Goal: Task Accomplishment & Management: Use online tool/utility

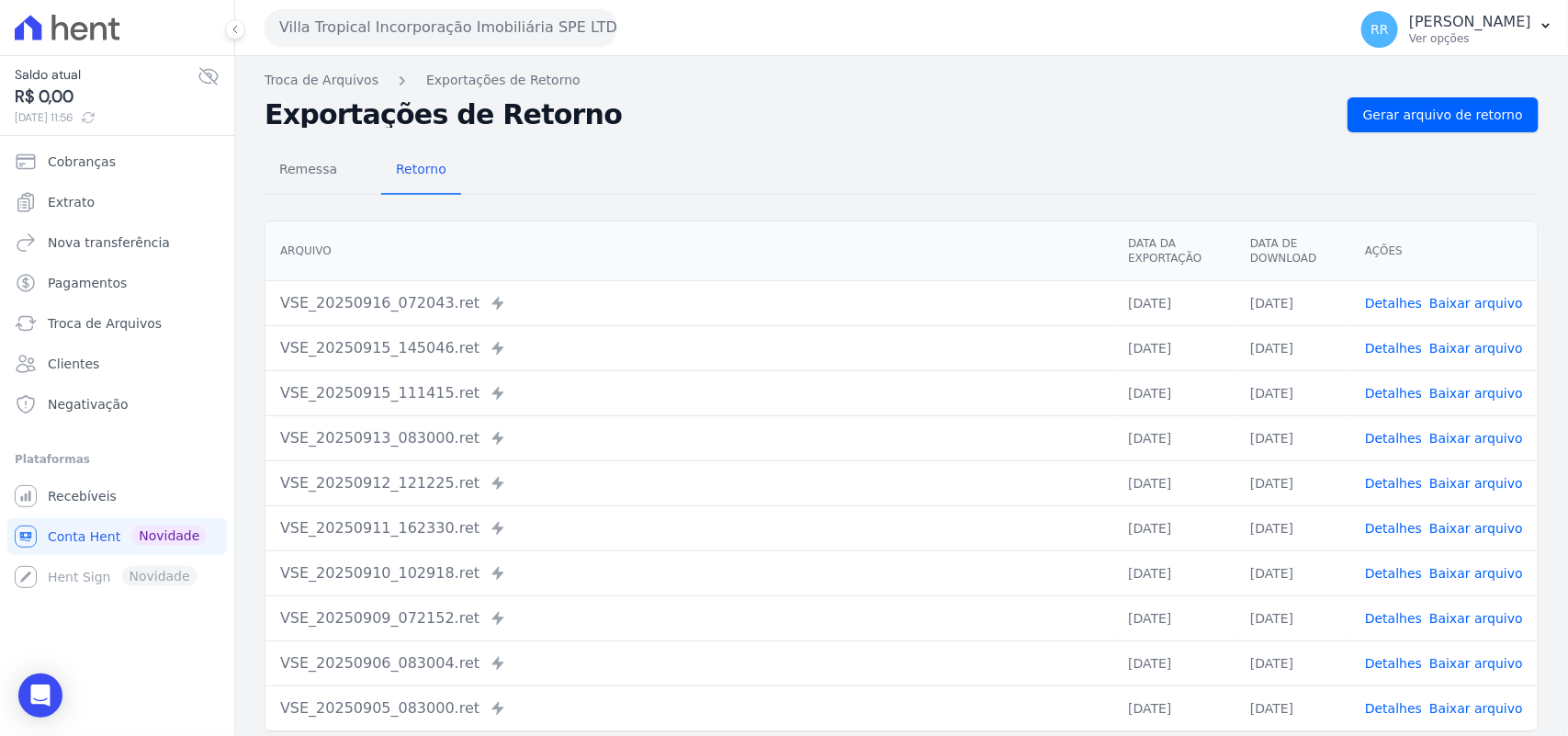
click at [479, 24] on button "Villa Tropical Incorporação Imobiliária SPE LTDA" at bounding box center [441, 27] width 353 height 37
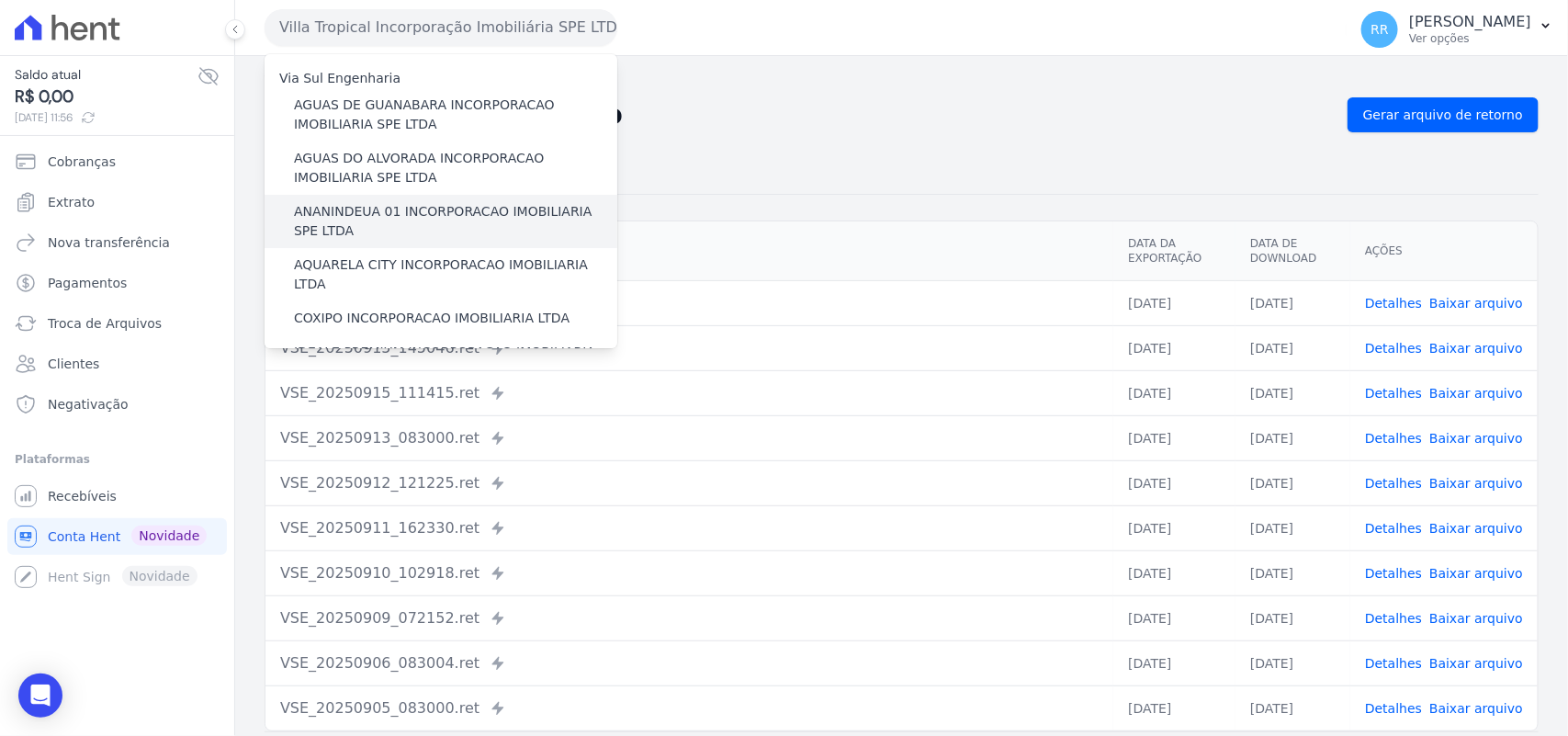
click at [409, 214] on label "ANANINDEUA 01 INCORPORACAO IMOBILIARIA SPE LTDA" at bounding box center [456, 221] width 323 height 39
click at [0, 0] on input "ANANINDEUA 01 INCORPORACAO IMOBILIARIA SPE LTDA" at bounding box center [0, 0] width 0 height 0
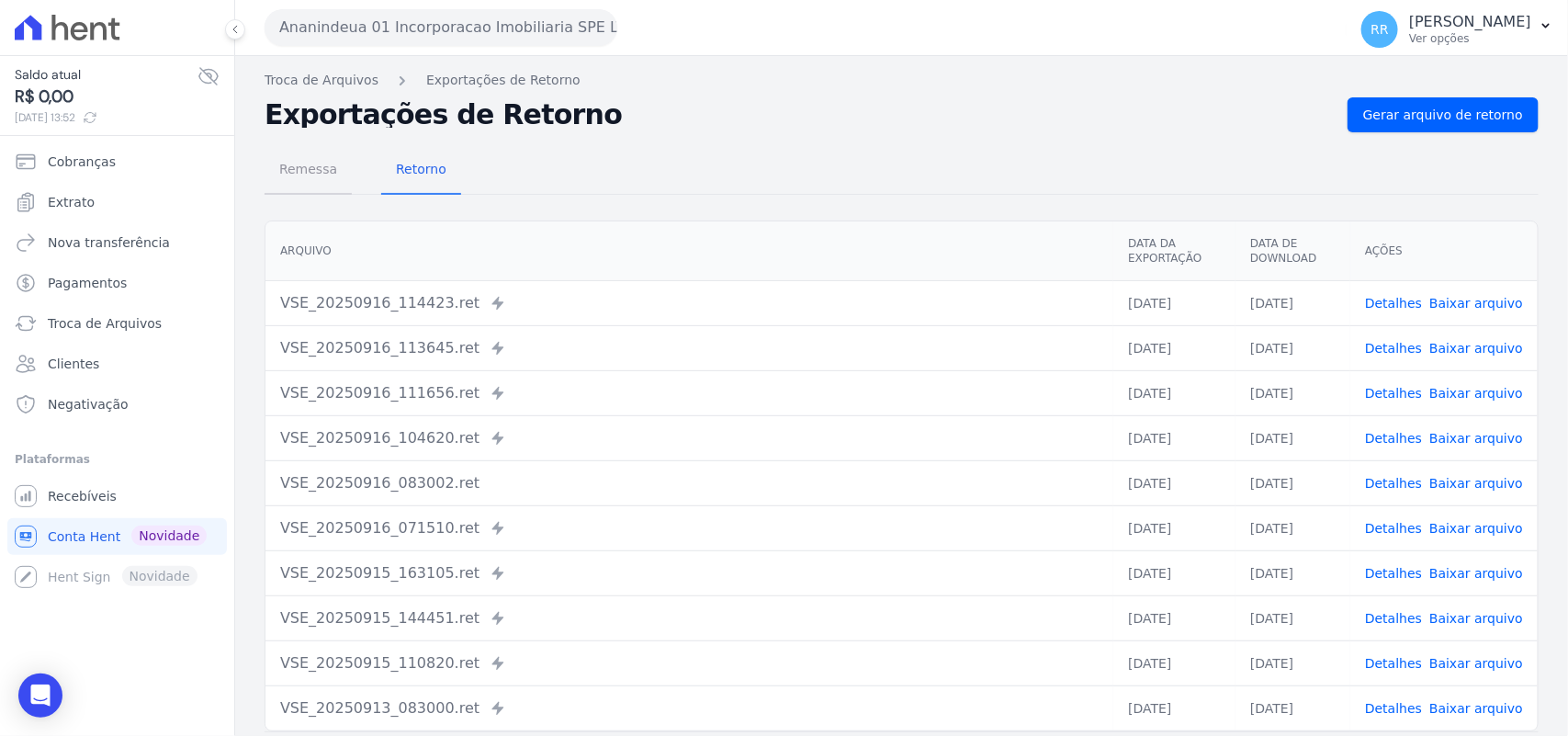
click at [281, 177] on span "Remessa" at bounding box center [308, 168] width 80 height 37
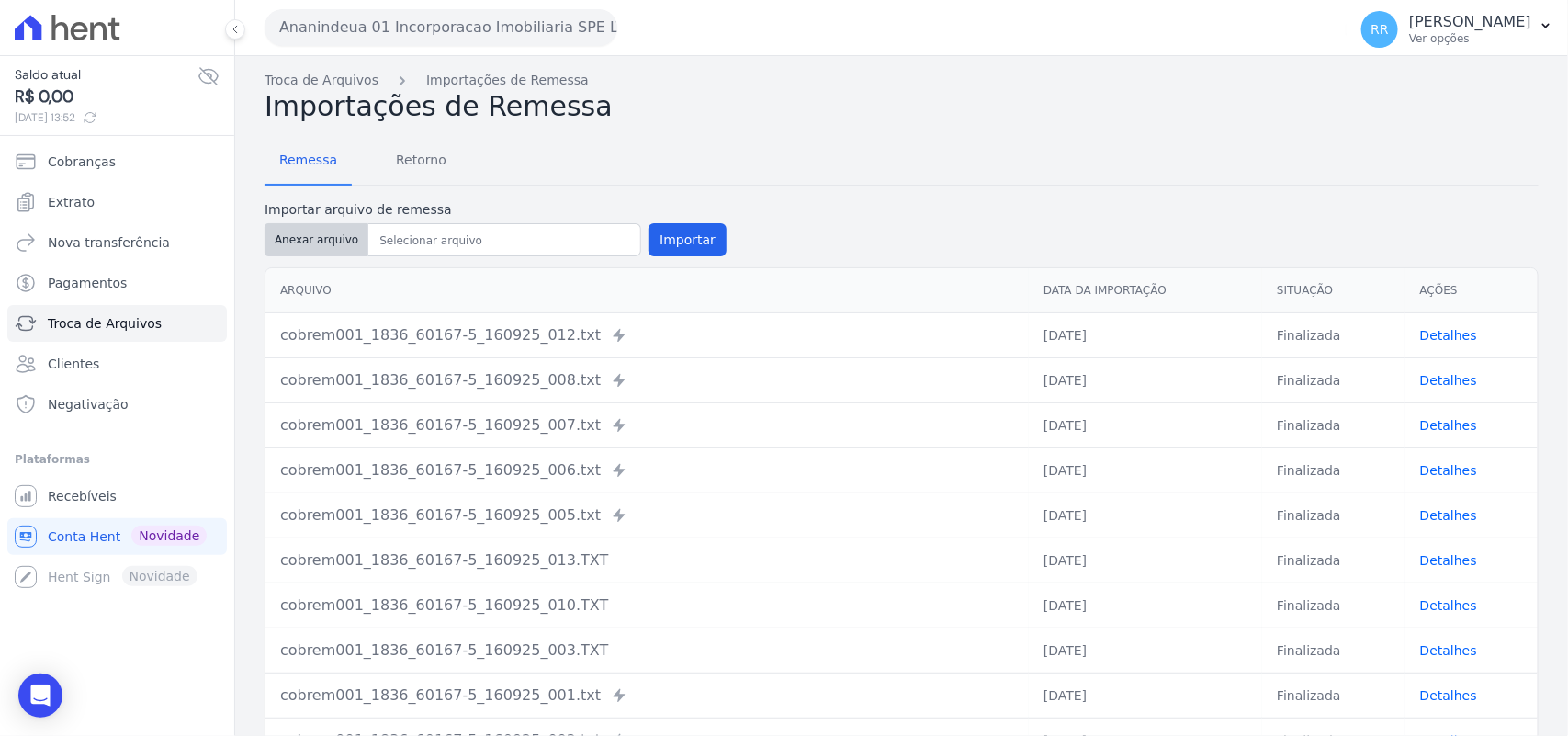
click at [312, 223] on button "Anexar arquivo" at bounding box center [317, 239] width 104 height 33
type input "cobrem001_1836_60167-5_160925_025.TXT"
click at [704, 245] on button "Importar" at bounding box center [688, 239] width 78 height 33
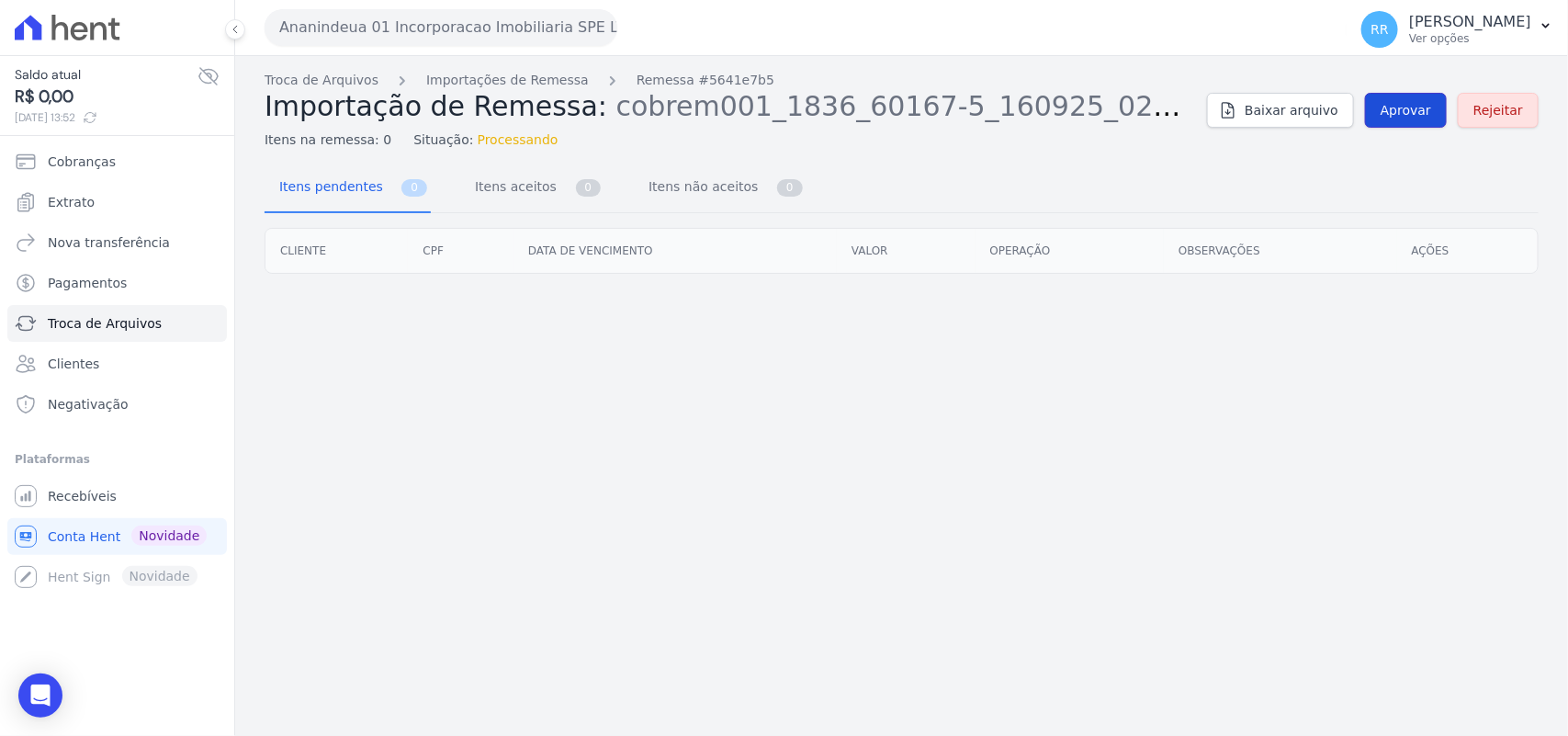
click at [1393, 106] on span "Aprovar" at bounding box center [1405, 110] width 50 height 18
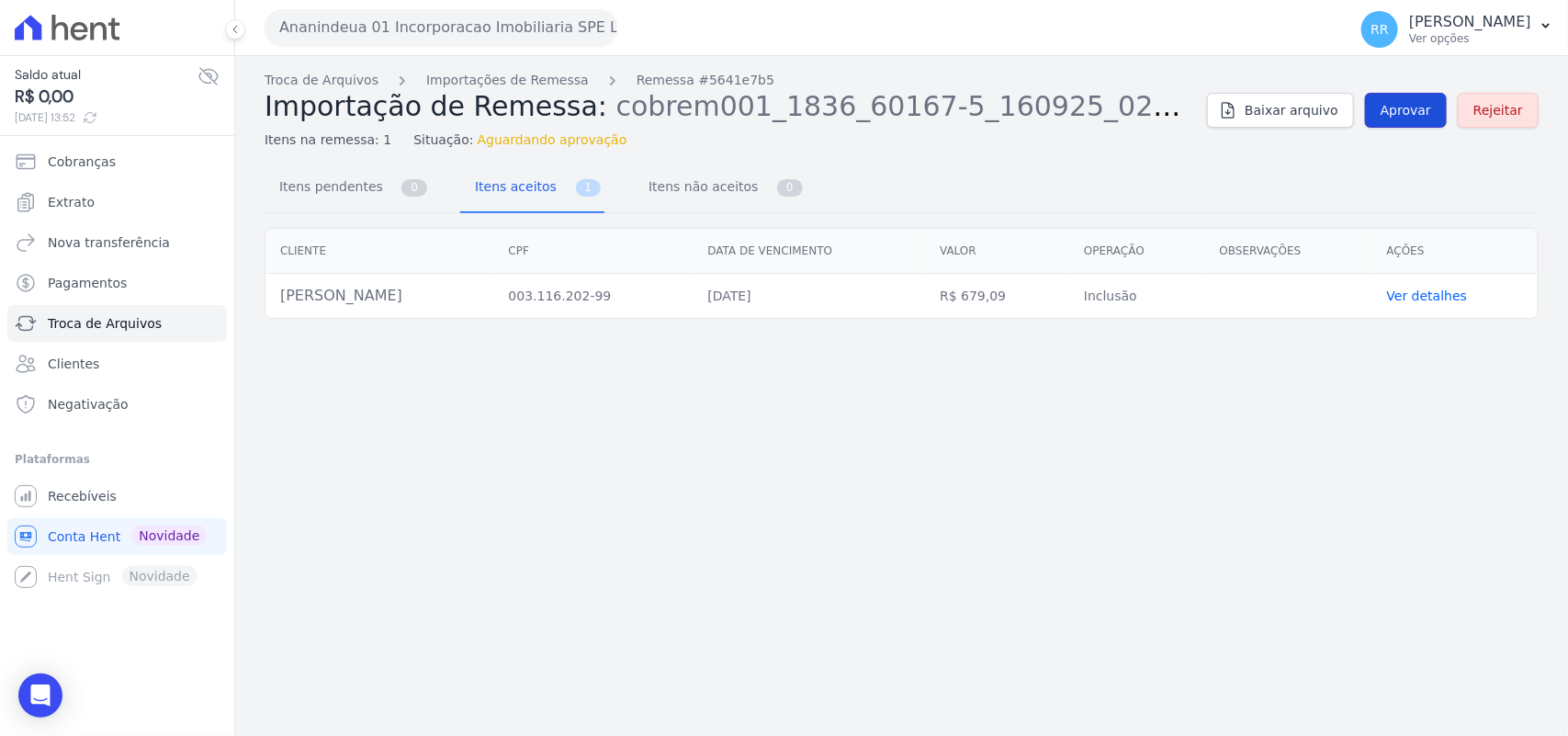
click at [1411, 122] on link "Aprovar" at bounding box center [1405, 110] width 81 height 35
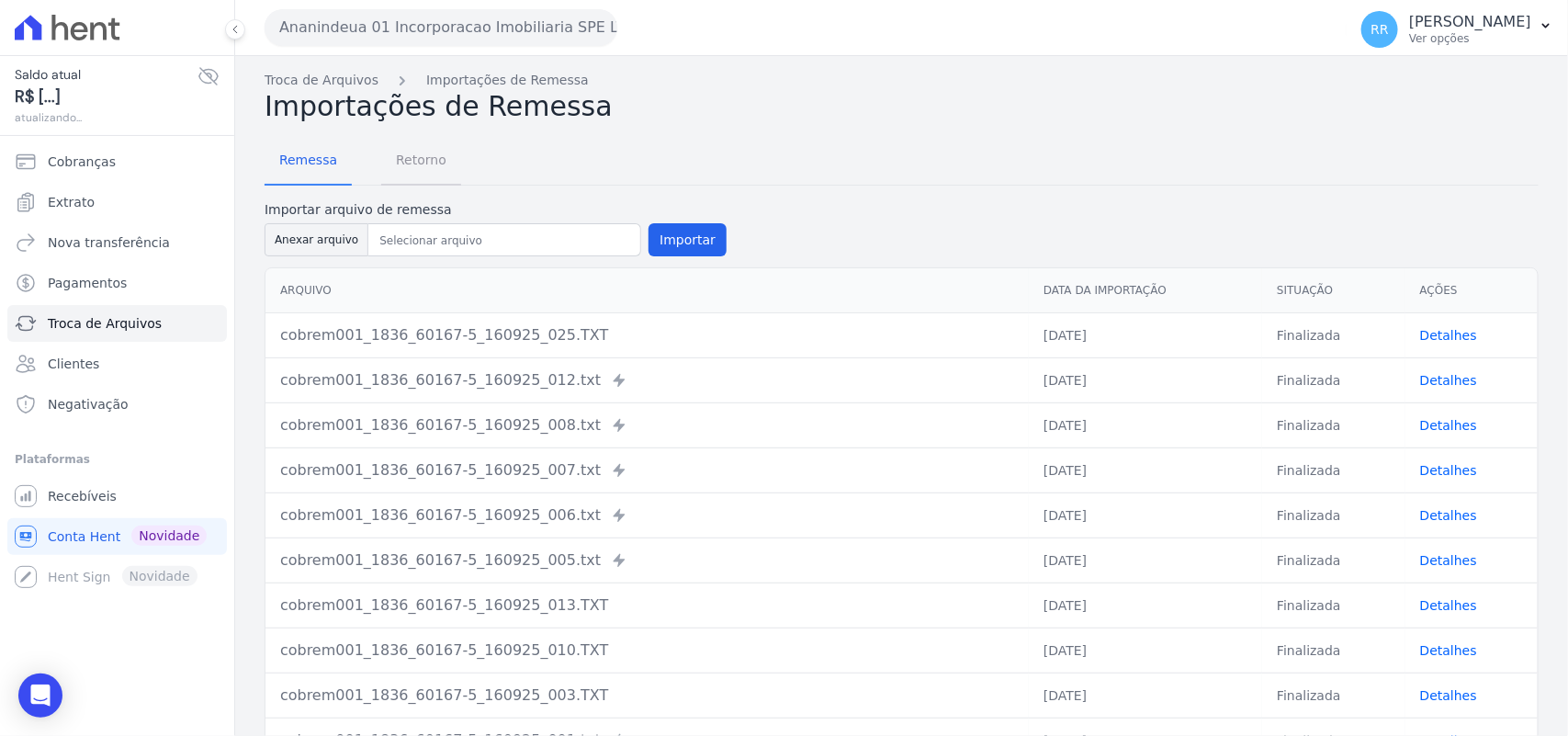
click at [442, 168] on span "Retorno" at bounding box center [421, 160] width 73 height 37
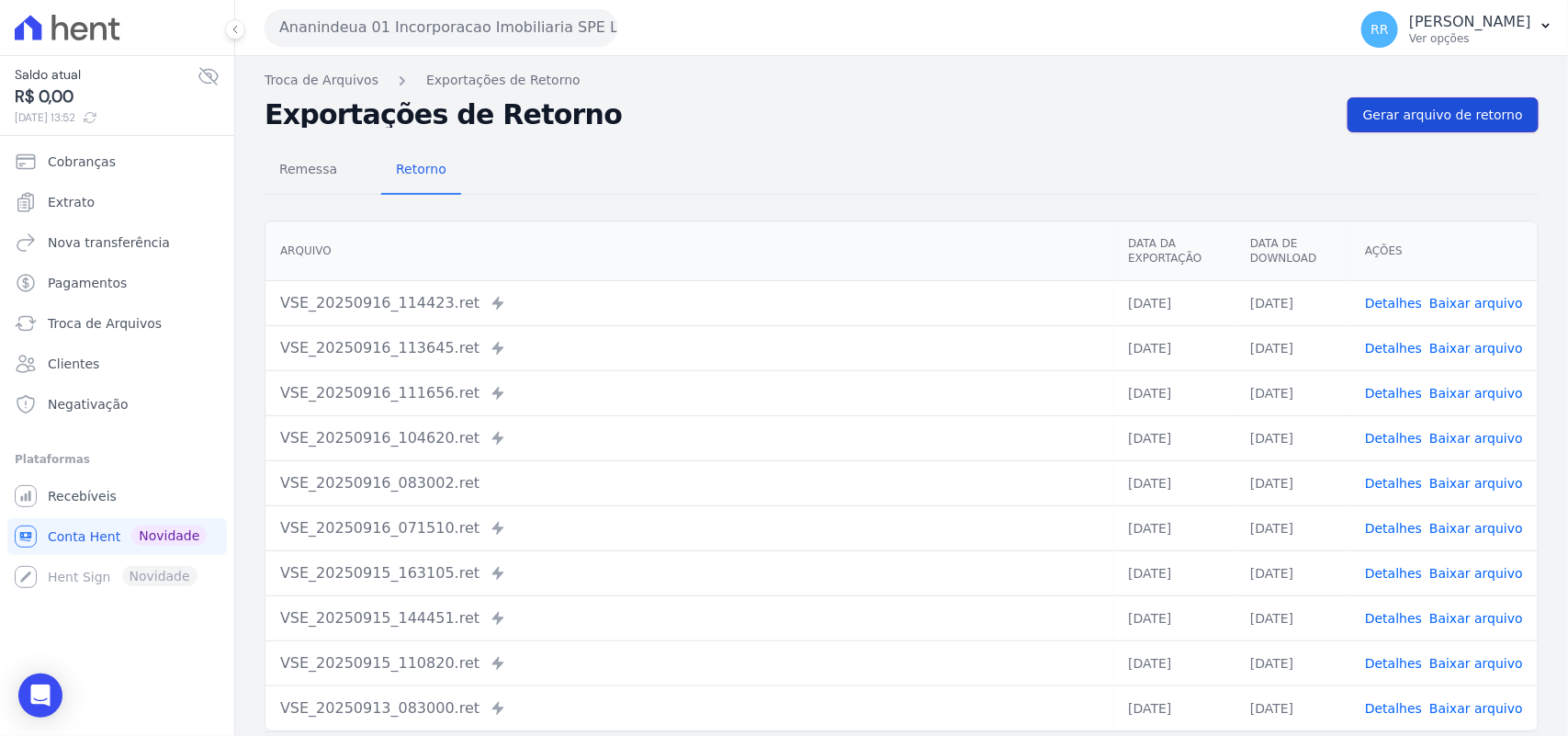
click at [1489, 111] on span "Gerar arquivo de retorno" at bounding box center [1443, 114] width 160 height 18
click at [1455, 304] on link "Baixar arquivo" at bounding box center [1475, 304] width 94 height 15
click at [718, 163] on div "Remessa Retorno" at bounding box center [901, 170] width 1274 height 48
click at [1485, 120] on span "Gerar arquivo de retorno" at bounding box center [1443, 114] width 160 height 18
click at [444, 15] on button "Ananindeua 01 Incorporacao Imobiliaria SPE LTDA" at bounding box center [441, 27] width 353 height 37
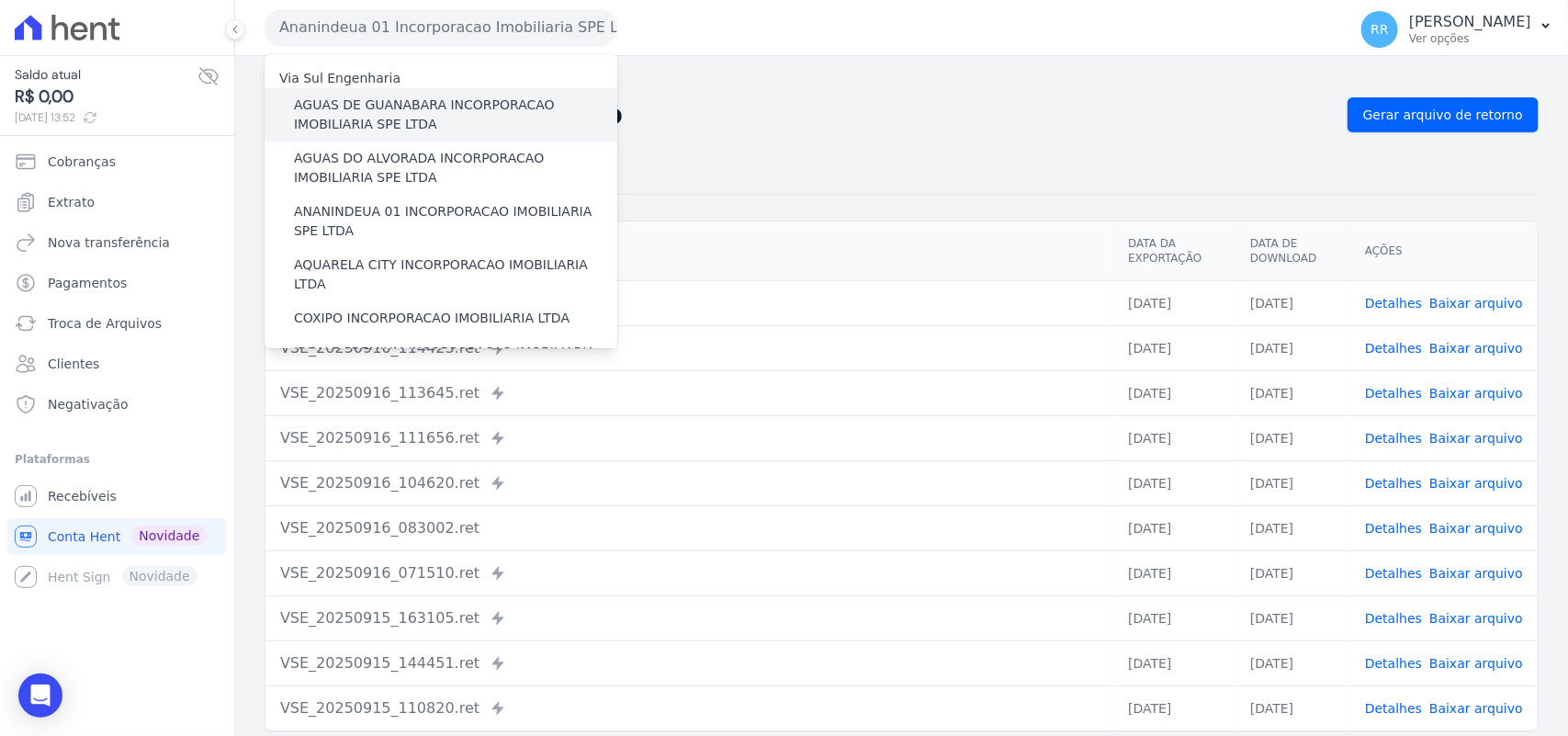
click at [426, 114] on label "AGUAS DE GUANABARA INCORPORACAO IMOBILIARIA SPE LTDA" at bounding box center [456, 114] width 323 height 39
click at [0, 0] on input "AGUAS DE GUANABARA INCORPORACAO IMOBILIARIA SPE LTDA" at bounding box center [0, 0] width 0 height 0
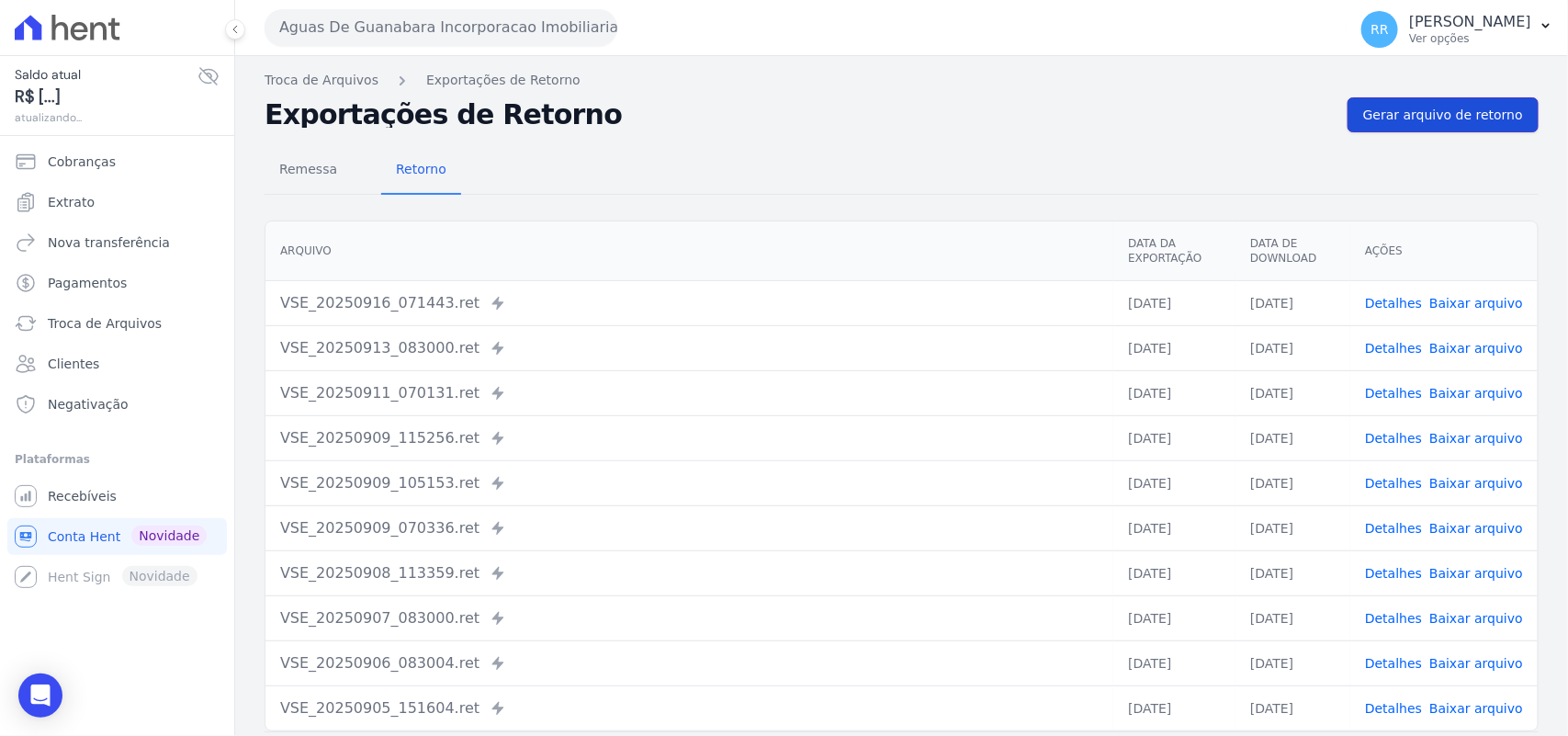
click at [1384, 114] on span "Gerar arquivo de retorno" at bounding box center [1443, 114] width 160 height 18
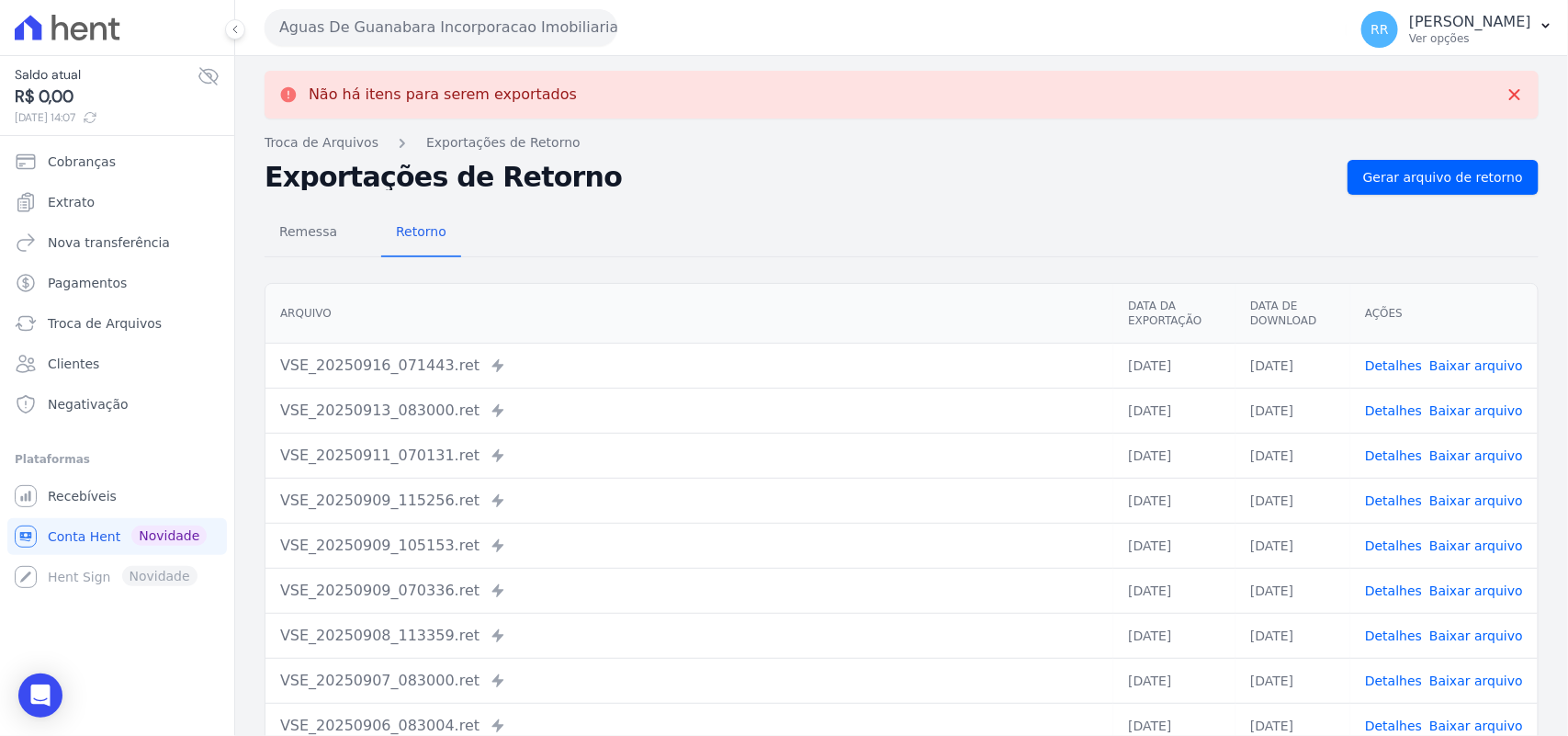
click at [485, 43] on button "Aguas De Guanabara Incorporacao Imobiliaria SPE LTDA" at bounding box center [441, 27] width 353 height 37
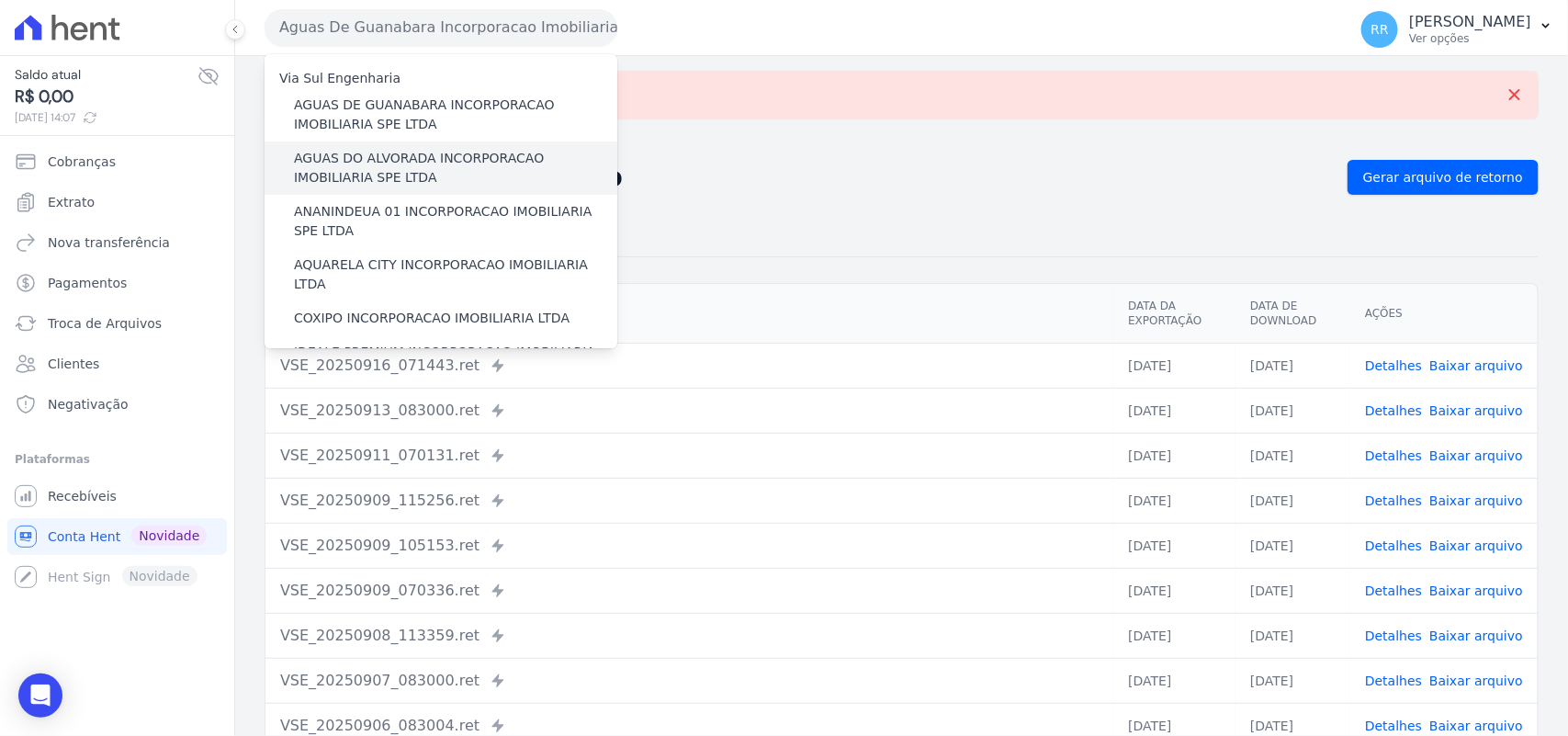
click at [407, 157] on label "AGUAS DO ALVORADA INCORPORACAO IMOBILIARIA SPE LTDA" at bounding box center [456, 167] width 323 height 39
click at [0, 0] on input "AGUAS DO ALVORADA INCORPORACAO IMOBILIARIA SPE LTDA" at bounding box center [0, 0] width 0 height 0
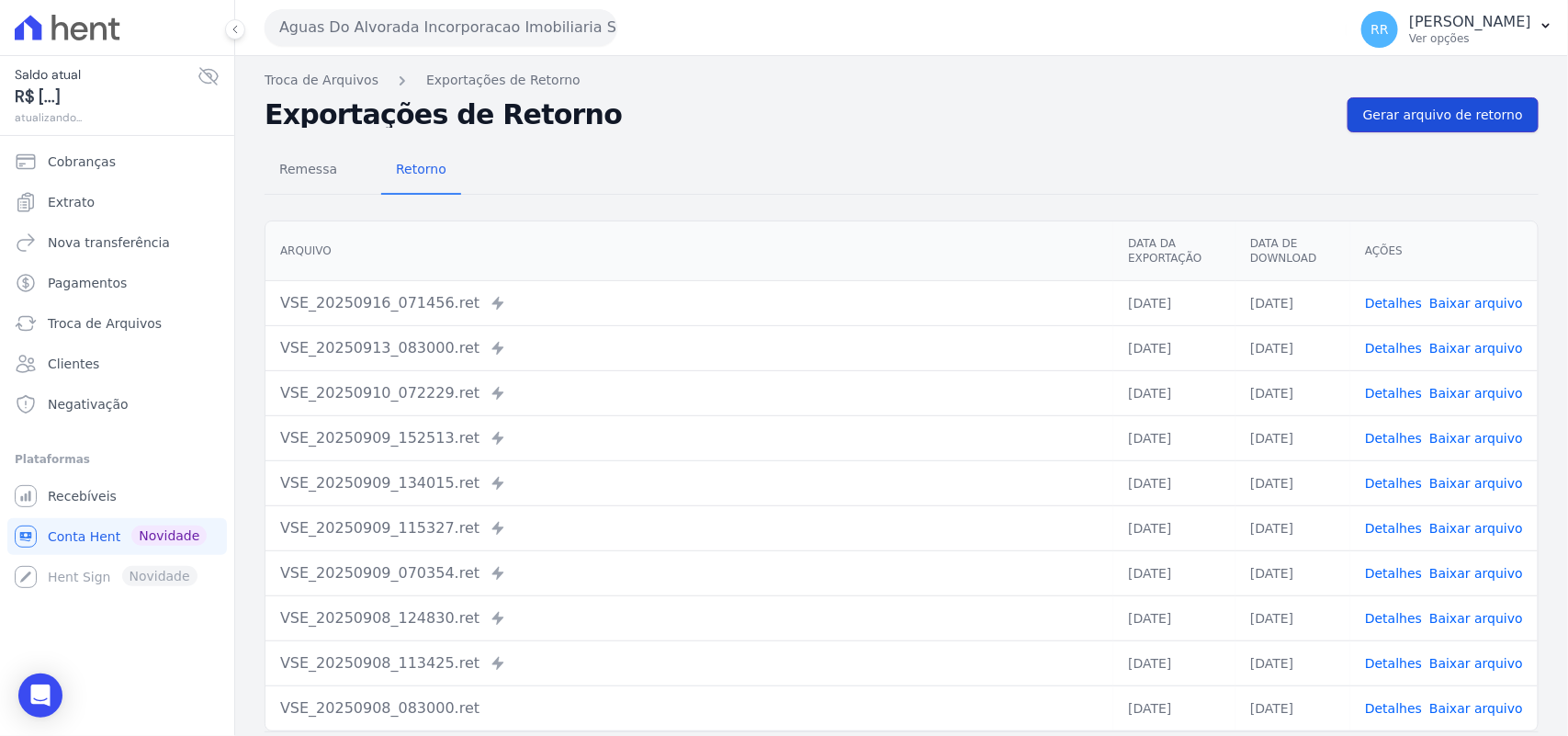
click at [1362, 103] on link "Gerar arquivo de retorno" at bounding box center [1443, 114] width 191 height 35
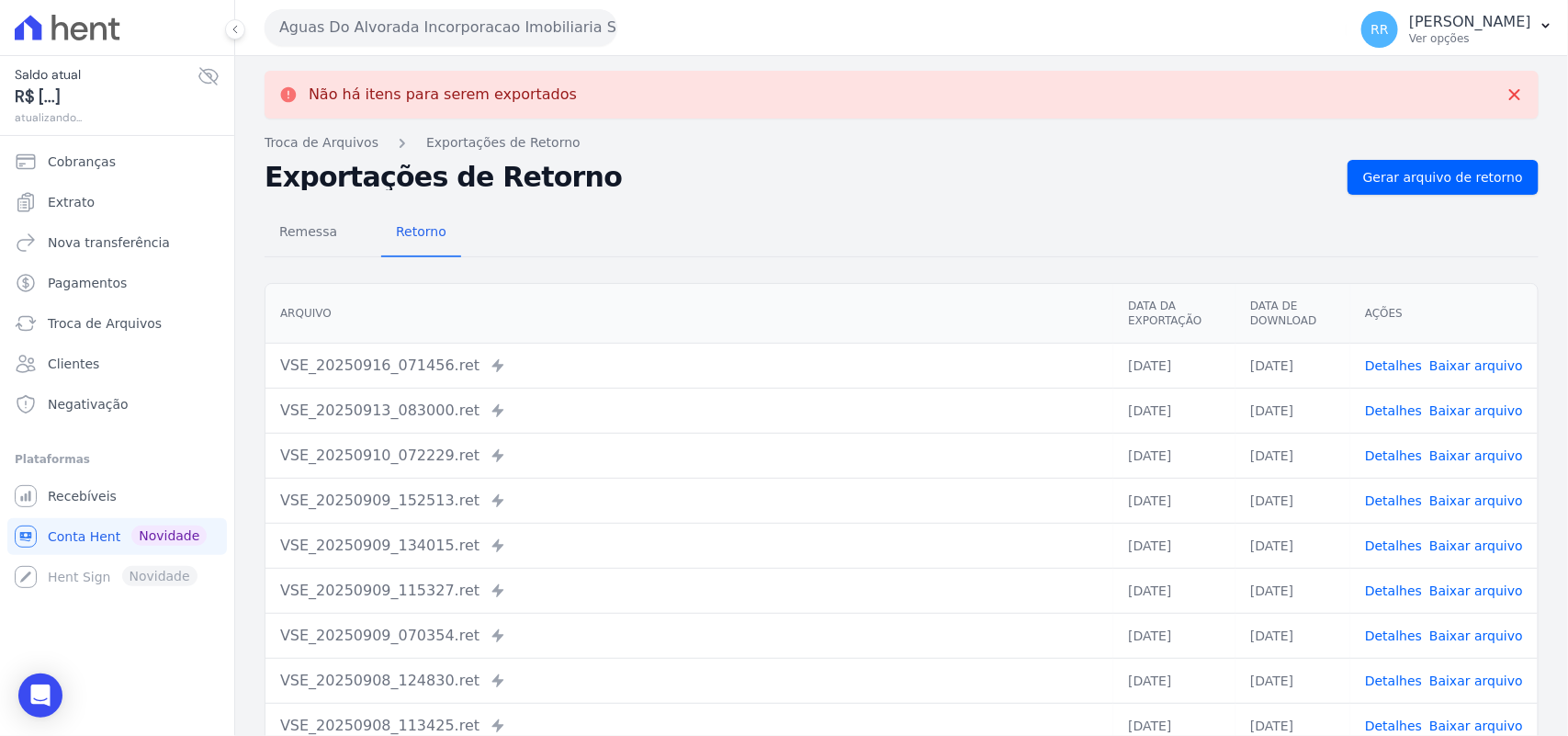
click at [370, 20] on button "Aguas Do Alvorada Incorporacao Imobiliaria SPE LTDA" at bounding box center [441, 27] width 353 height 37
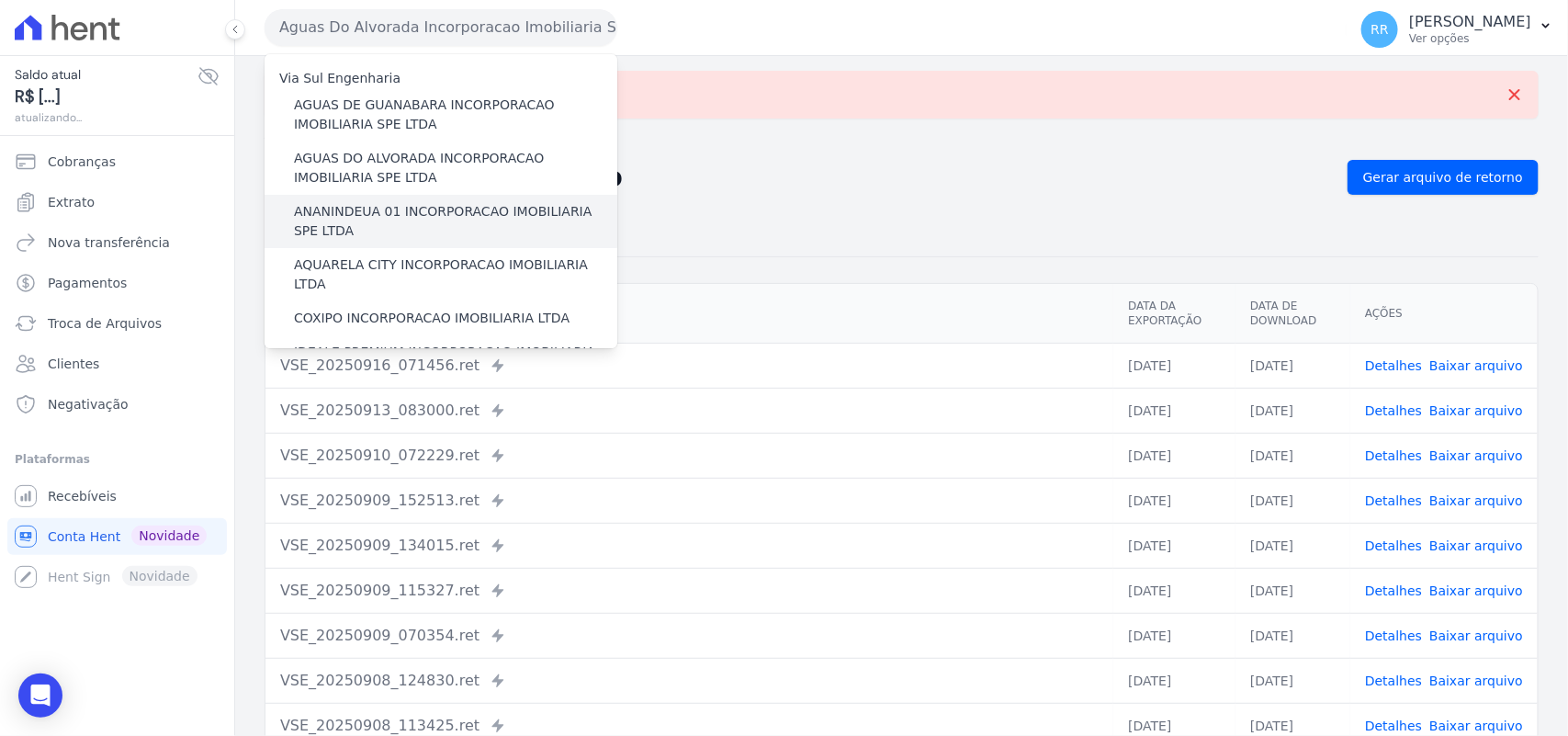
click at [392, 204] on label "ANANINDEUA 01 INCORPORACAO IMOBILIARIA SPE LTDA" at bounding box center [456, 221] width 323 height 39
click at [0, 0] on input "ANANINDEUA 01 INCORPORACAO IMOBILIARIA SPE LTDA" at bounding box center [0, 0] width 0 height 0
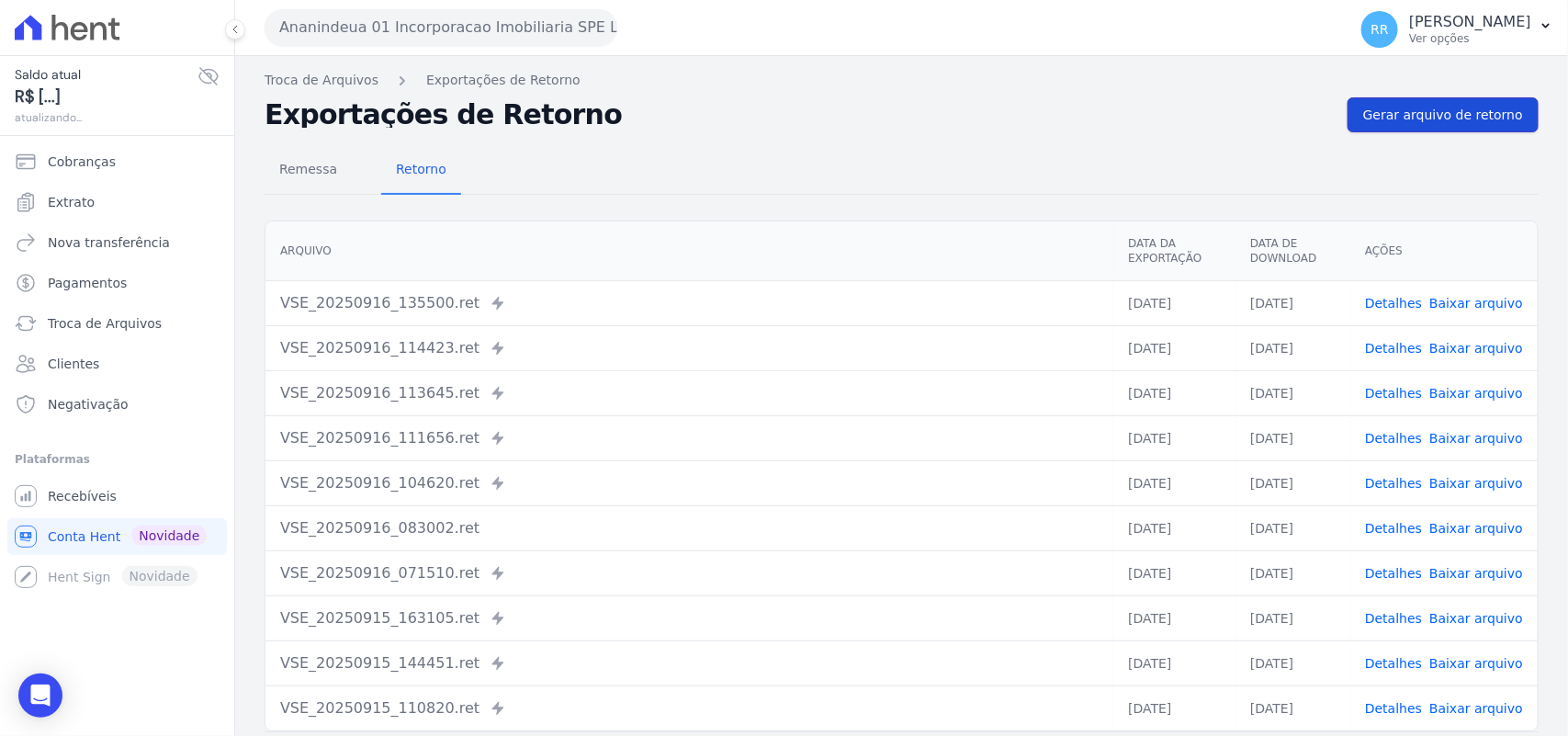
click at [1407, 129] on link "Gerar arquivo de retorno" at bounding box center [1443, 114] width 191 height 35
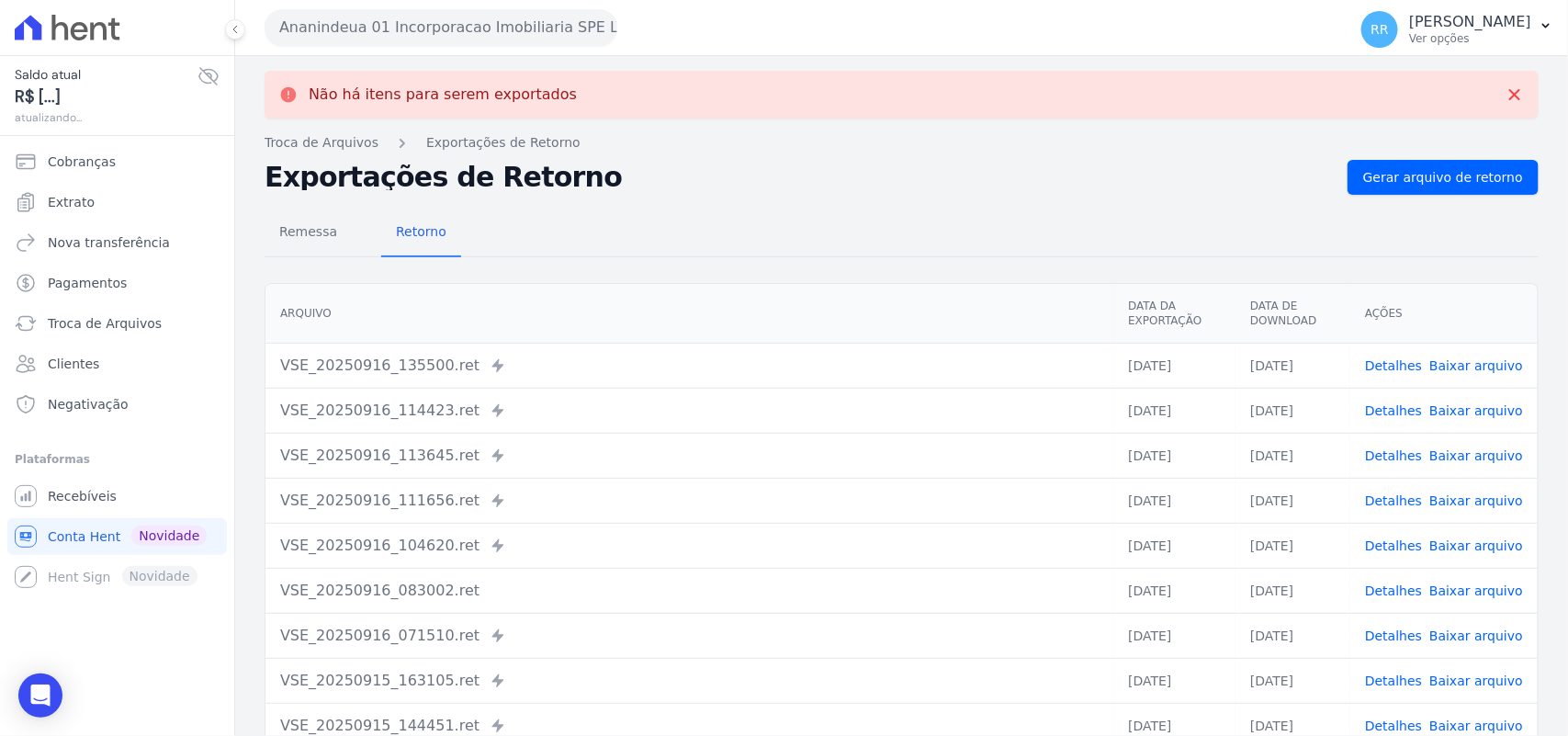
click at [475, 26] on button "Ananindeua 01 Incorporacao Imobiliaria SPE LTDA" at bounding box center [441, 27] width 353 height 37
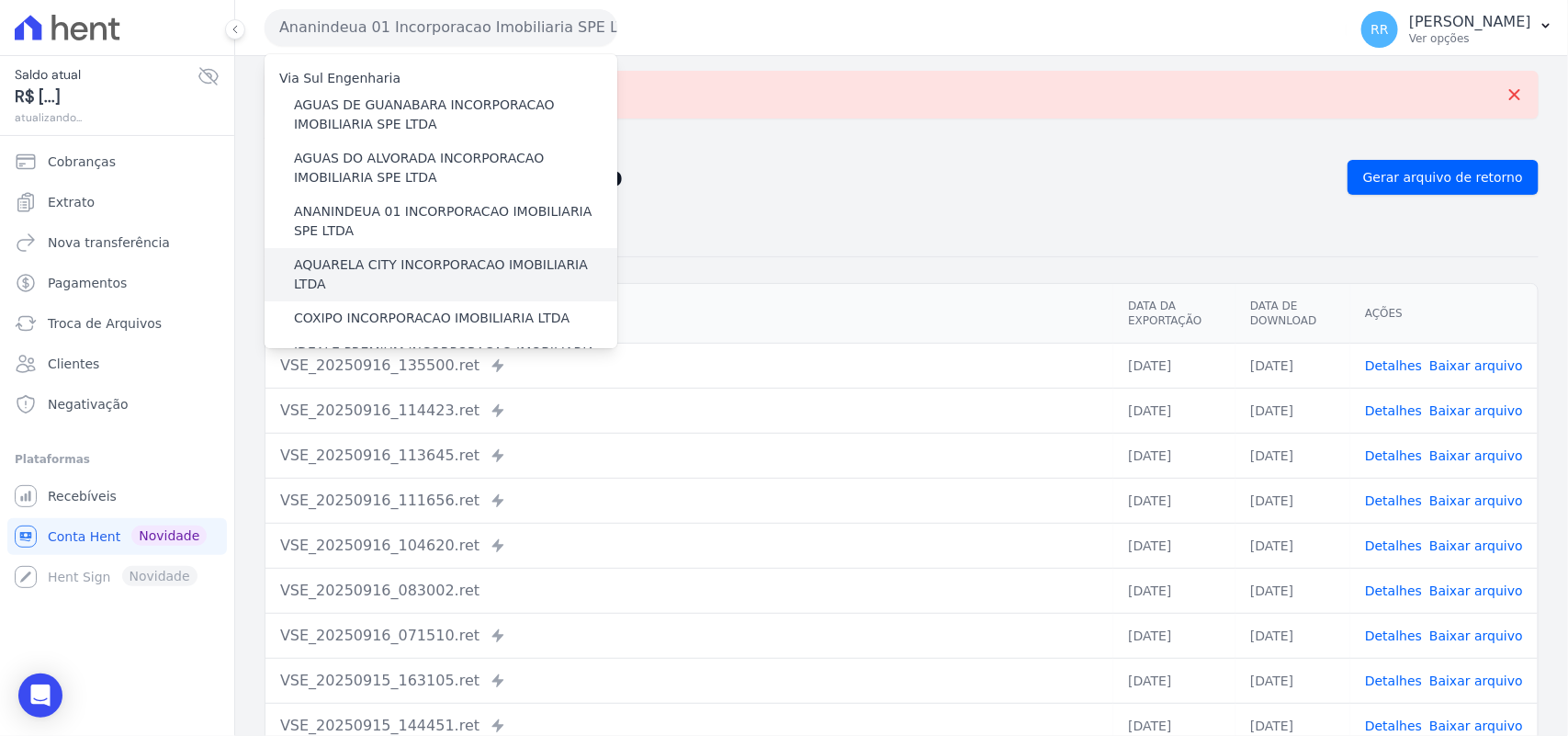
click at [405, 263] on label "AQUARELA CITY INCORPORACAO IMOBILIARIA LTDA" at bounding box center [456, 274] width 323 height 39
click at [0, 0] on input "AQUARELA CITY INCORPORACAO IMOBILIARIA LTDA" at bounding box center [0, 0] width 0 height 0
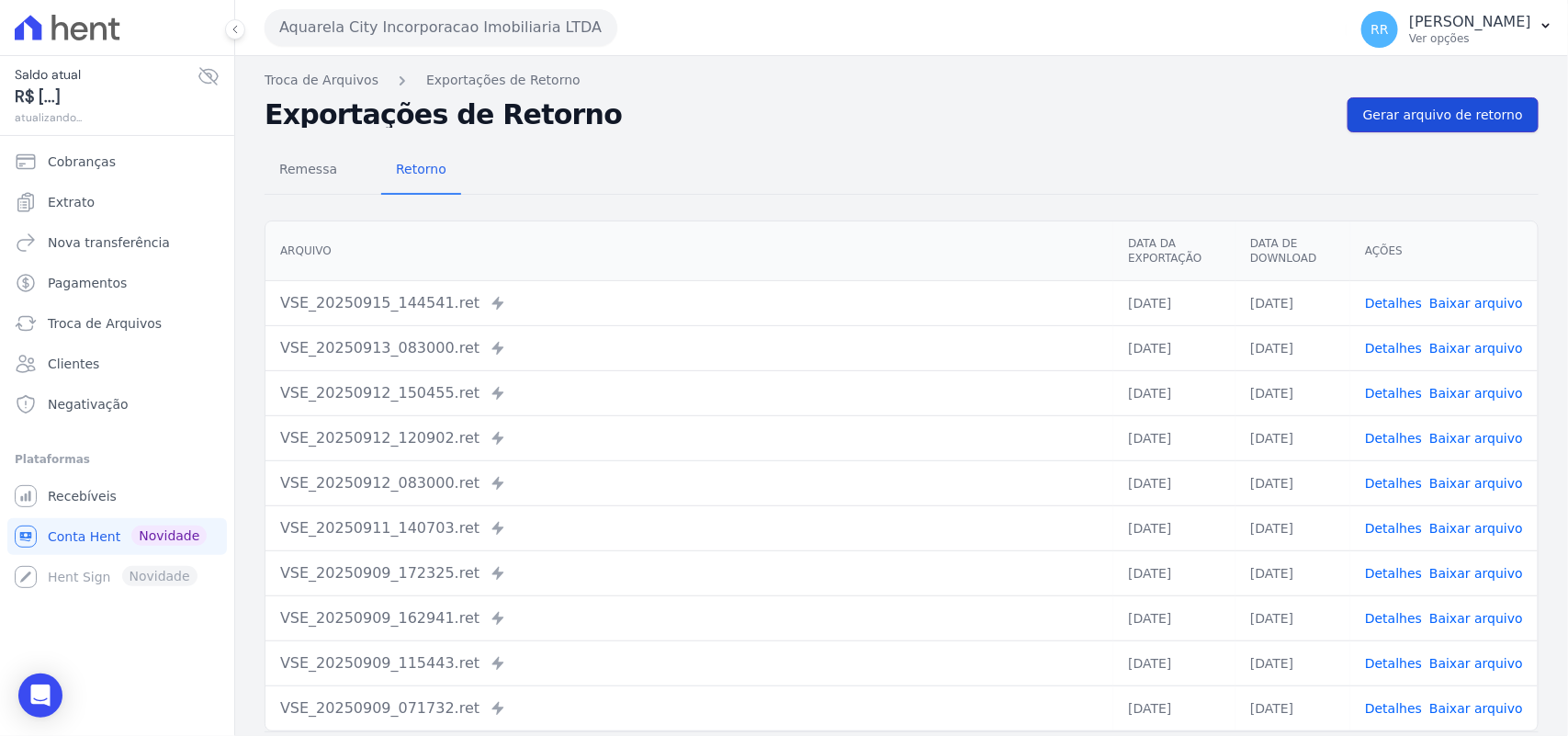
click at [1429, 114] on span "Gerar arquivo de retorno" at bounding box center [1443, 114] width 160 height 18
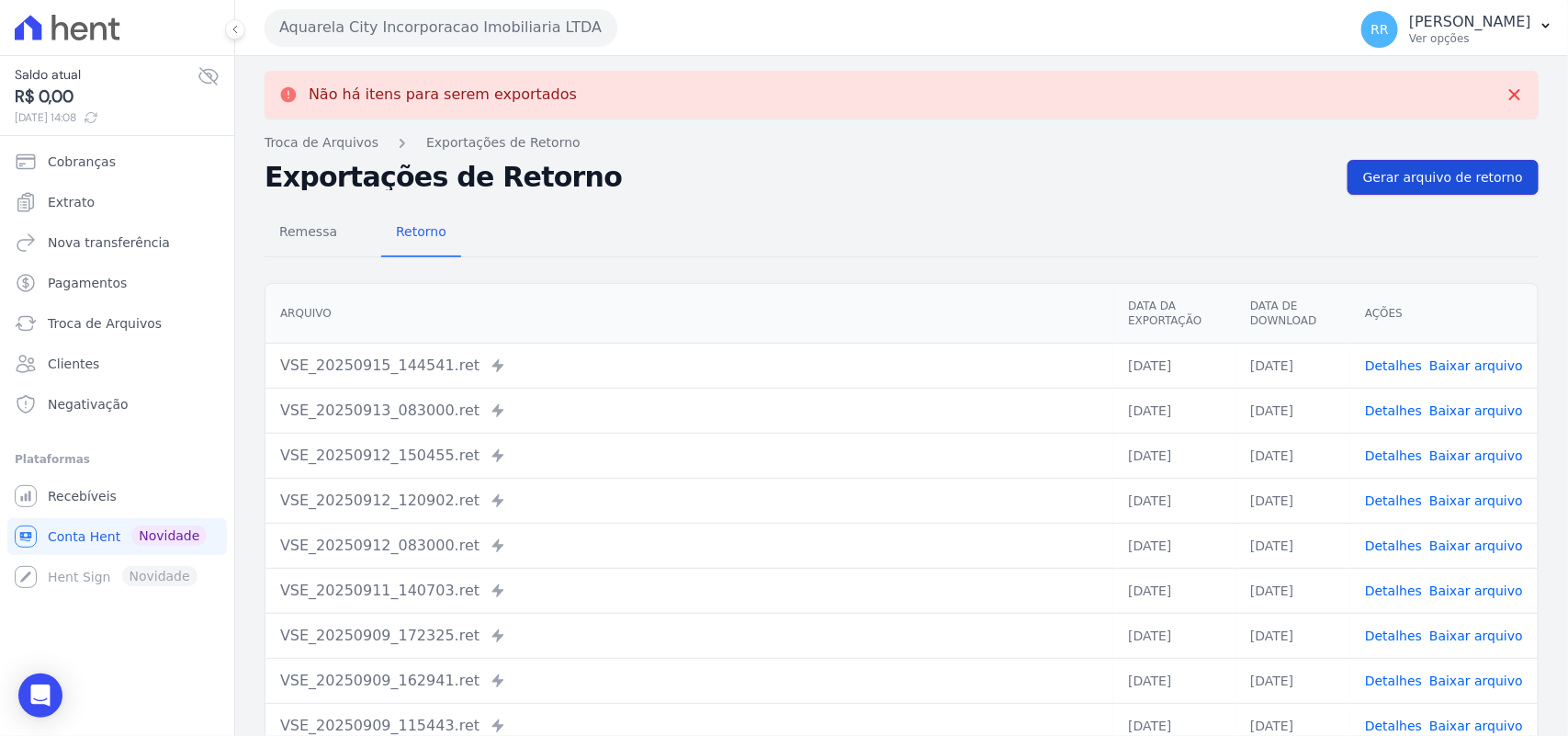
click at [1461, 189] on link "Gerar arquivo de retorno" at bounding box center [1443, 177] width 191 height 35
click at [484, 30] on button "Aquarela City Incorporacao Imobiliaria LTDA" at bounding box center [441, 27] width 353 height 37
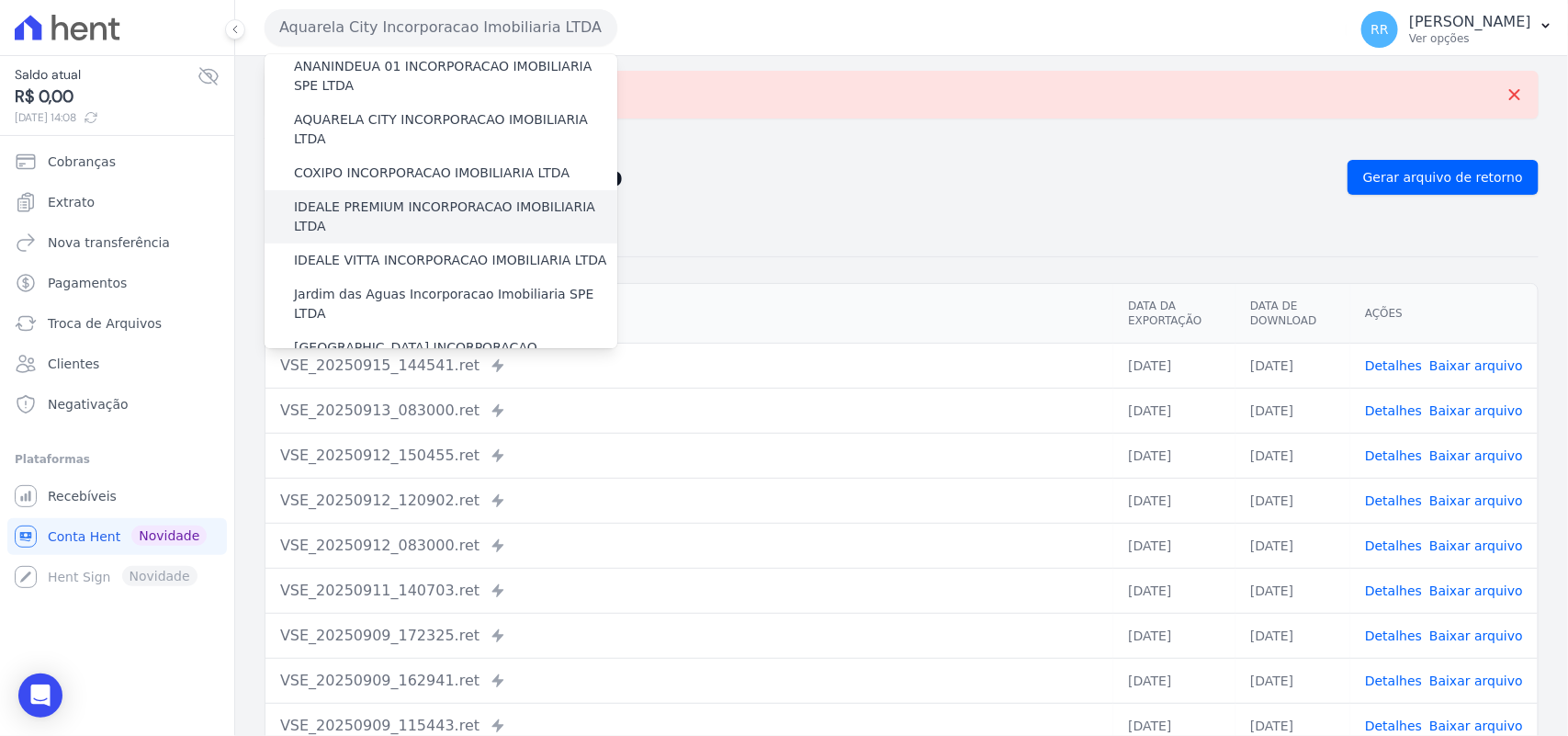
scroll to position [152, 0]
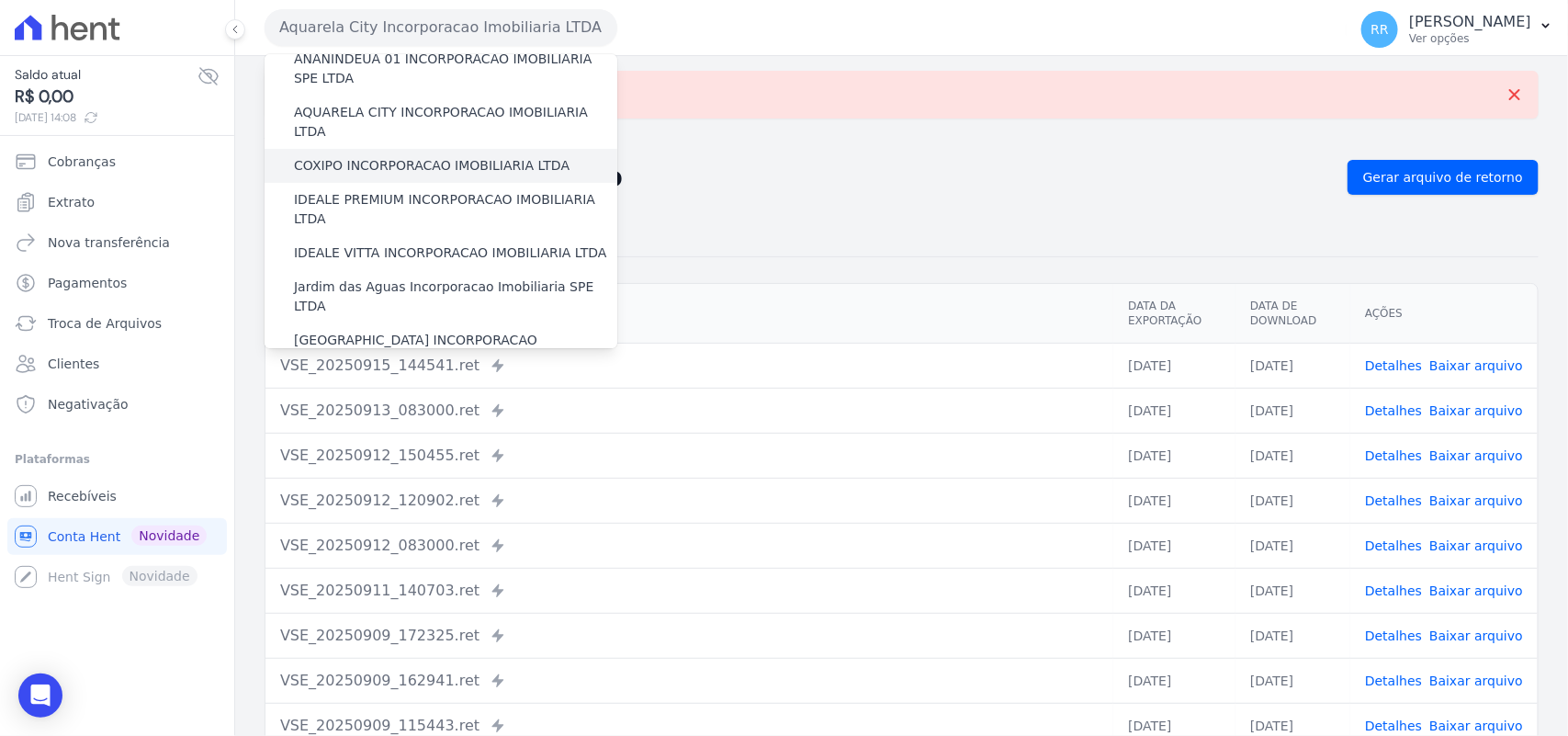
click at [356, 156] on label "COXIPO INCORPORACAO IMOBILIARIA LTDA" at bounding box center [431, 166] width 275 height 19
click at [0, 0] on input "COXIPO INCORPORACAO IMOBILIARIA LTDA" at bounding box center [0, 0] width 0 height 0
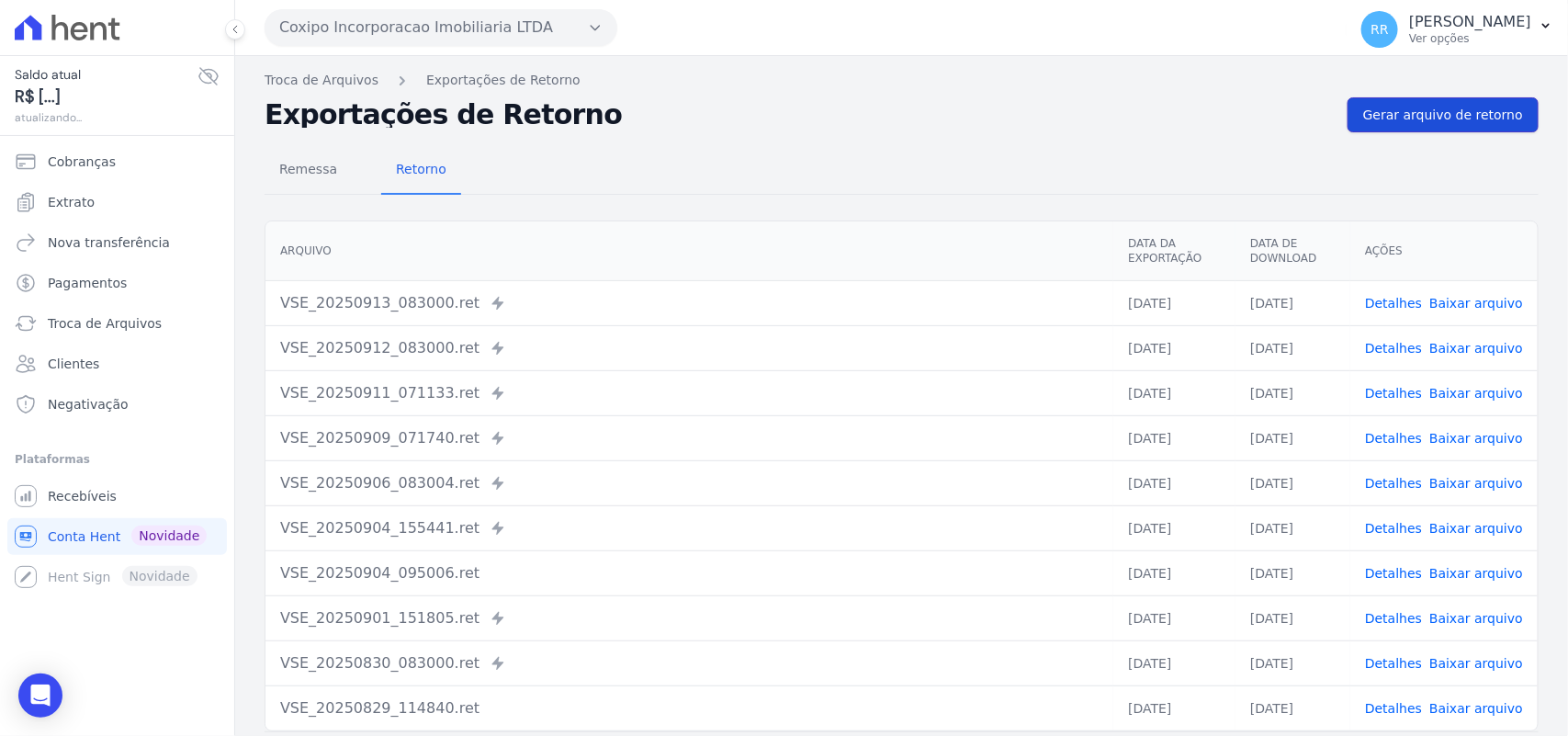
click at [1480, 119] on span "Gerar arquivo de retorno" at bounding box center [1443, 114] width 160 height 18
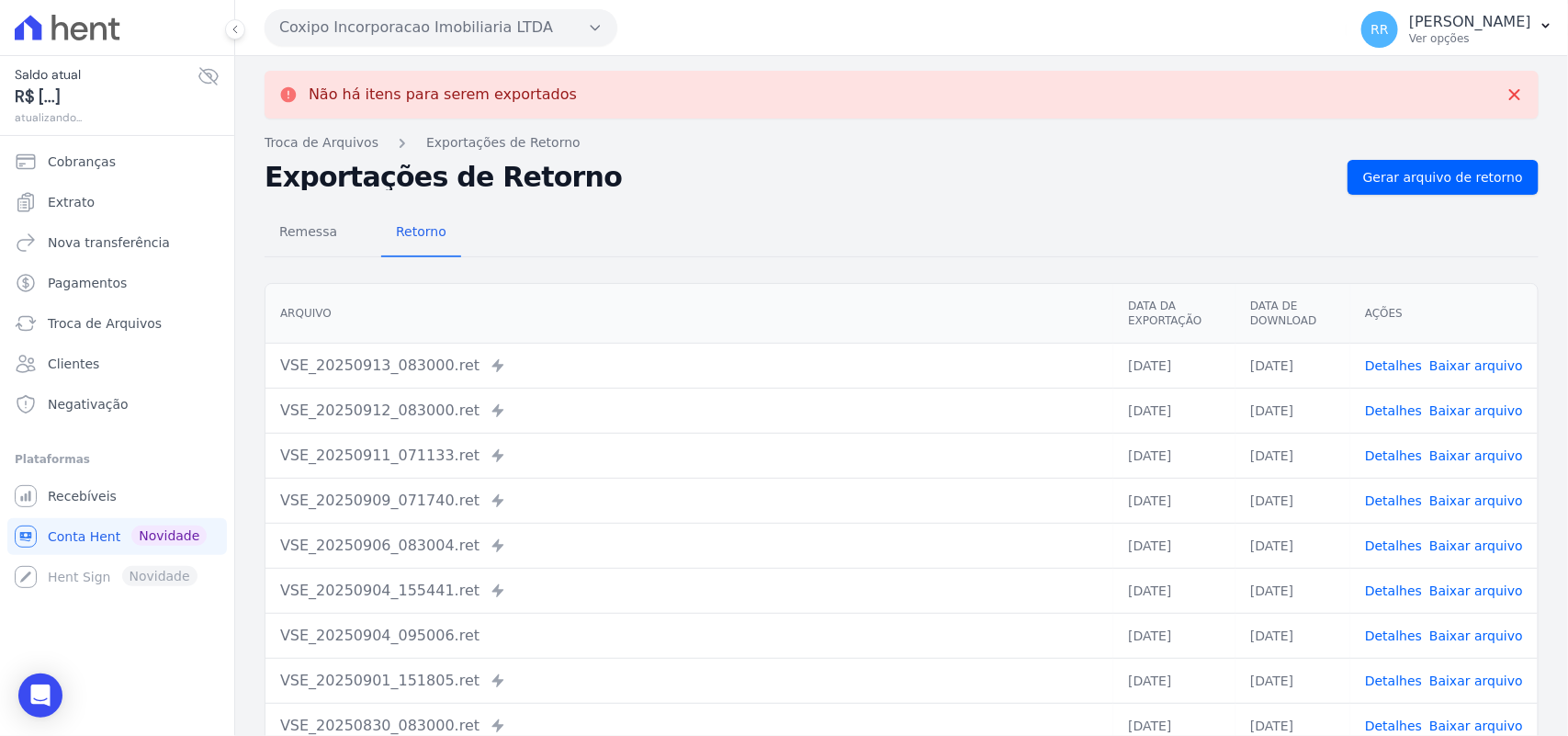
click at [516, 39] on button "Coxipo Incorporacao Imobiliaria LTDA" at bounding box center [441, 27] width 353 height 37
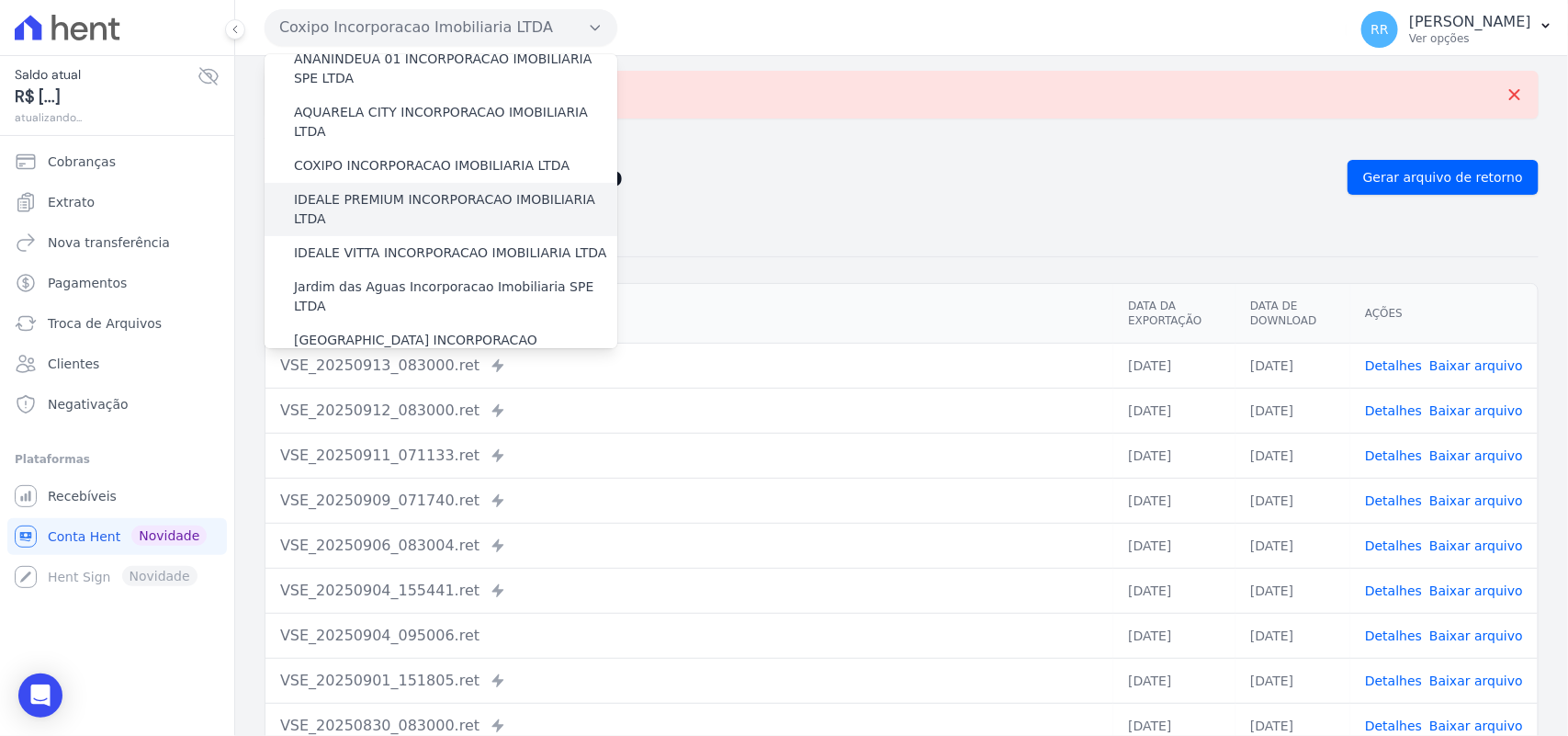
click at [361, 190] on label "IDEALE PREMIUM INCORPORACAO IMOBILIARIA LTDA" at bounding box center [456, 209] width 323 height 39
click at [0, 0] on input "IDEALE PREMIUM INCORPORACAO IMOBILIARIA LTDA" at bounding box center [0, 0] width 0 height 0
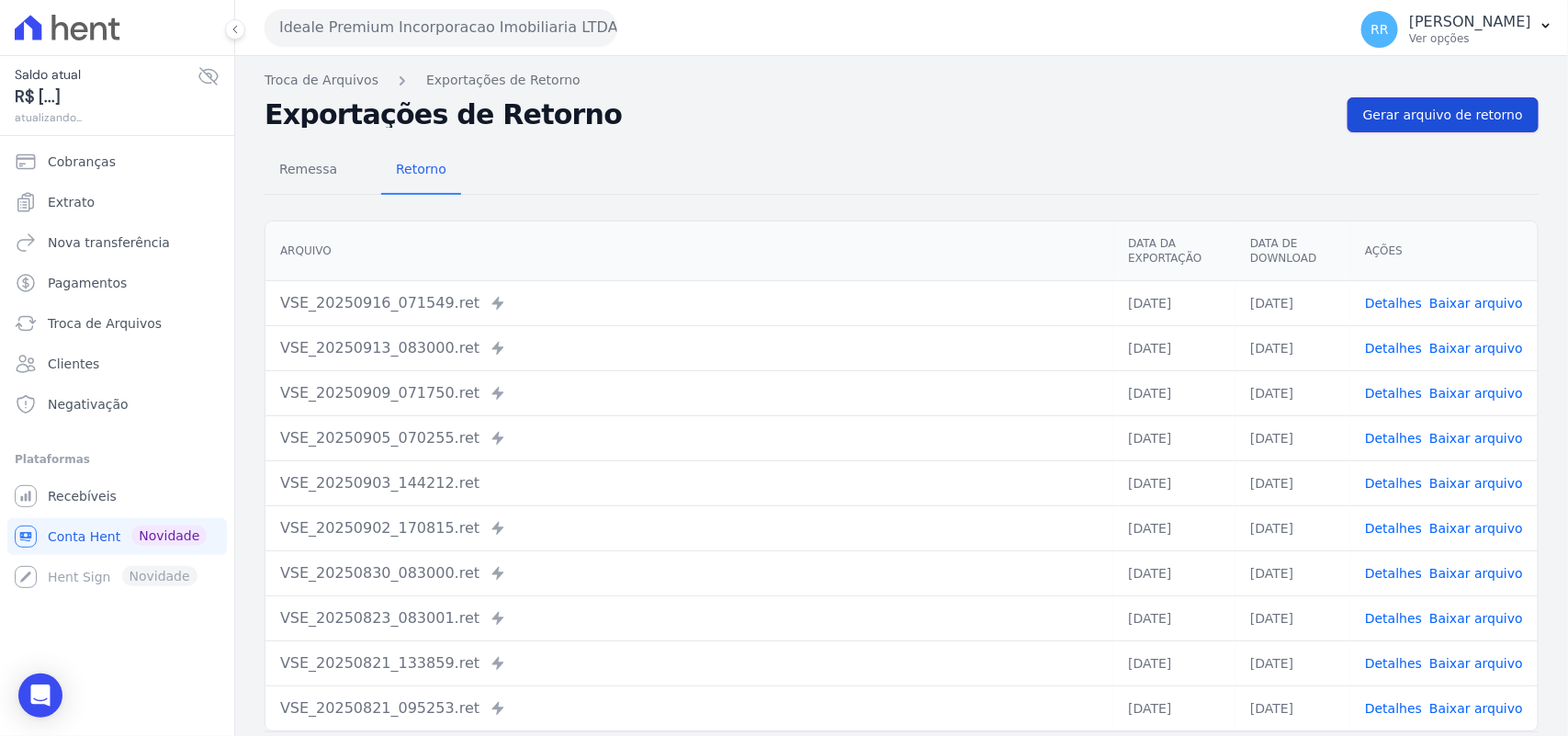
click at [1455, 130] on link "Gerar arquivo de retorno" at bounding box center [1443, 114] width 191 height 35
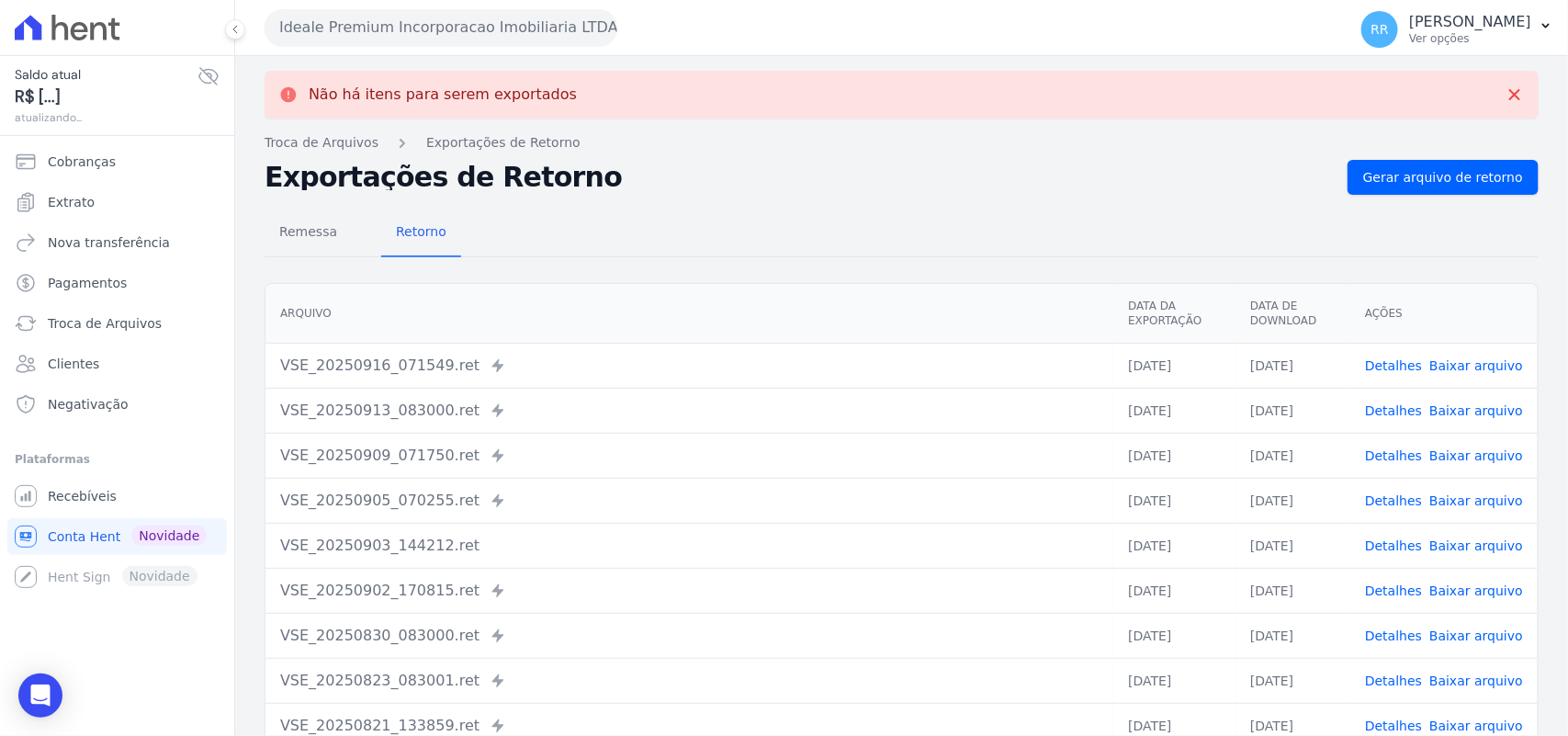
click at [471, 35] on button "Ideale Premium Incorporacao Imobiliaria LTDA" at bounding box center [441, 27] width 353 height 37
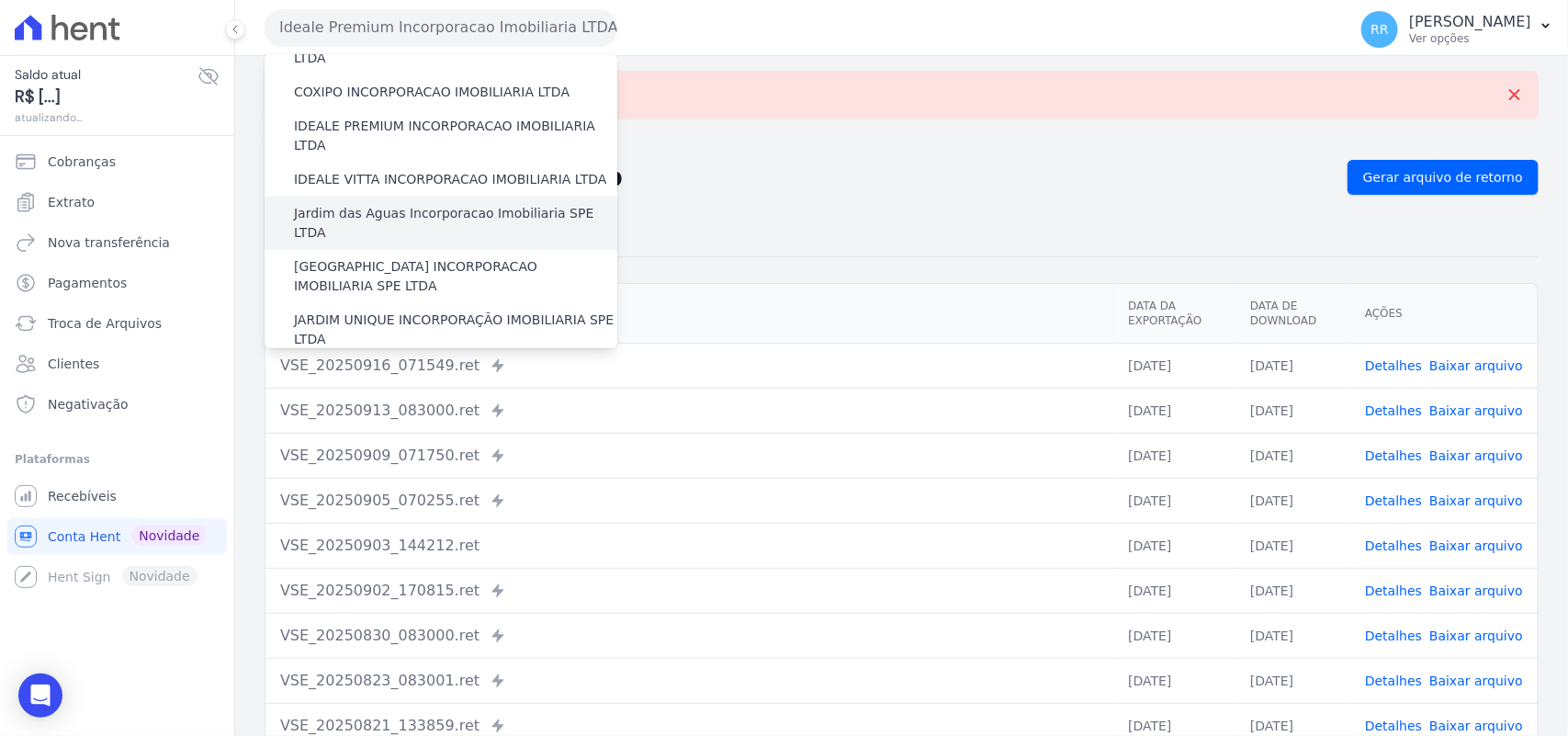
scroll to position [230, 0]
click at [402, 201] on label "Jardim das Aguas Incorporacao Imobiliaria SPE LTDA" at bounding box center [456, 219] width 323 height 39
click at [0, 0] on input "Jardim das Aguas Incorporacao Imobiliaria SPE LTDA" at bounding box center [0, 0] width 0 height 0
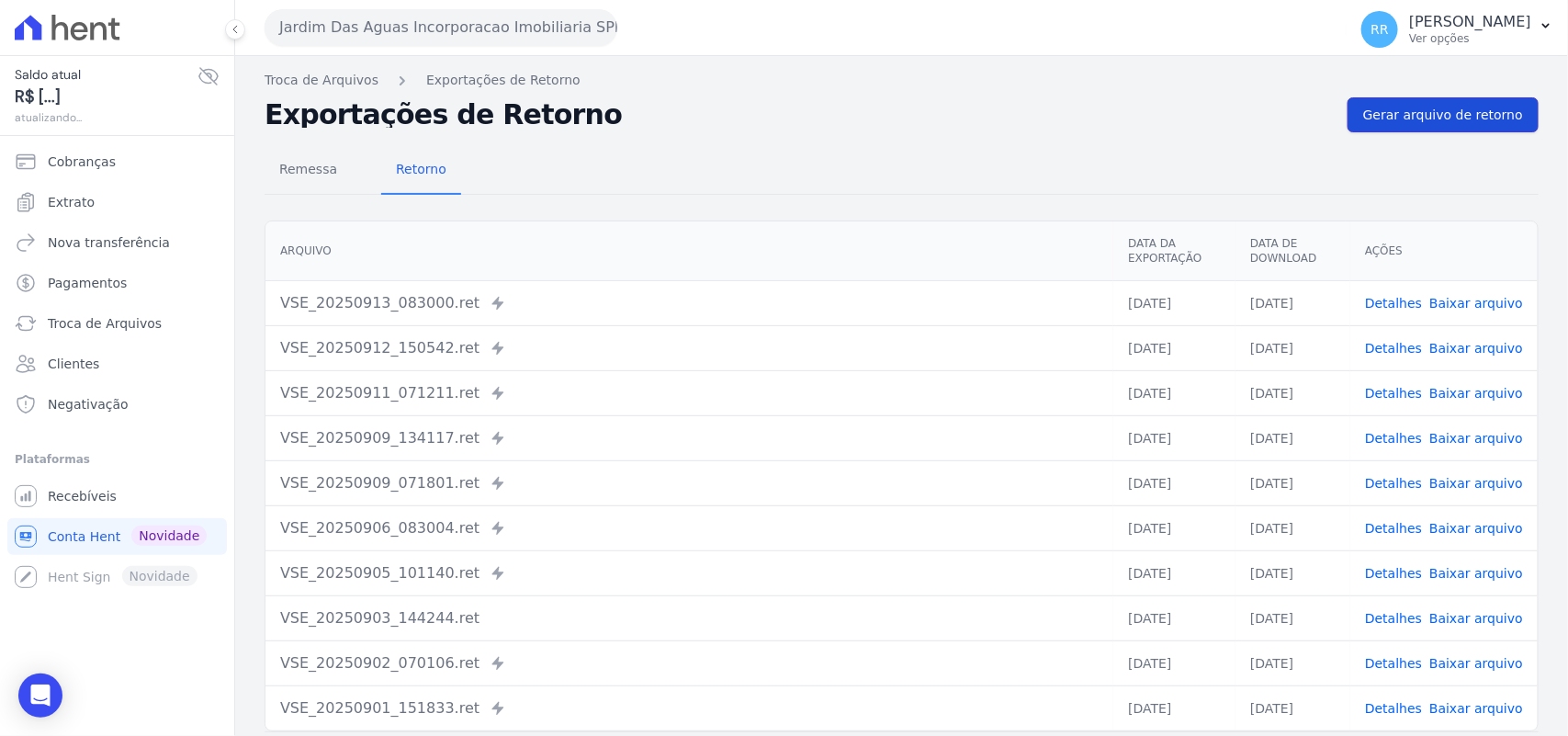
click at [1453, 130] on link "Gerar arquivo de retorno" at bounding box center [1443, 114] width 191 height 35
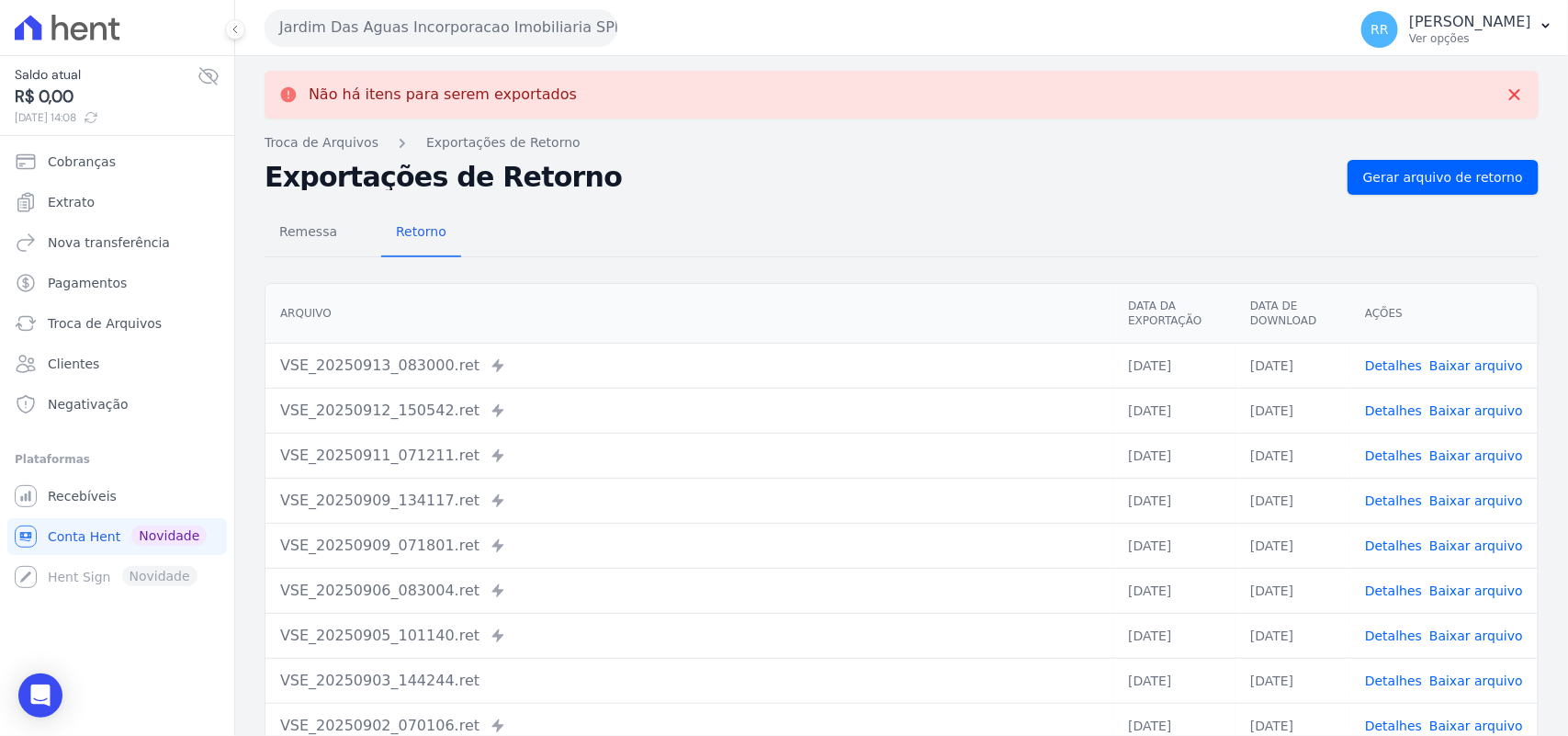
click at [398, 34] on button "Jardim Das Aguas Incorporacao Imobiliaria SPE LTDA" at bounding box center [441, 27] width 353 height 37
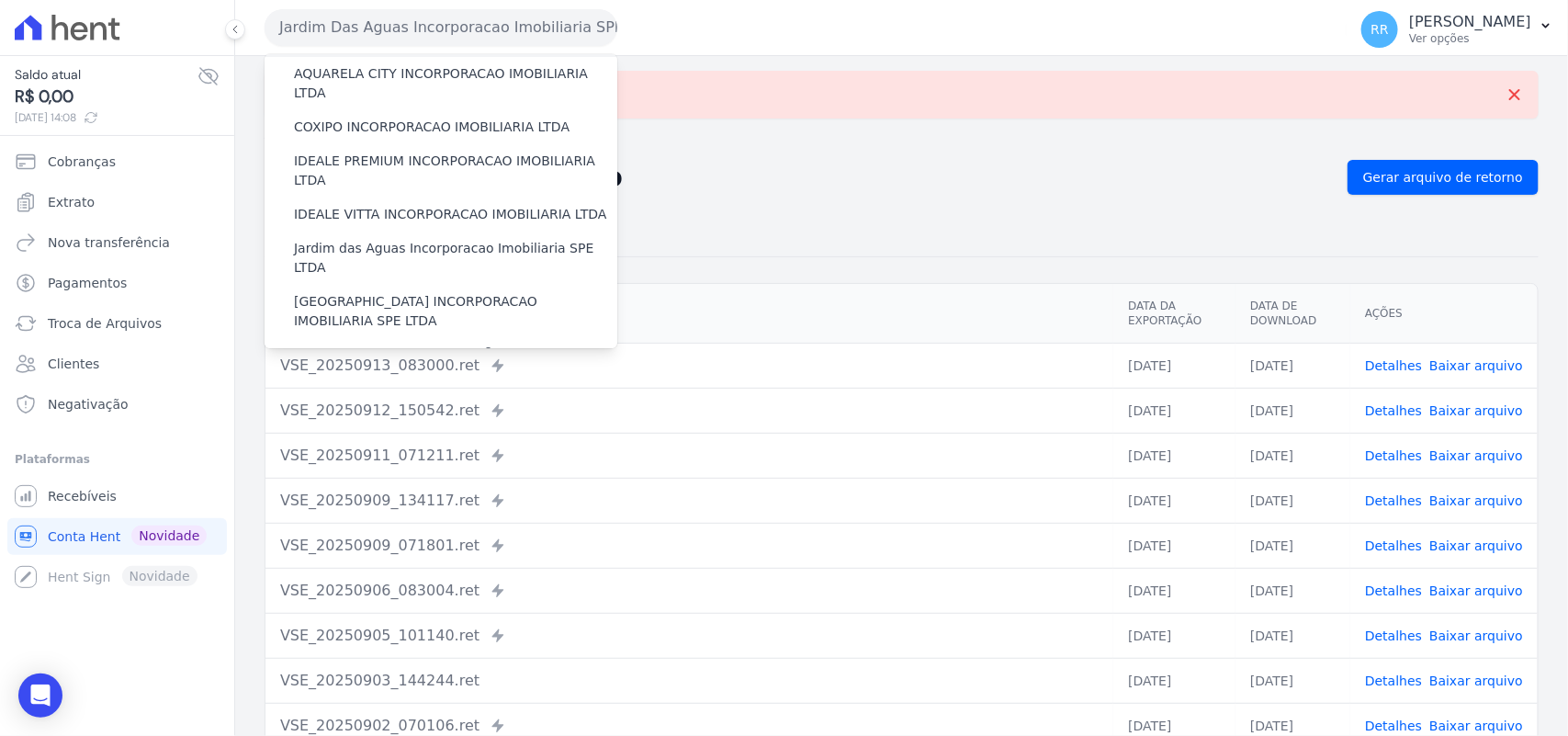
scroll to position [268, 0]
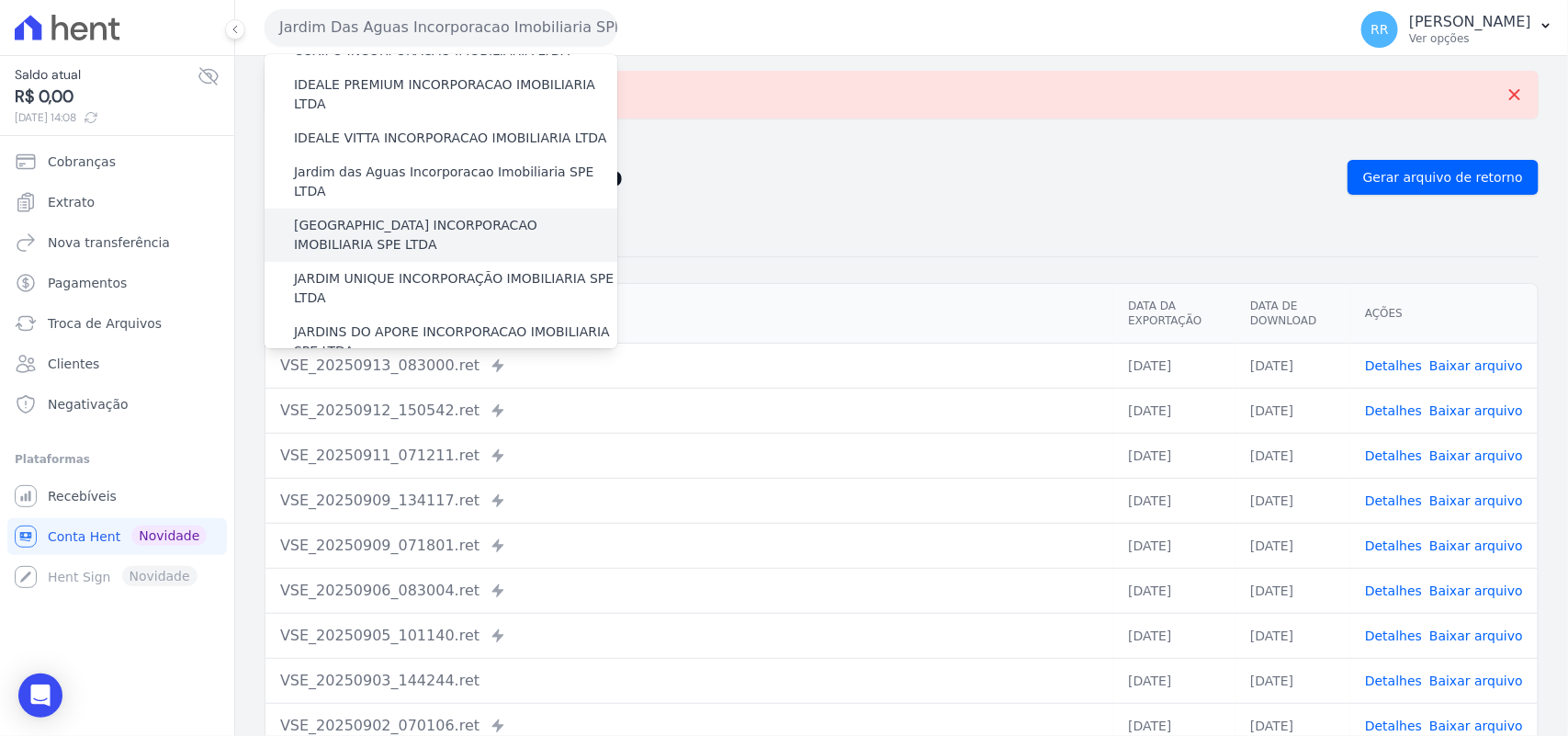
click at [393, 216] on label "[GEOGRAPHIC_DATA] INCORPORACAO IMOBILIARIA SPE LTDA" at bounding box center [456, 235] width 323 height 39
click at [0, 0] on input "[GEOGRAPHIC_DATA] INCORPORACAO IMOBILIARIA SPE LTDA" at bounding box center [0, 0] width 0 height 0
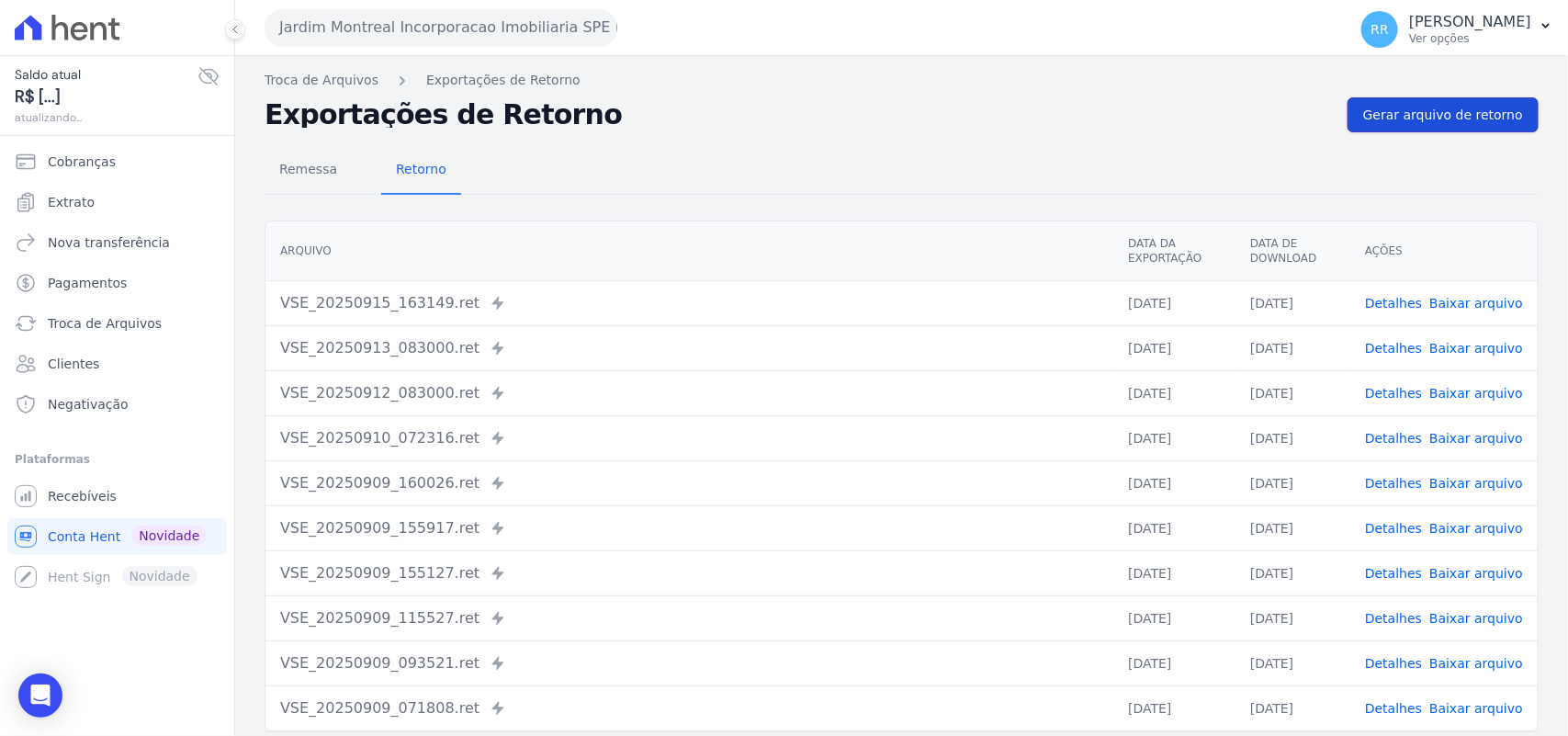
click at [1429, 114] on span "Gerar arquivo de retorno" at bounding box center [1443, 114] width 160 height 18
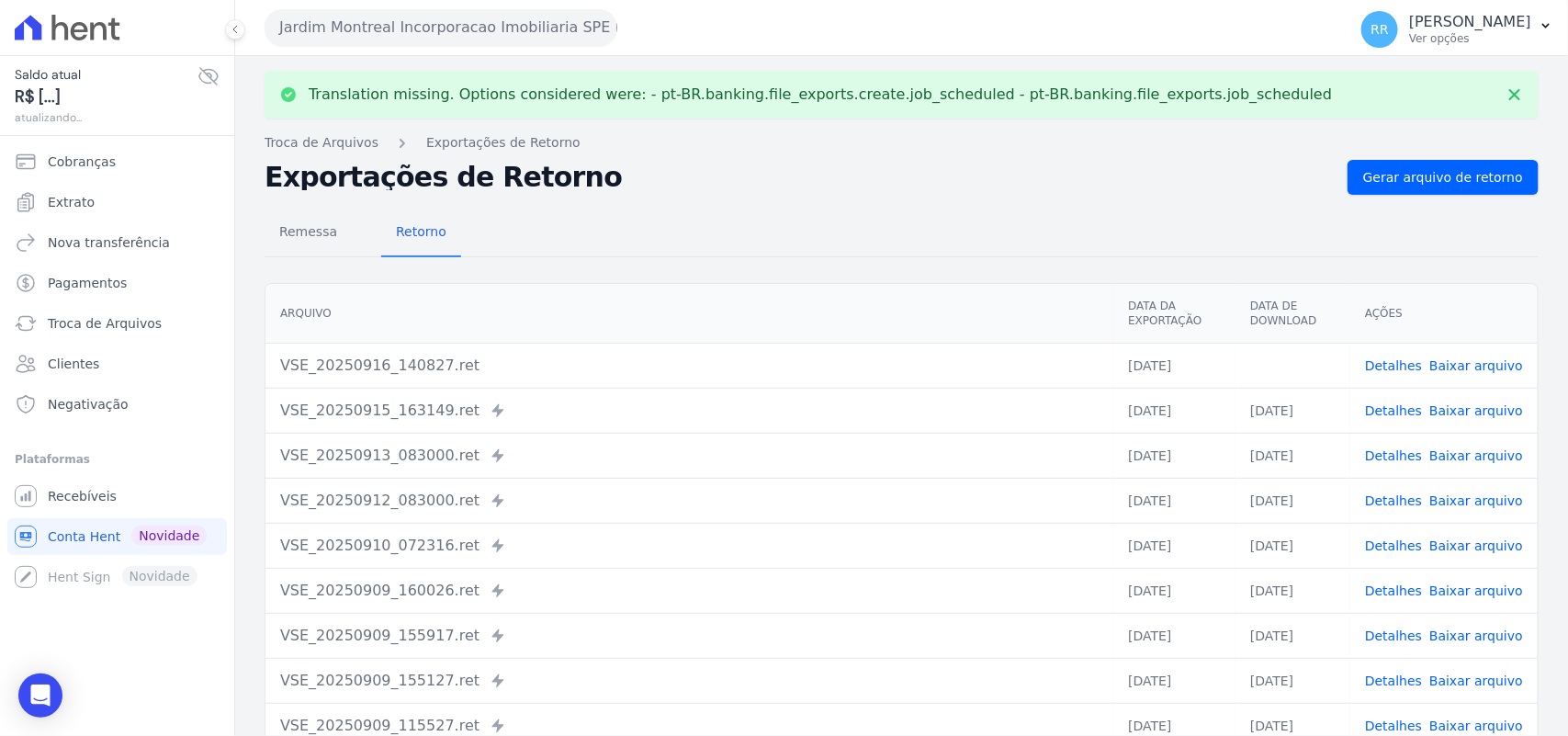
click at [1474, 366] on link "Baixar arquivo" at bounding box center [1475, 366] width 94 height 15
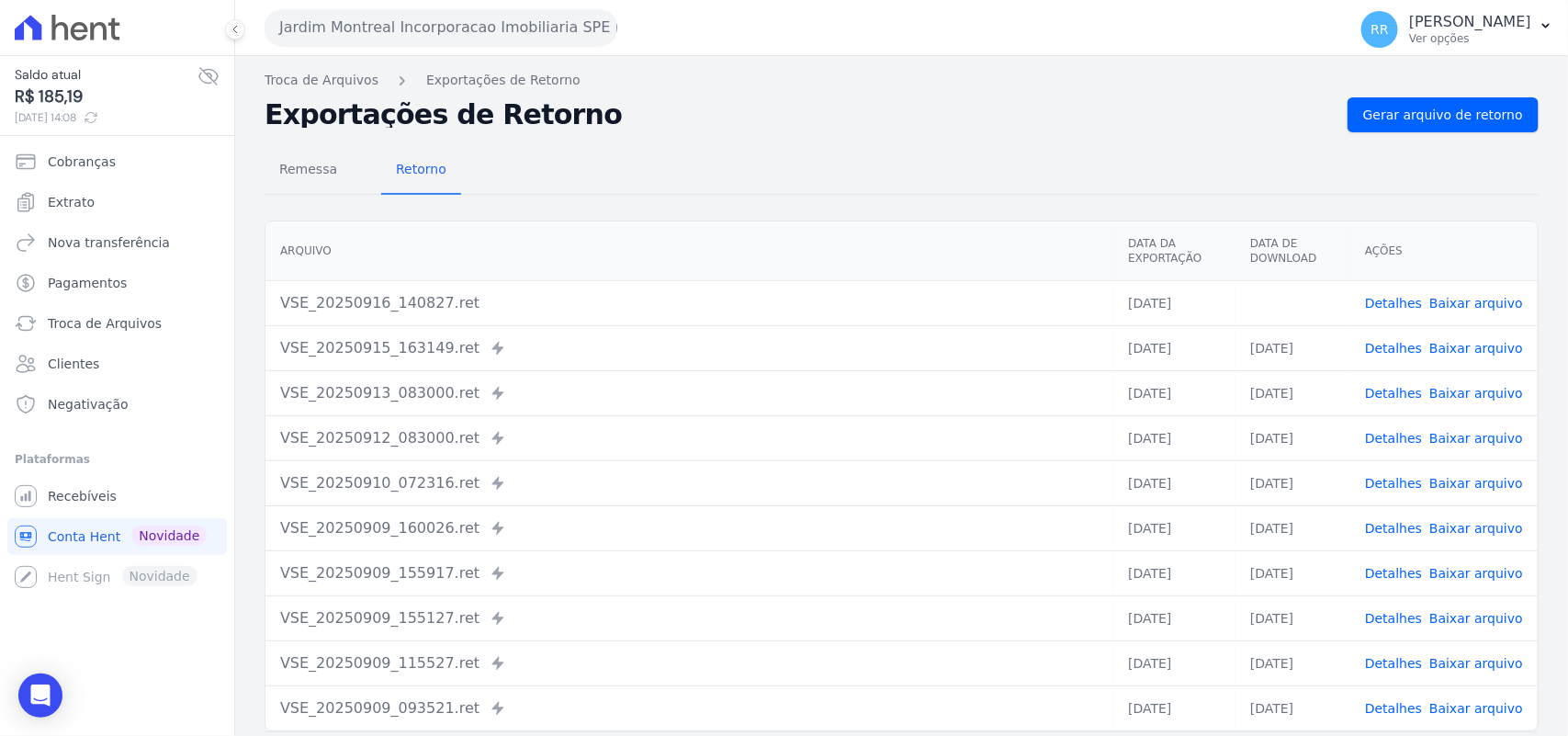
drag, startPoint x: 907, startPoint y: 111, endPoint x: 866, endPoint y: 107, distance: 41.2
click at [907, 111] on h2 "Exportações de Retorno" at bounding box center [799, 114] width 1069 height 26
click at [300, 16] on button "Jardim Montreal Incorporacao Imobiliaria SPE LTDA" at bounding box center [441, 27] width 353 height 37
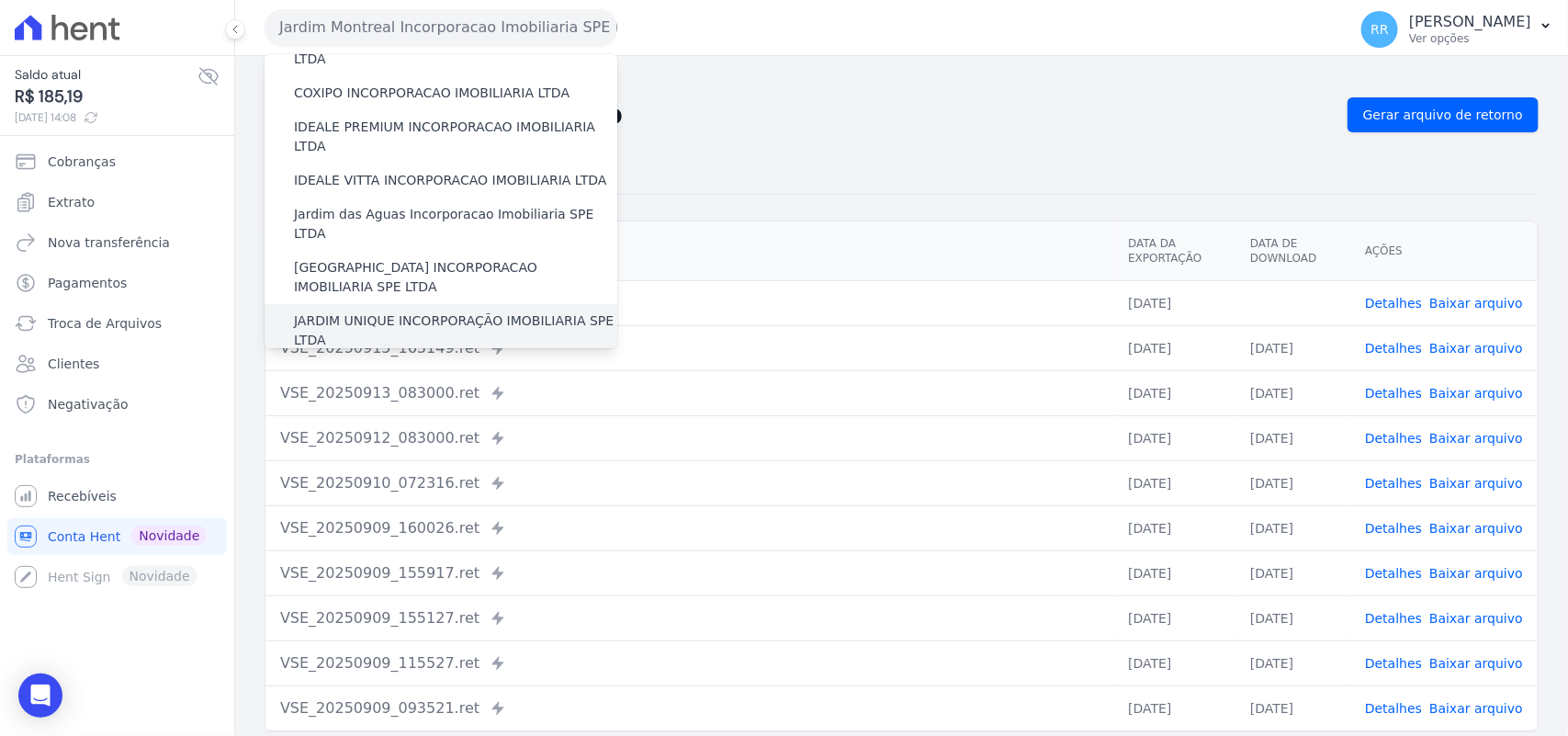
scroll to position [306, 0]
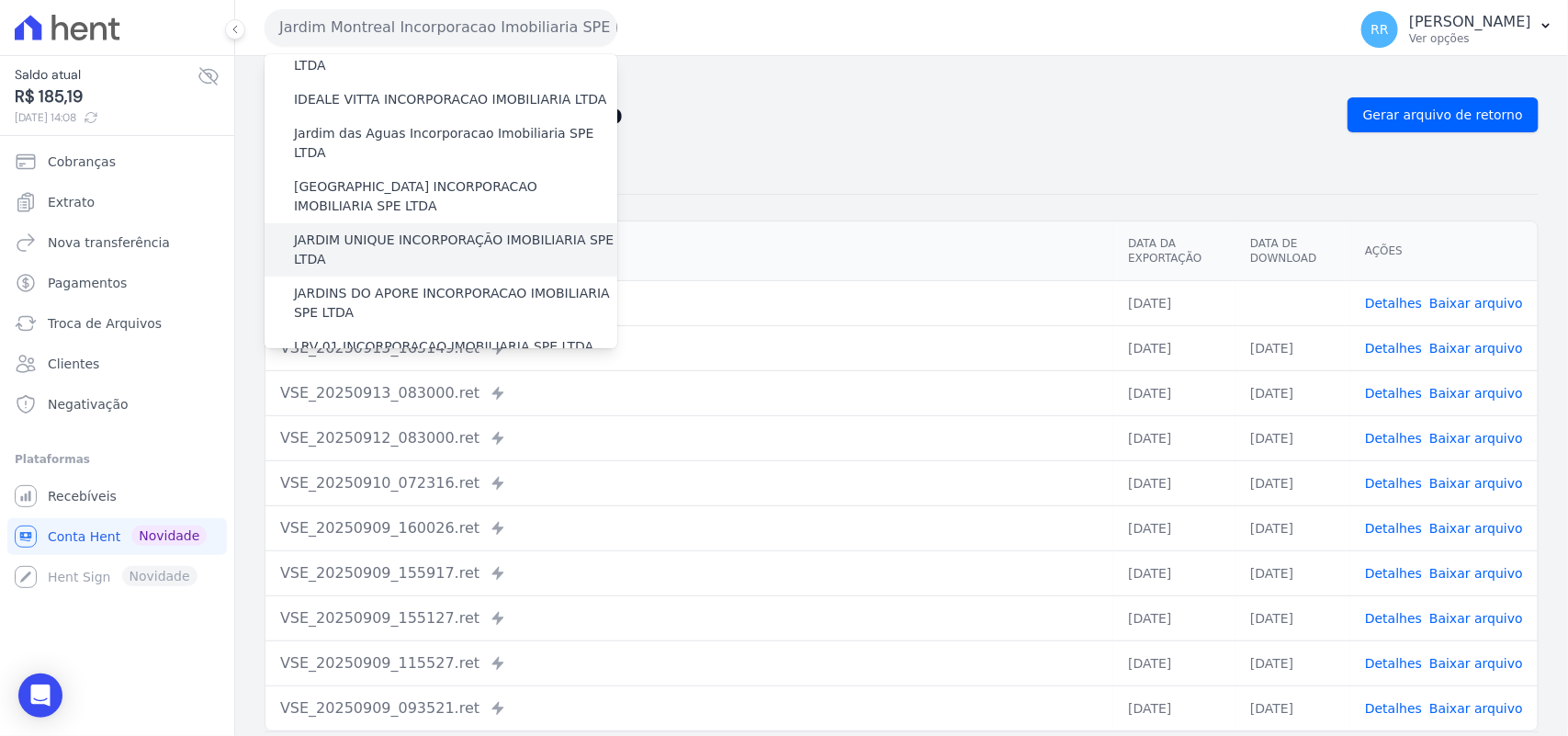
click at [374, 231] on label "JARDIM UNIQUE INCORPORAÇÃO IMOBILIARIA SPE LTDA" at bounding box center [456, 250] width 323 height 39
click at [0, 0] on input "JARDIM UNIQUE INCORPORAÇÃO IMOBILIARIA SPE LTDA" at bounding box center [0, 0] width 0 height 0
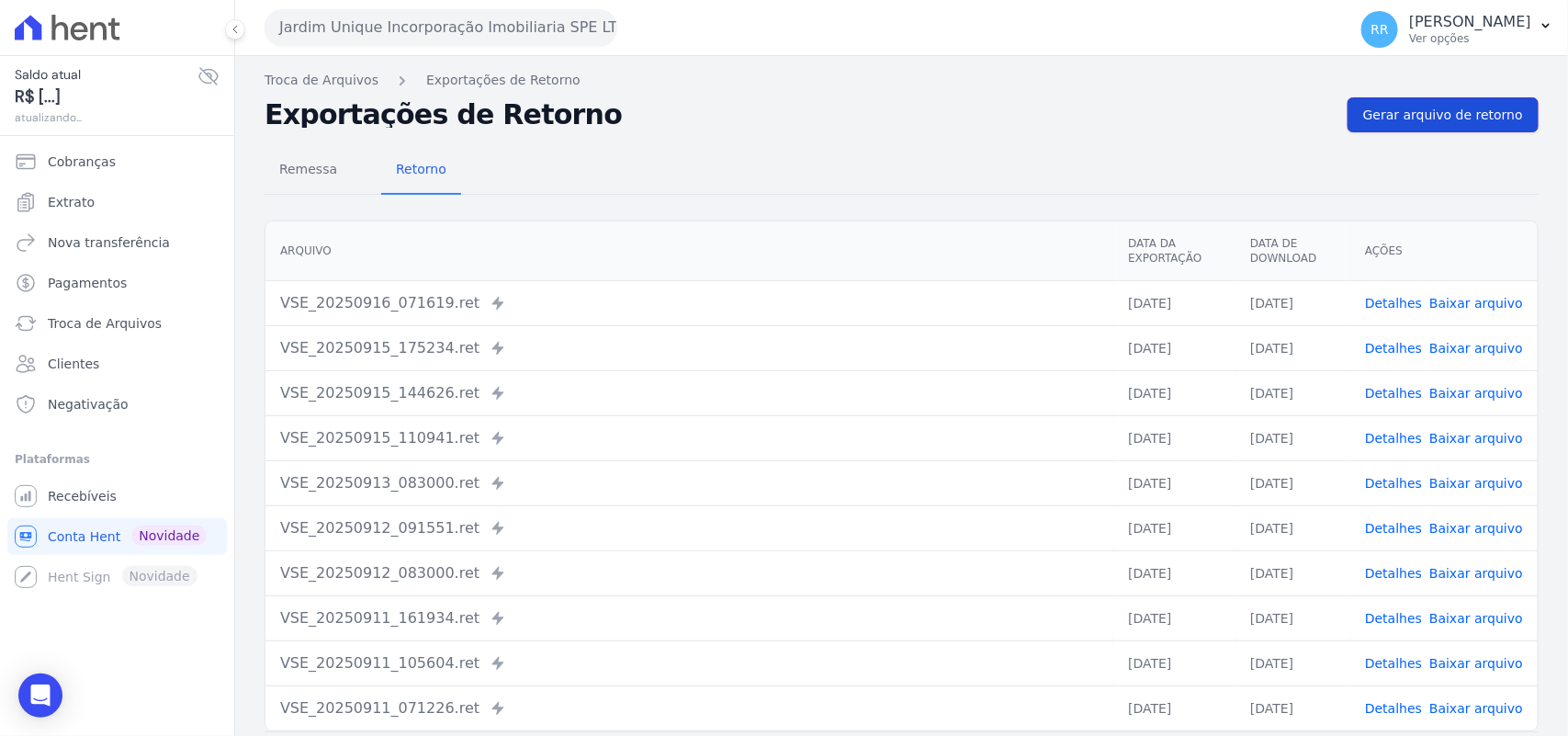
click at [1448, 98] on link "Gerar arquivo de retorno" at bounding box center [1443, 114] width 191 height 35
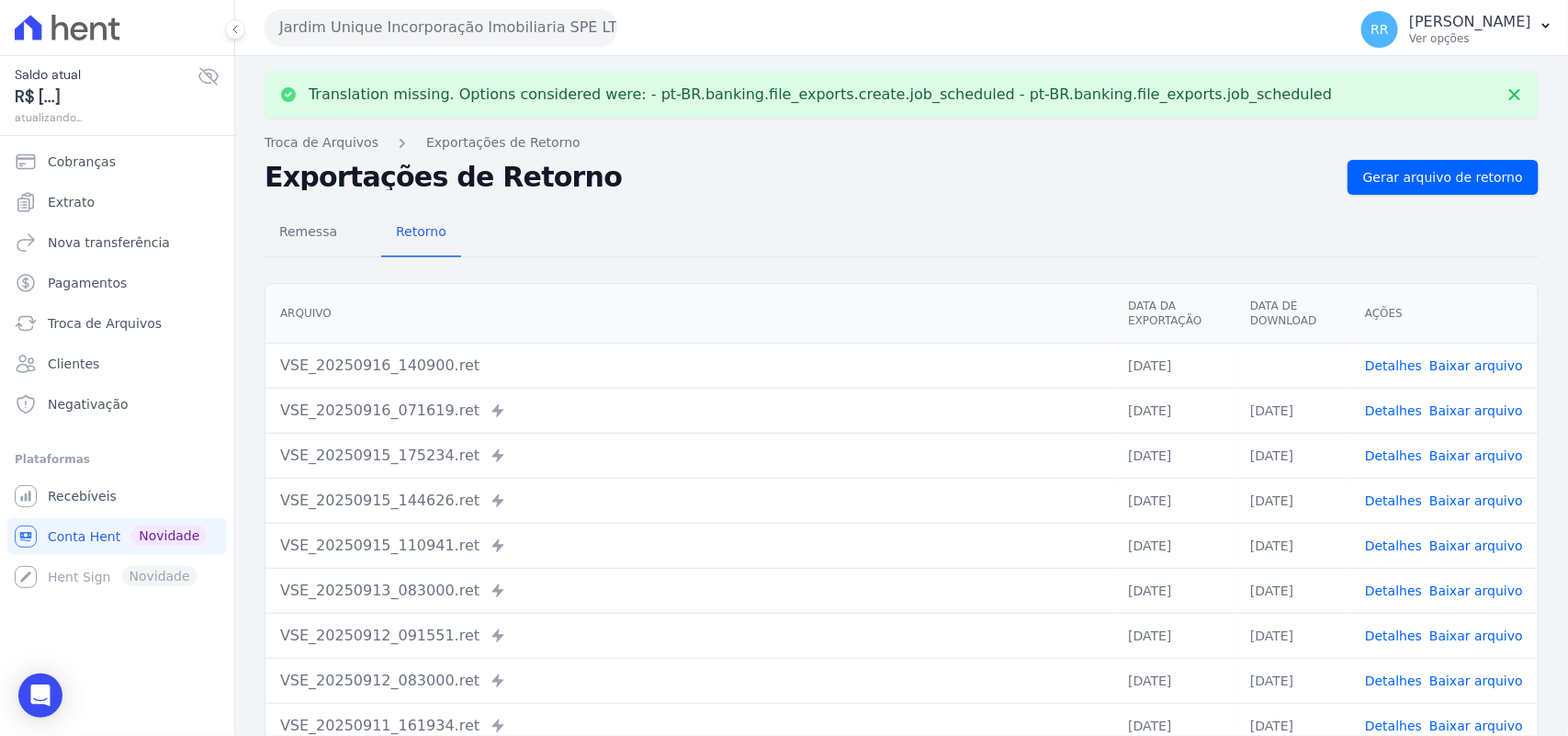
click at [1472, 359] on link "Baixar arquivo" at bounding box center [1475, 366] width 94 height 15
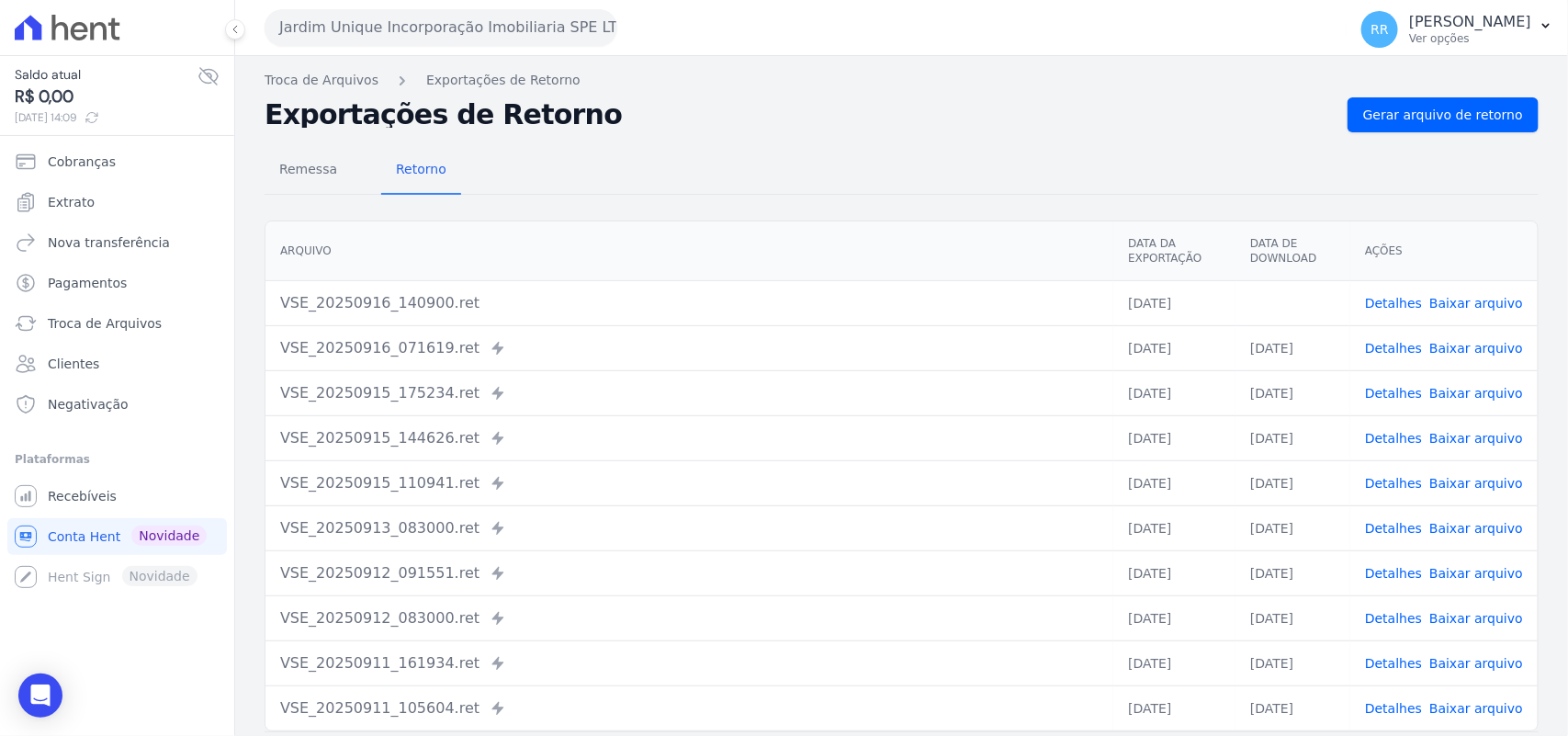
drag, startPoint x: 773, startPoint y: 55, endPoint x: 300, endPoint y: 57, distance: 473.0
click at [773, 55] on div "Jardim Unique Incorporação Imobiliaria SPE LTDA Via Sul Engenharia AGUAS DE [GE…" at bounding box center [802, 27] width 1075 height 57
click at [393, 32] on button "Jardim Unique Incorporação Imobiliaria SPE LTDA" at bounding box center [441, 27] width 353 height 37
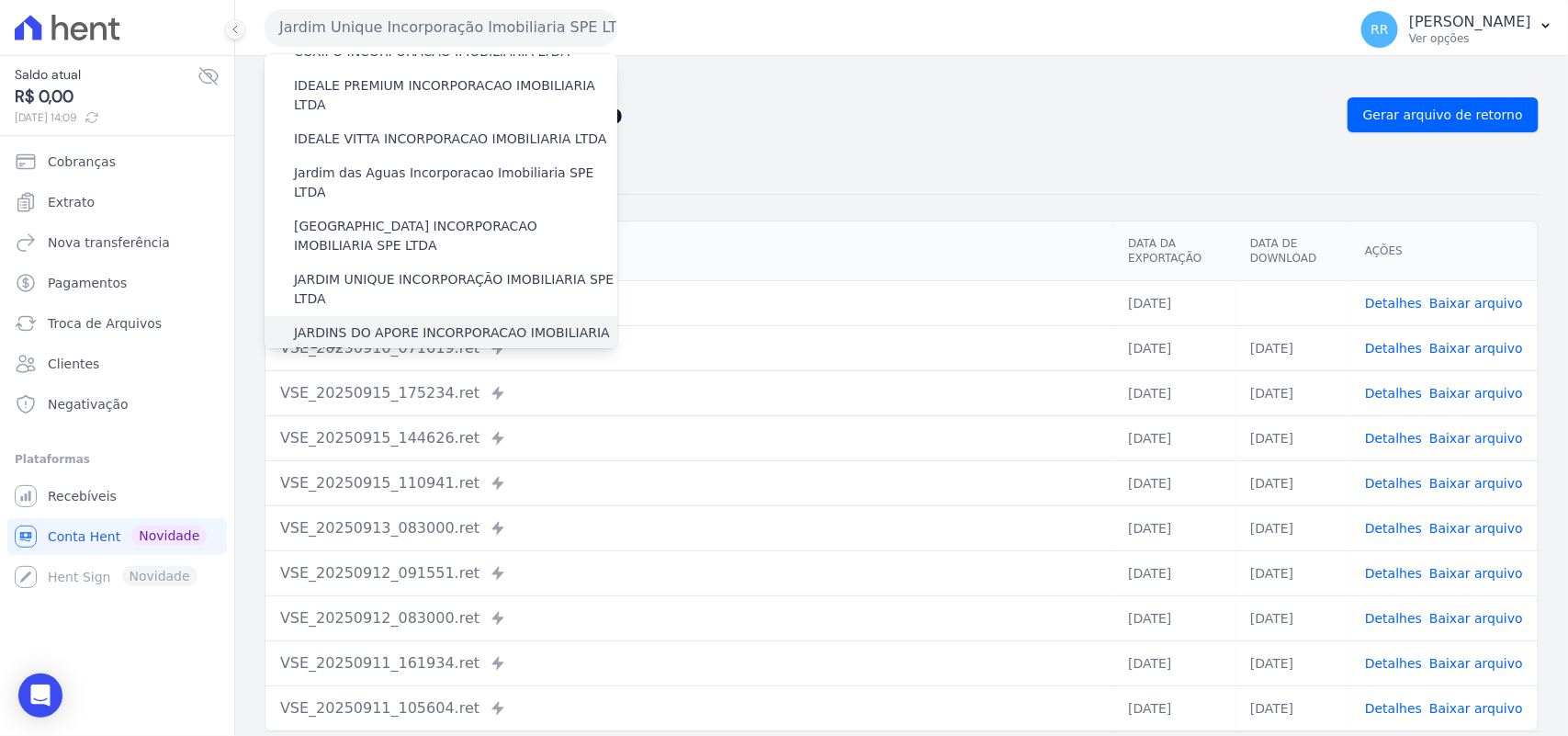
scroll to position [268, 0]
click at [356, 323] on label "JARDINS DO APORE INCORPORACAO IMOBILIARIA SPE LTDA" at bounding box center [456, 342] width 323 height 39
click at [0, 0] on input "JARDINS DO APORE INCORPORACAO IMOBILIARIA SPE LTDA" at bounding box center [0, 0] width 0 height 0
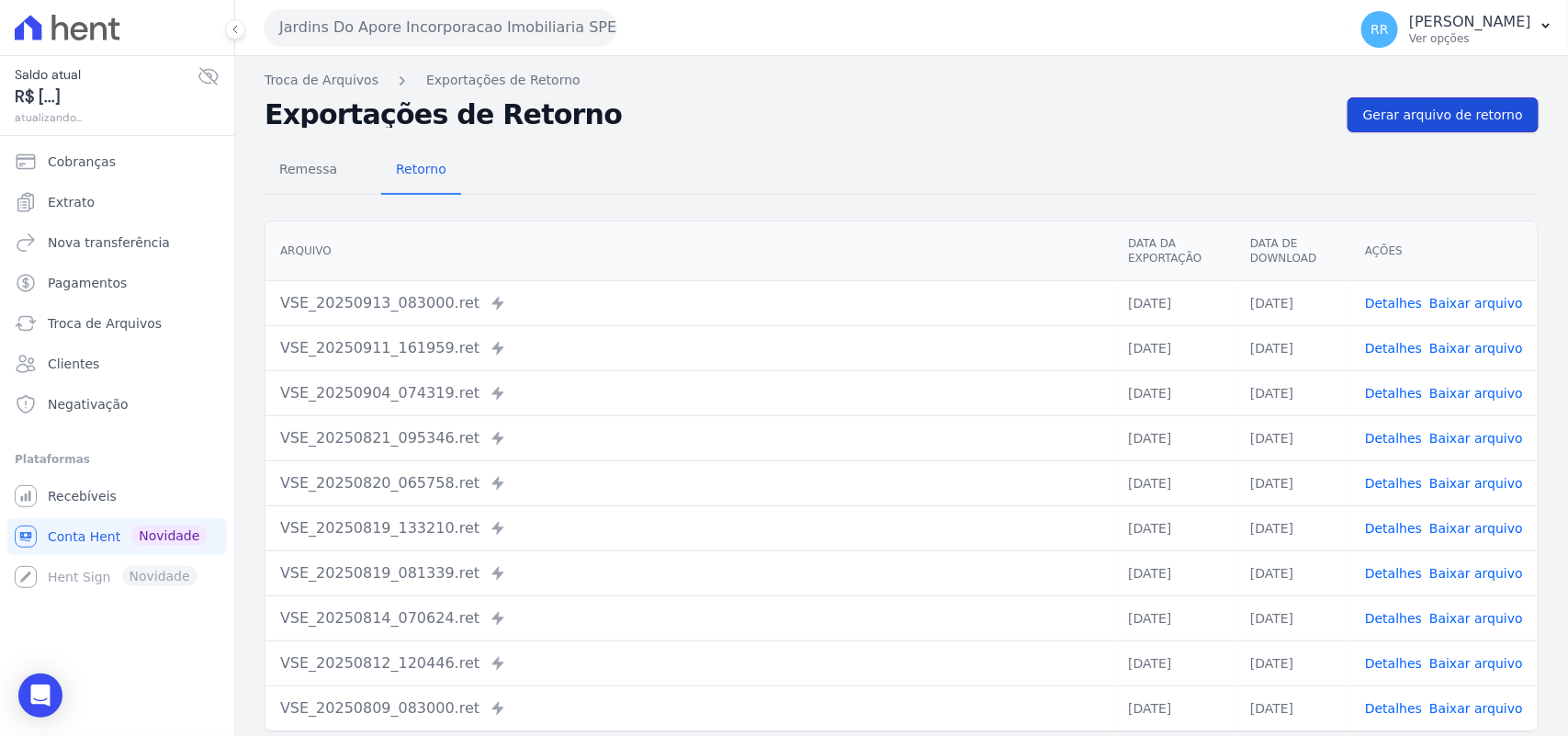
click at [1440, 104] on link "Gerar arquivo de retorno" at bounding box center [1443, 114] width 191 height 35
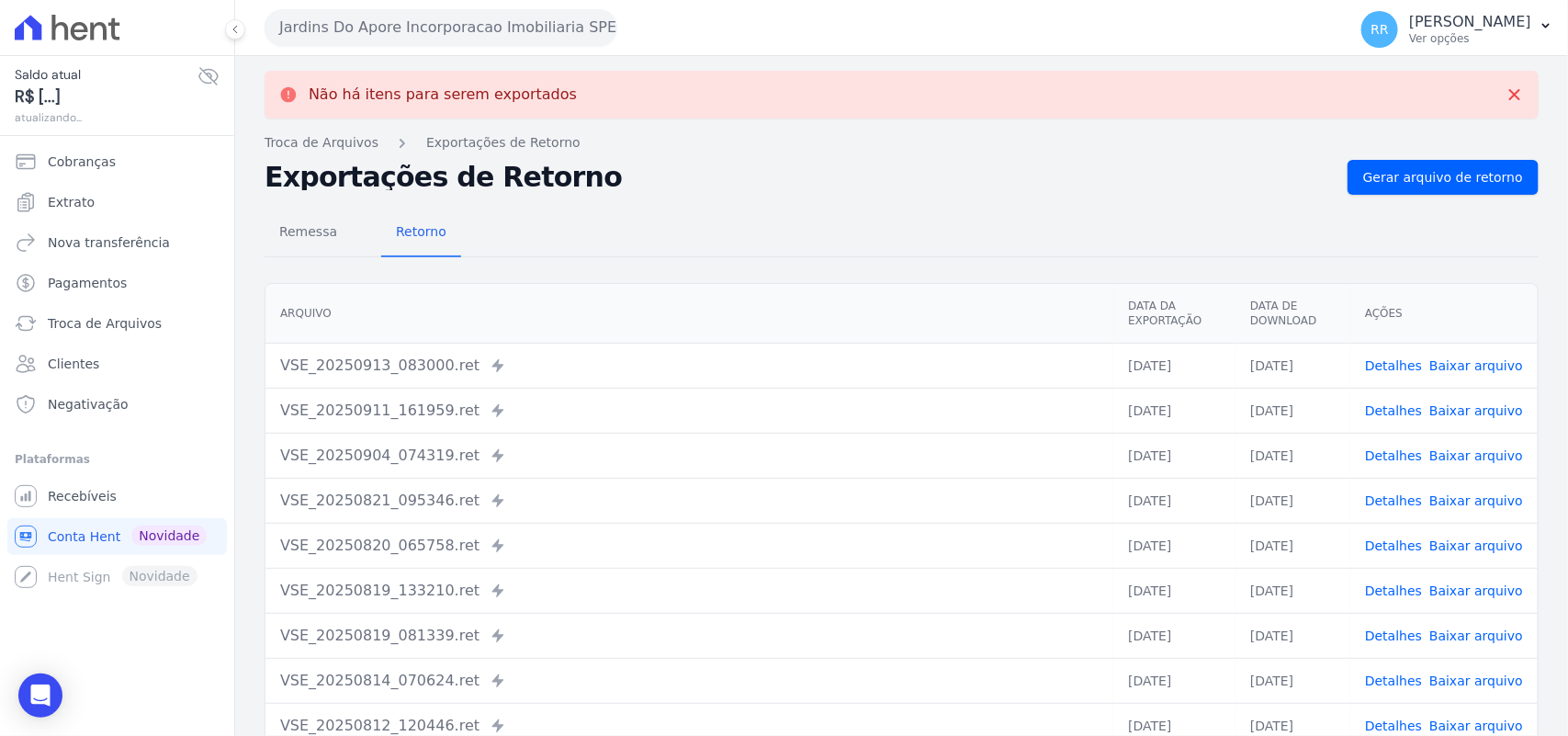
click at [446, 16] on button "Jardins Do Apore Incorporacao Imobiliaria SPE LTDA" at bounding box center [441, 27] width 353 height 37
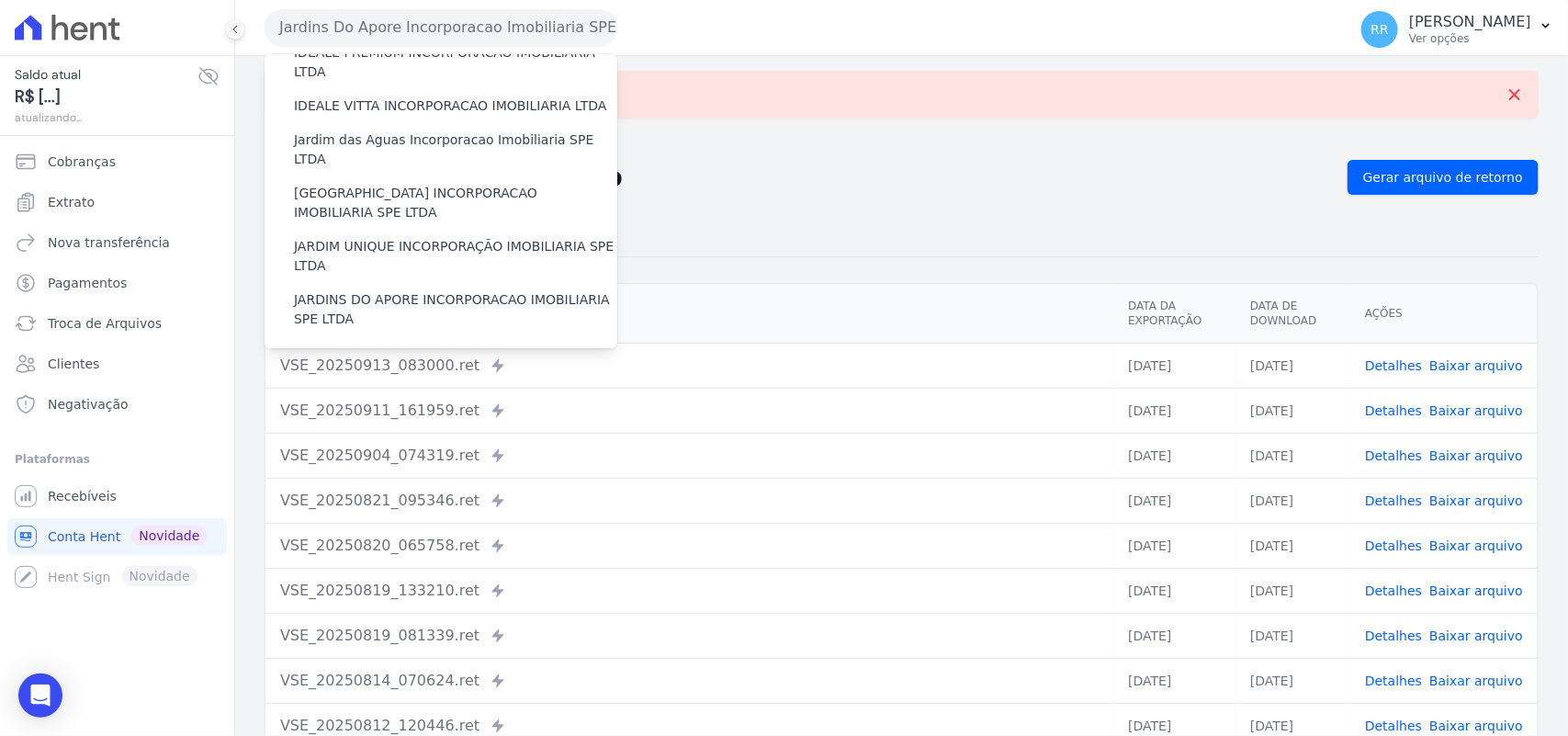
scroll to position [421, 0]
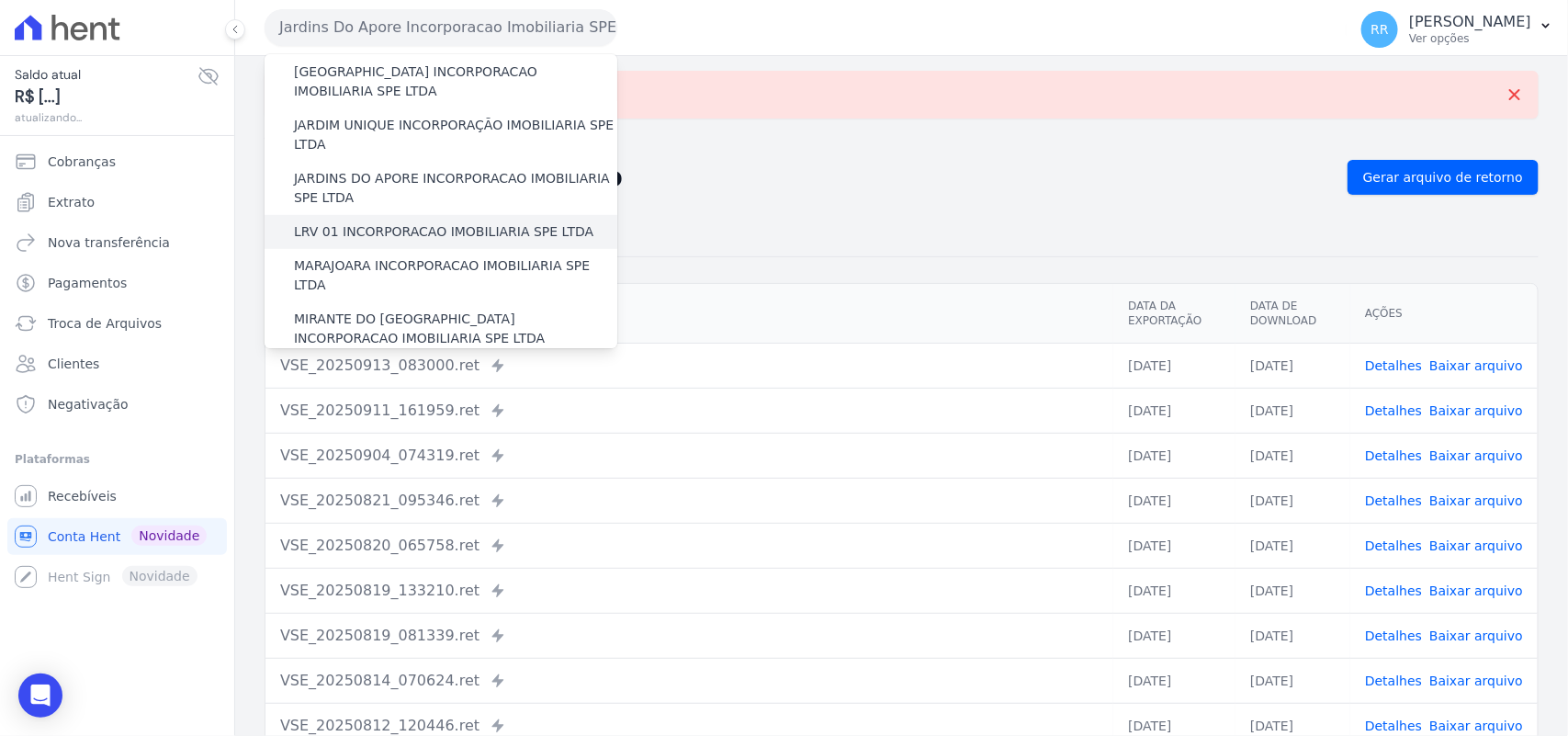
click at [382, 222] on label "LRV 01 INCORPORACAO IMOBILIARIA SPE LTDA" at bounding box center [444, 232] width 300 height 19
click at [0, 0] on input "LRV 01 INCORPORACAO IMOBILIARIA SPE LTDA" at bounding box center [0, 0] width 0 height 0
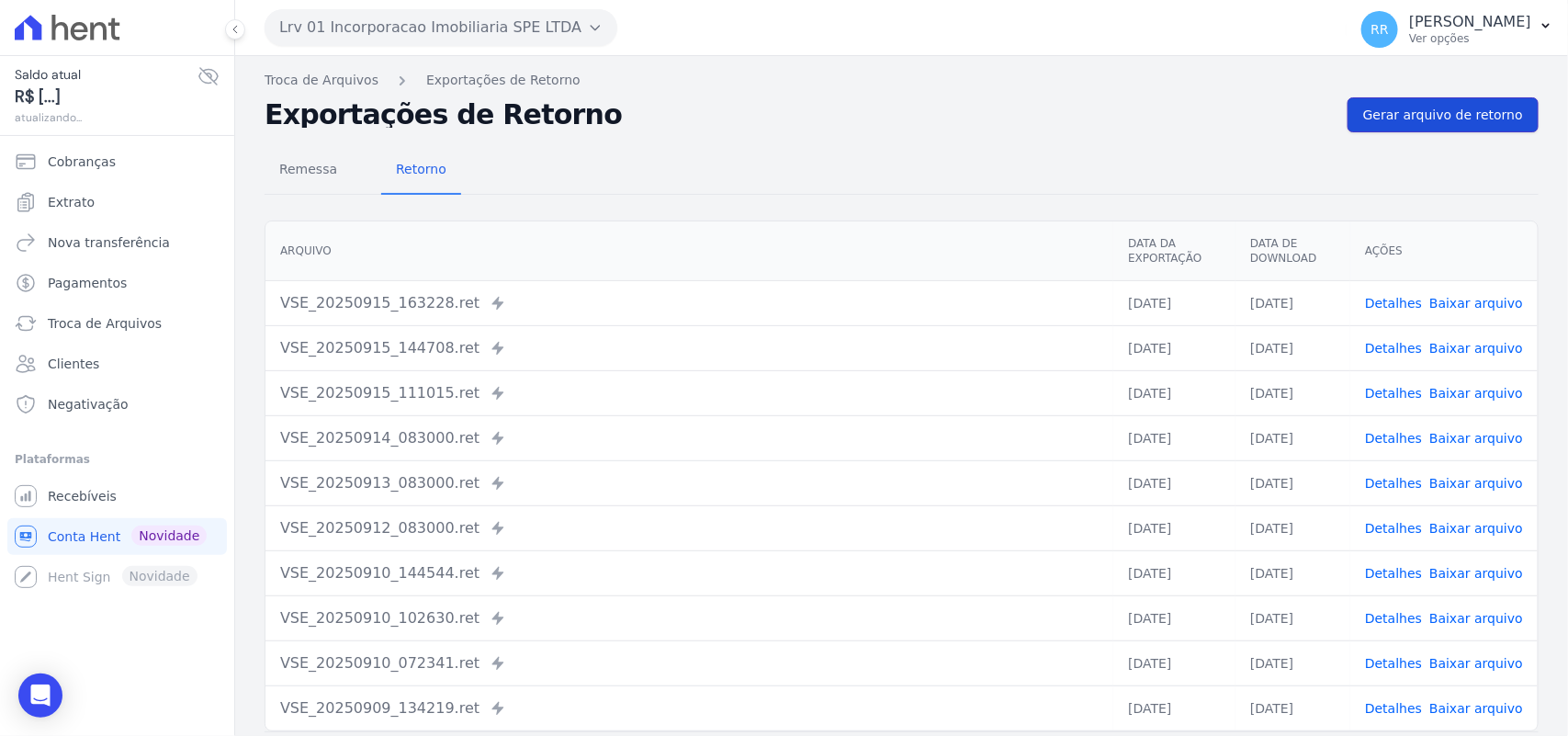
click at [1449, 120] on span "Gerar arquivo de retorno" at bounding box center [1443, 114] width 160 height 18
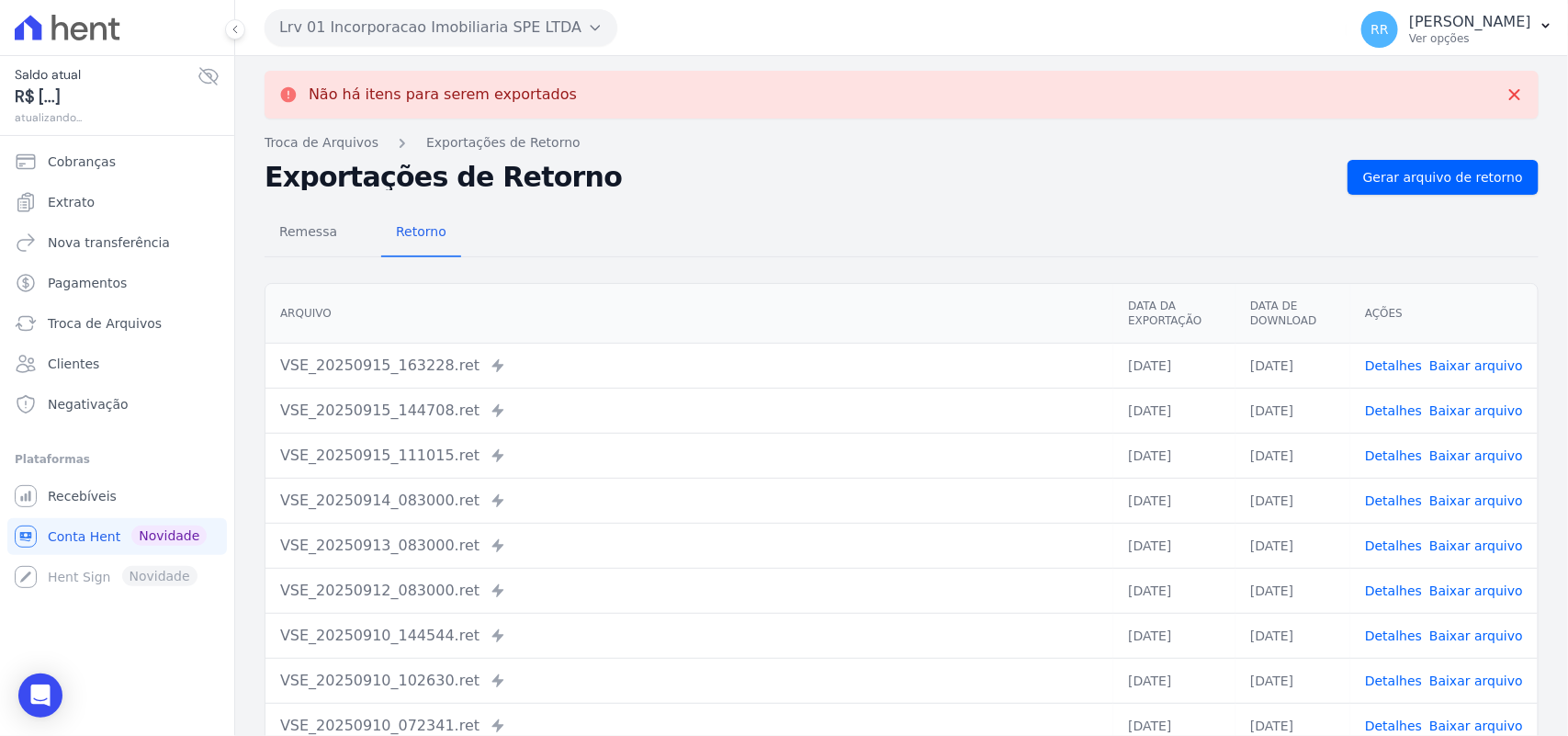
click at [428, 27] on button "Lrv 01 Incorporacao Imobiliaria SPE LTDA" at bounding box center [441, 27] width 353 height 37
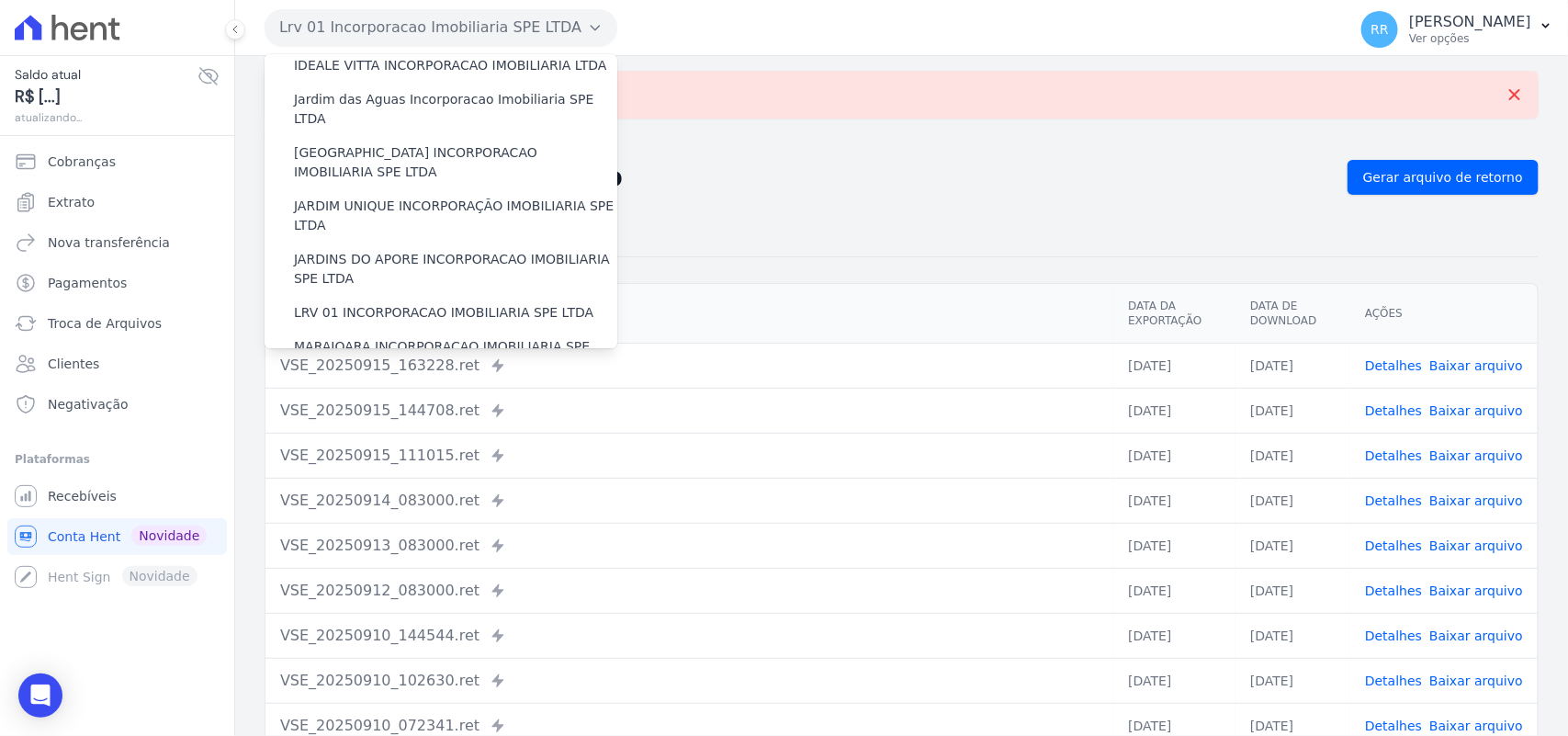
scroll to position [498, 0]
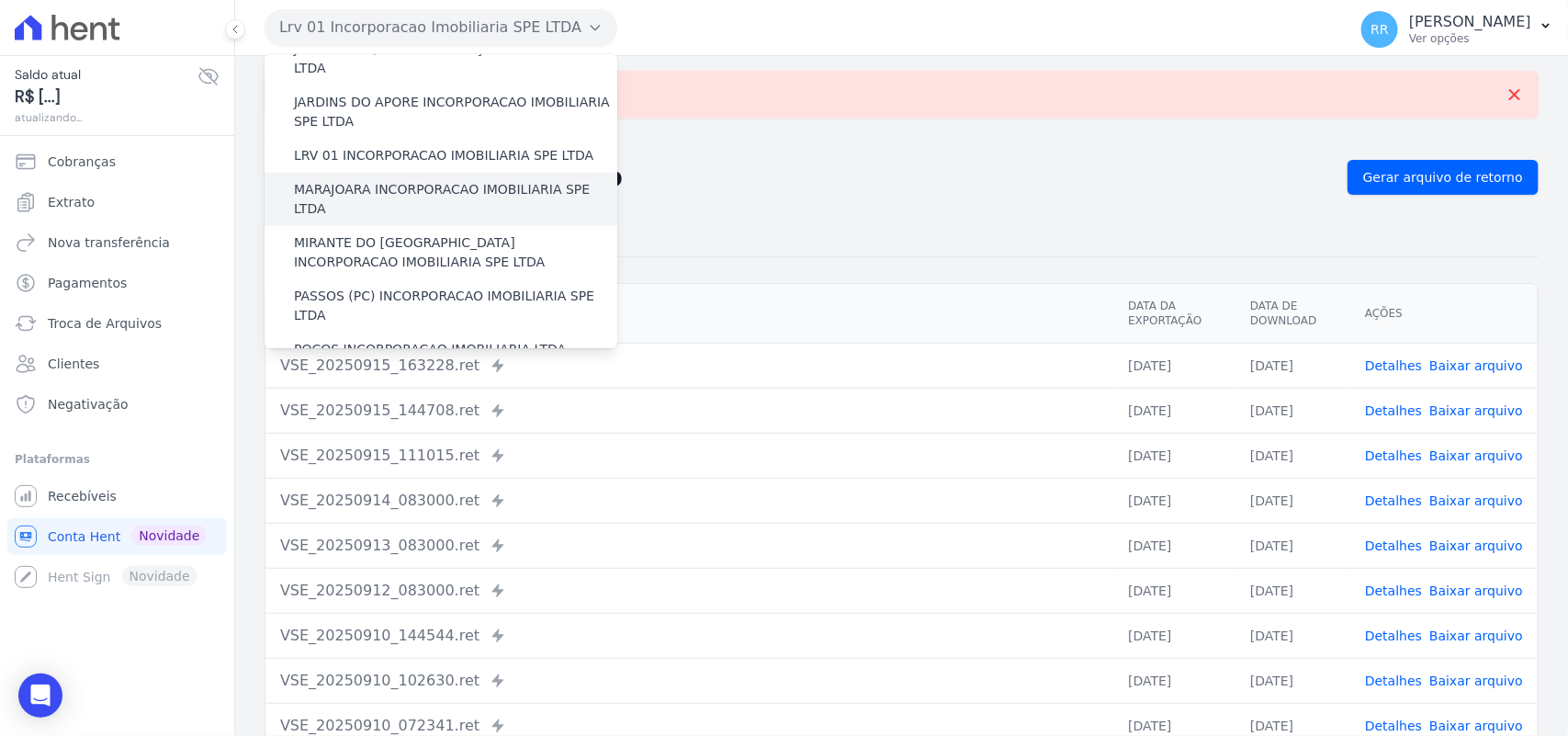
click at [400, 180] on label "MARAJOARA INCORPORACAO IMOBILIARIA SPE LTDA" at bounding box center [456, 199] width 323 height 39
click at [0, 0] on input "MARAJOARA INCORPORACAO IMOBILIARIA SPE LTDA" at bounding box center [0, 0] width 0 height 0
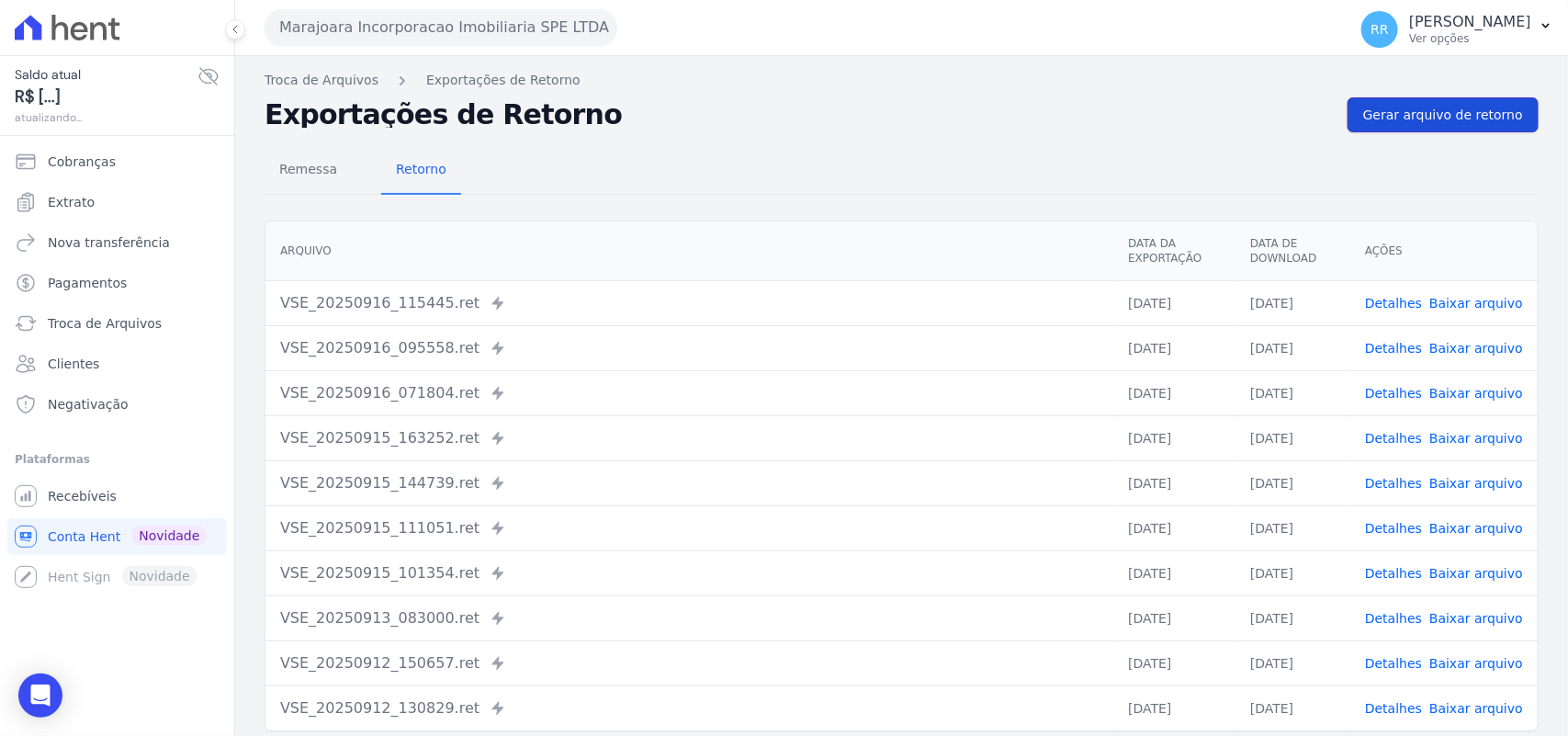
click at [1444, 116] on span "Gerar arquivo de retorno" at bounding box center [1443, 114] width 160 height 18
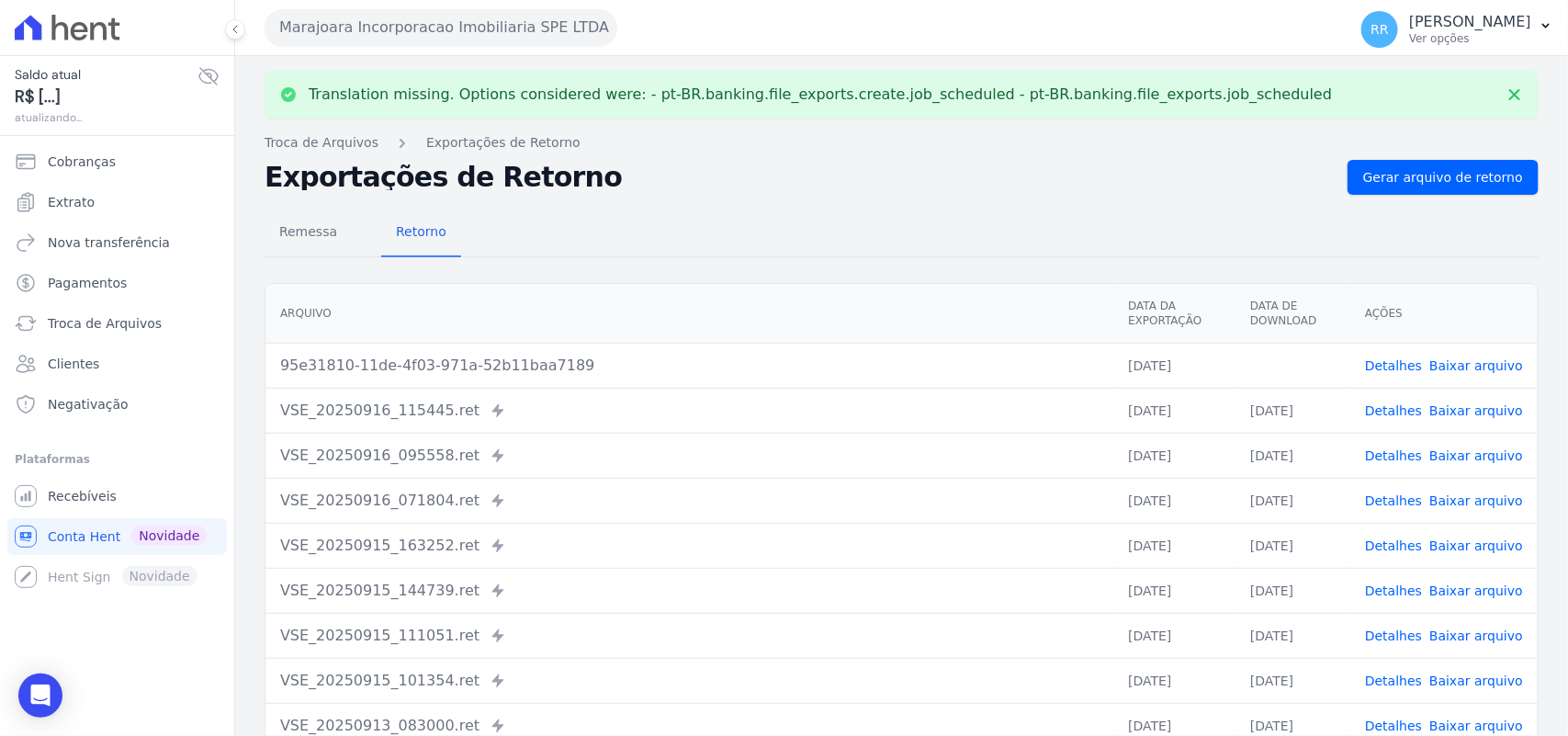
click at [1470, 360] on link "Baixar arquivo" at bounding box center [1475, 366] width 94 height 15
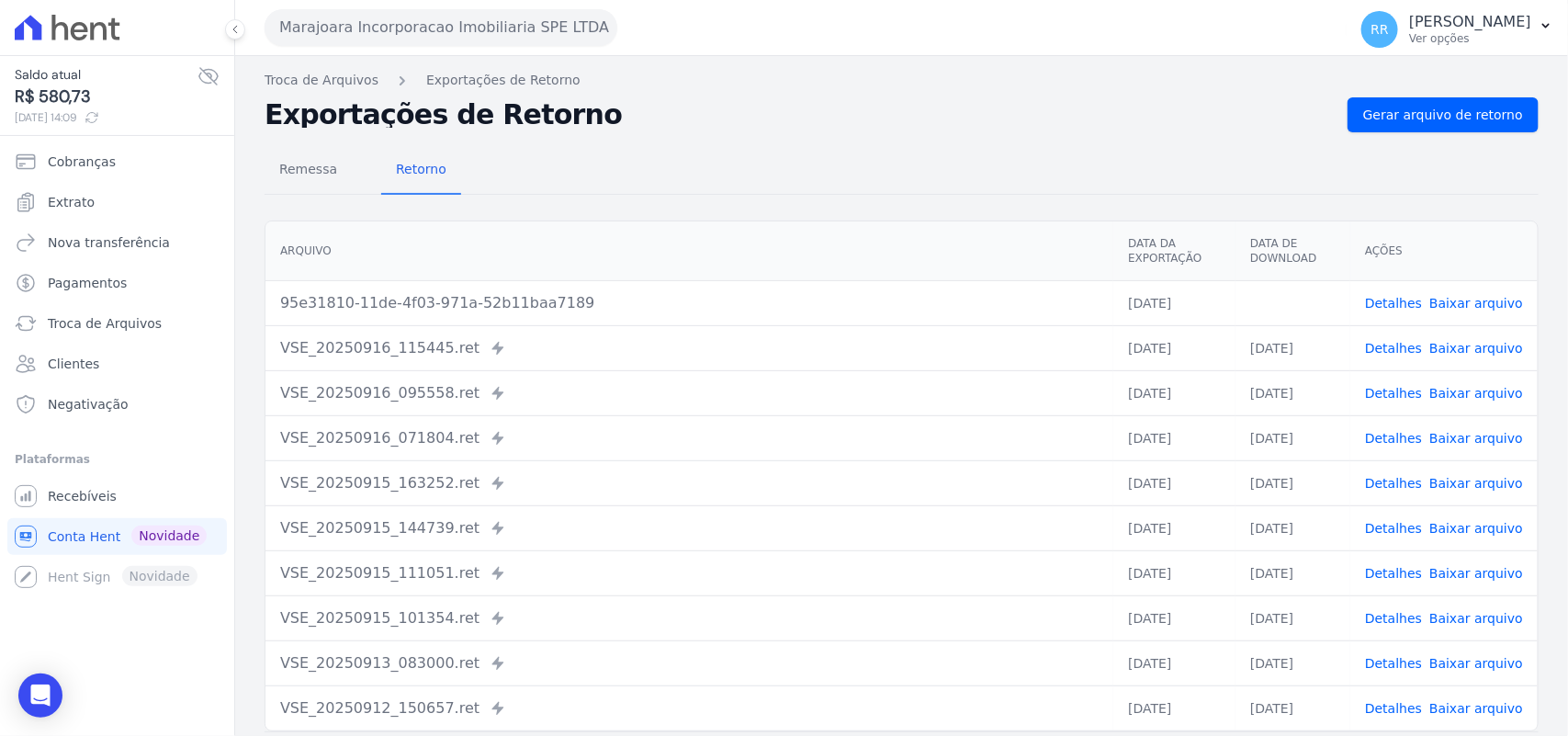
click at [1048, 74] on nav "Troca de Arquivos Exportações de Retorno" at bounding box center [901, 80] width 1274 height 19
click at [478, 28] on button "Marajoara Incorporacao Imobiliaria SPE LTDA" at bounding box center [441, 27] width 353 height 37
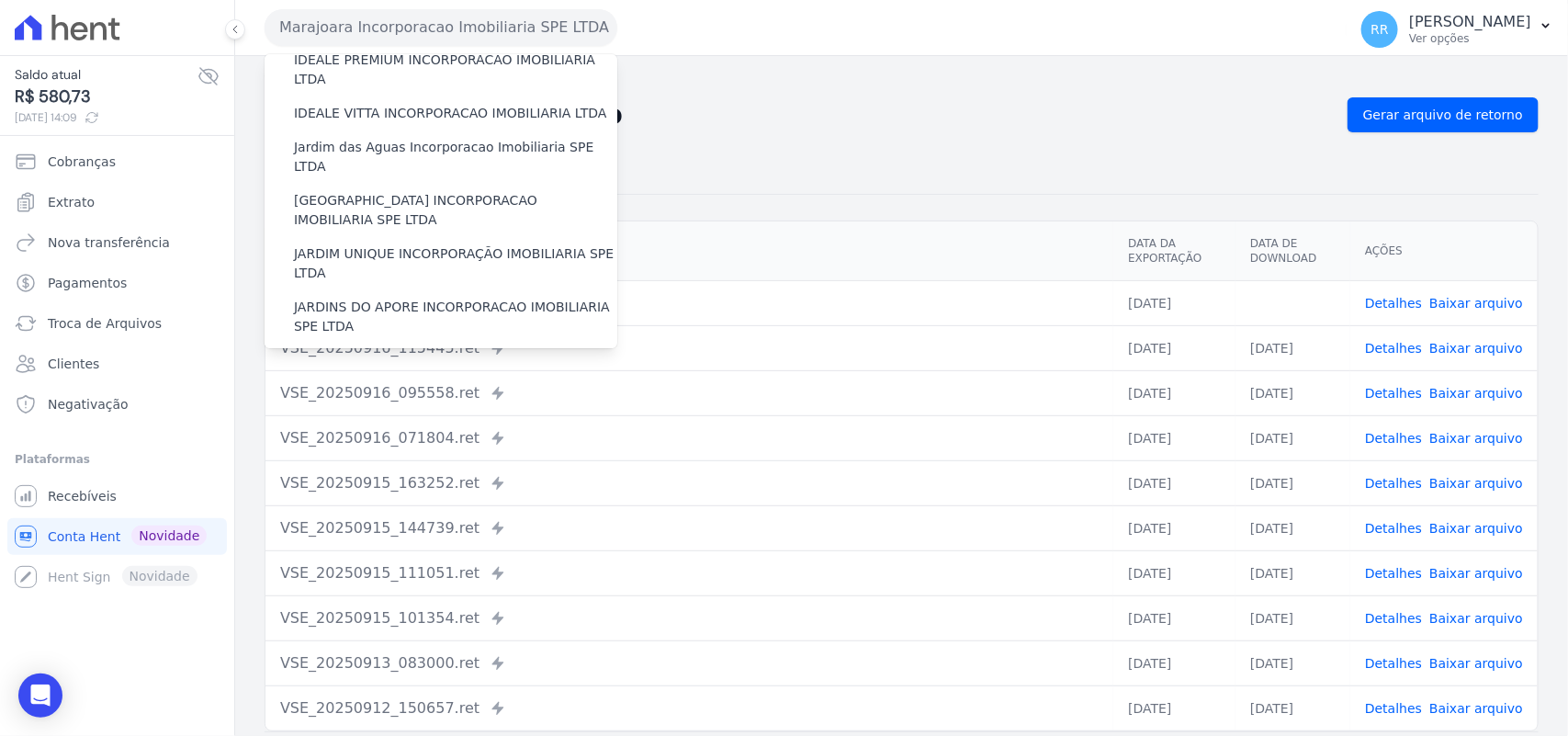
scroll to position [460, 0]
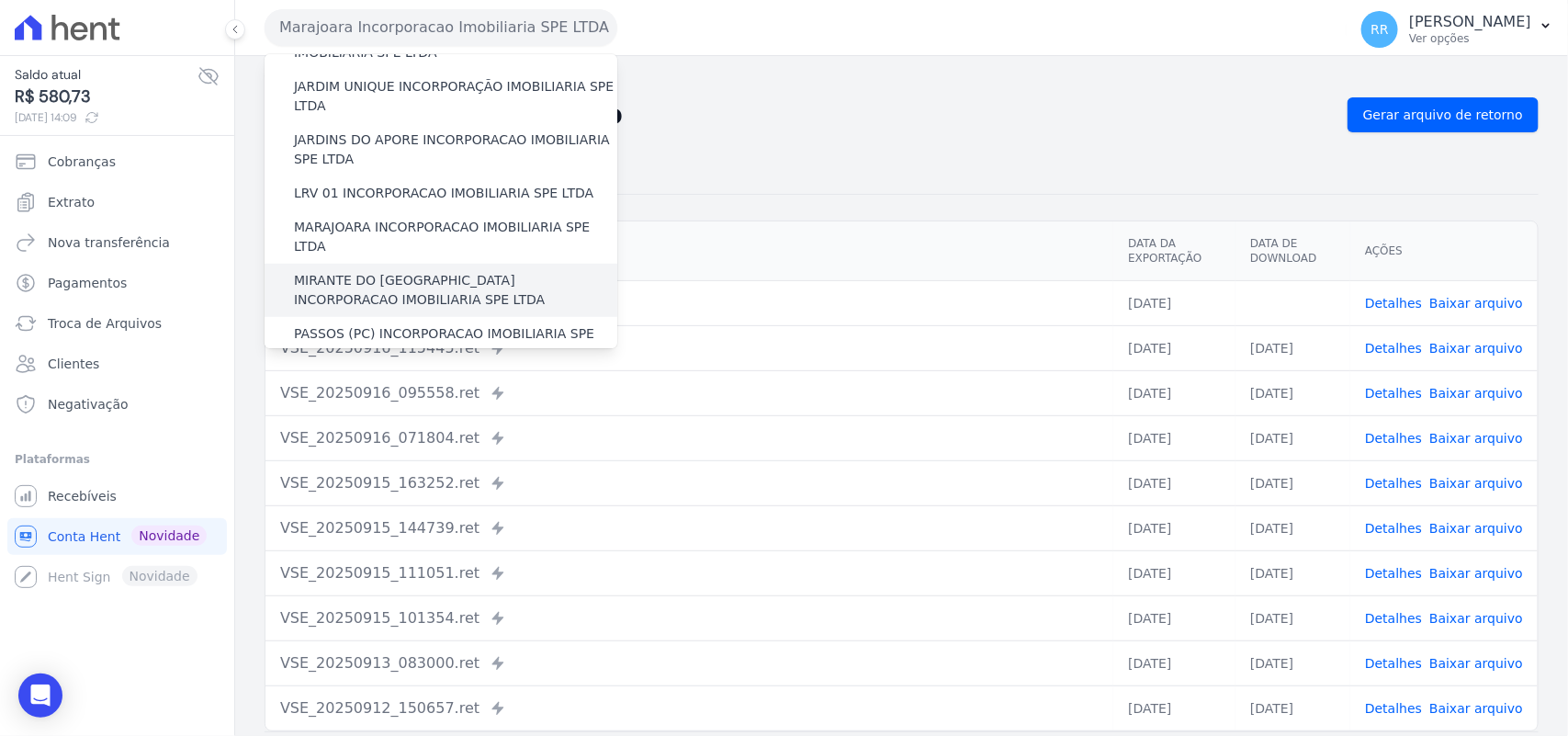
click at [359, 272] on label "MIRANTE DO [GEOGRAPHIC_DATA] INCORPORACAO IMOBILIARIA SPE LTDA" at bounding box center [456, 290] width 323 height 39
click at [0, 0] on input "MIRANTE DO [GEOGRAPHIC_DATA] INCORPORACAO IMOBILIARIA SPE LTDA" at bounding box center [0, 0] width 0 height 0
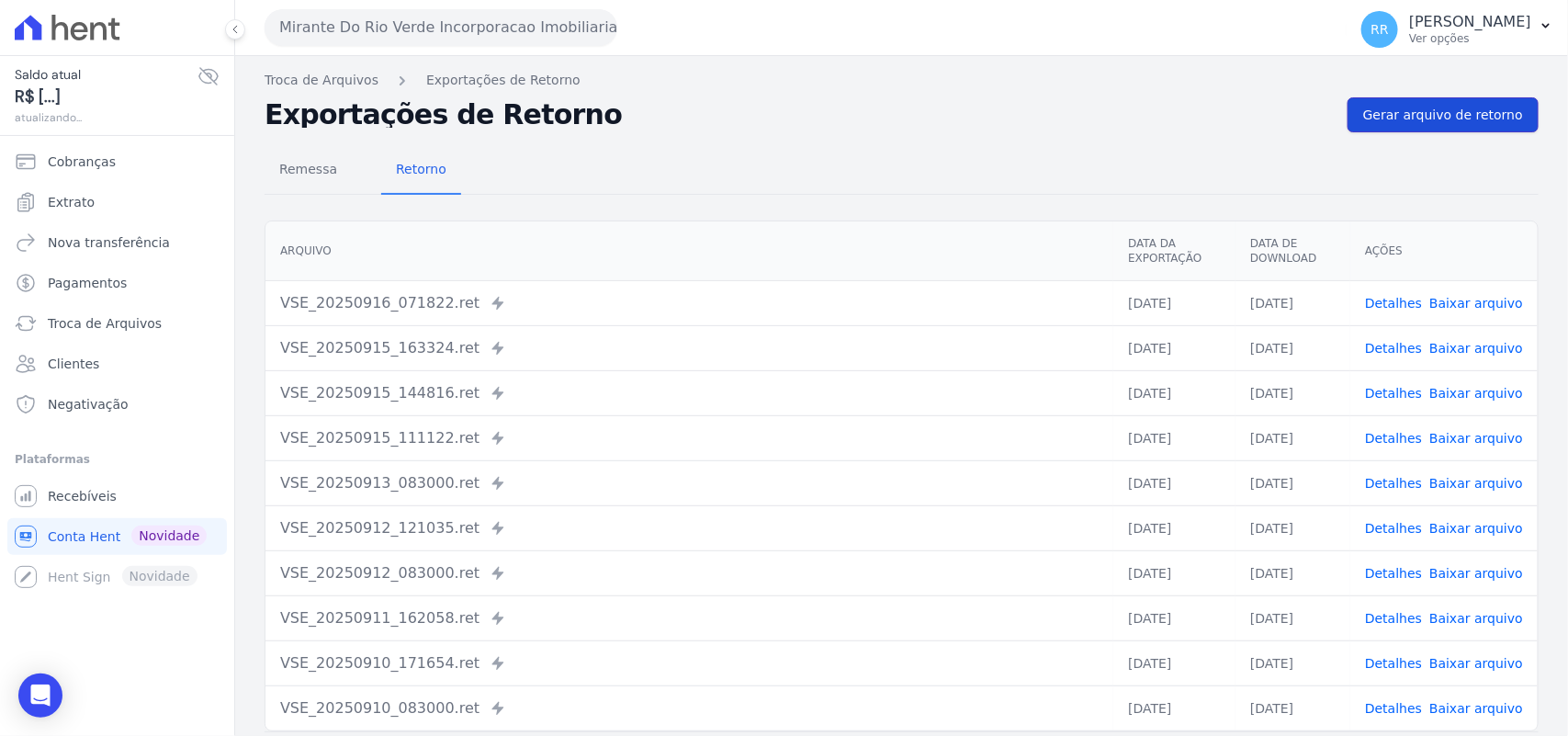
click at [1437, 125] on link "Gerar arquivo de retorno" at bounding box center [1443, 114] width 191 height 35
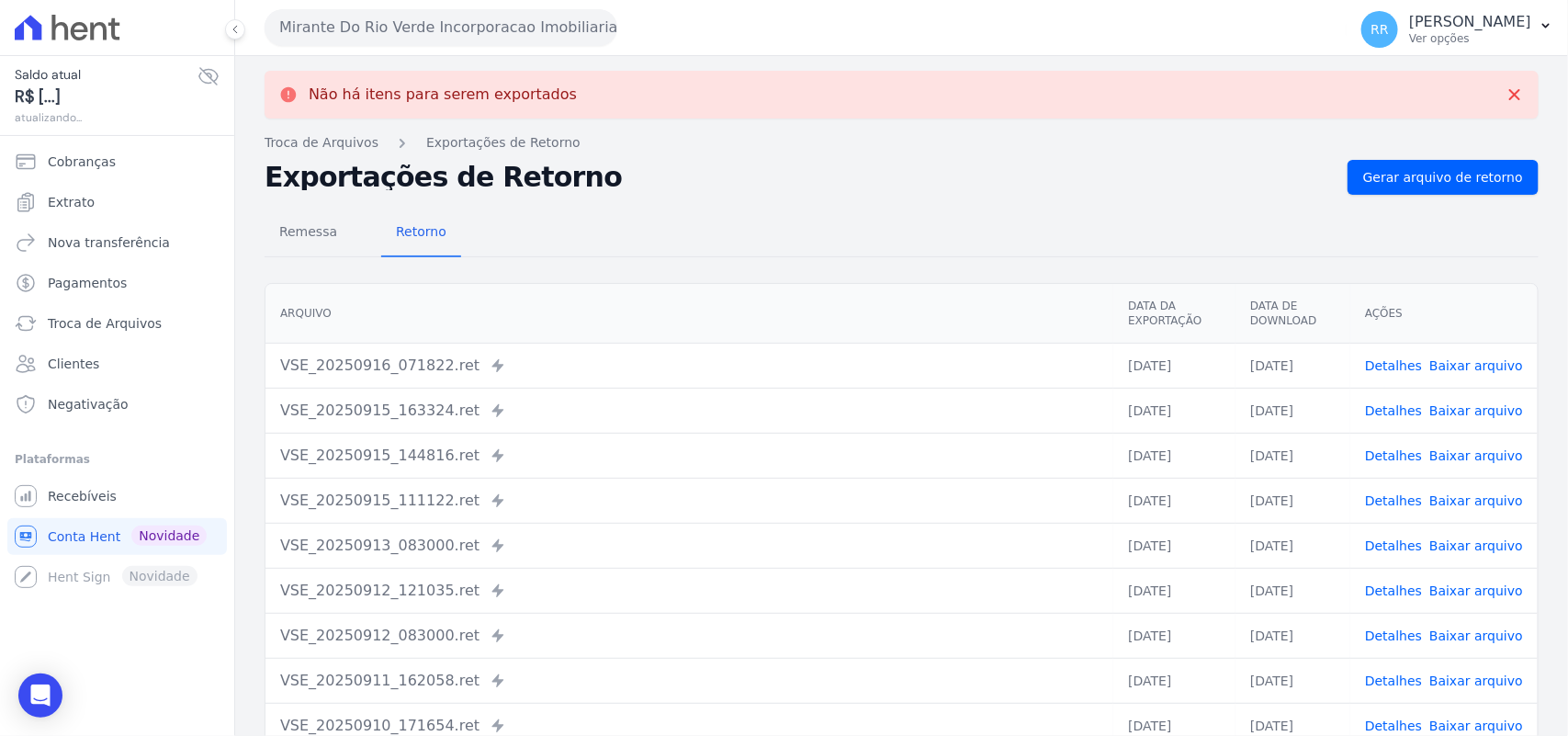
click at [382, 37] on button "Mirante Do Rio Verde Incorporacao Imobiliaria SPE LTDA" at bounding box center [441, 27] width 353 height 37
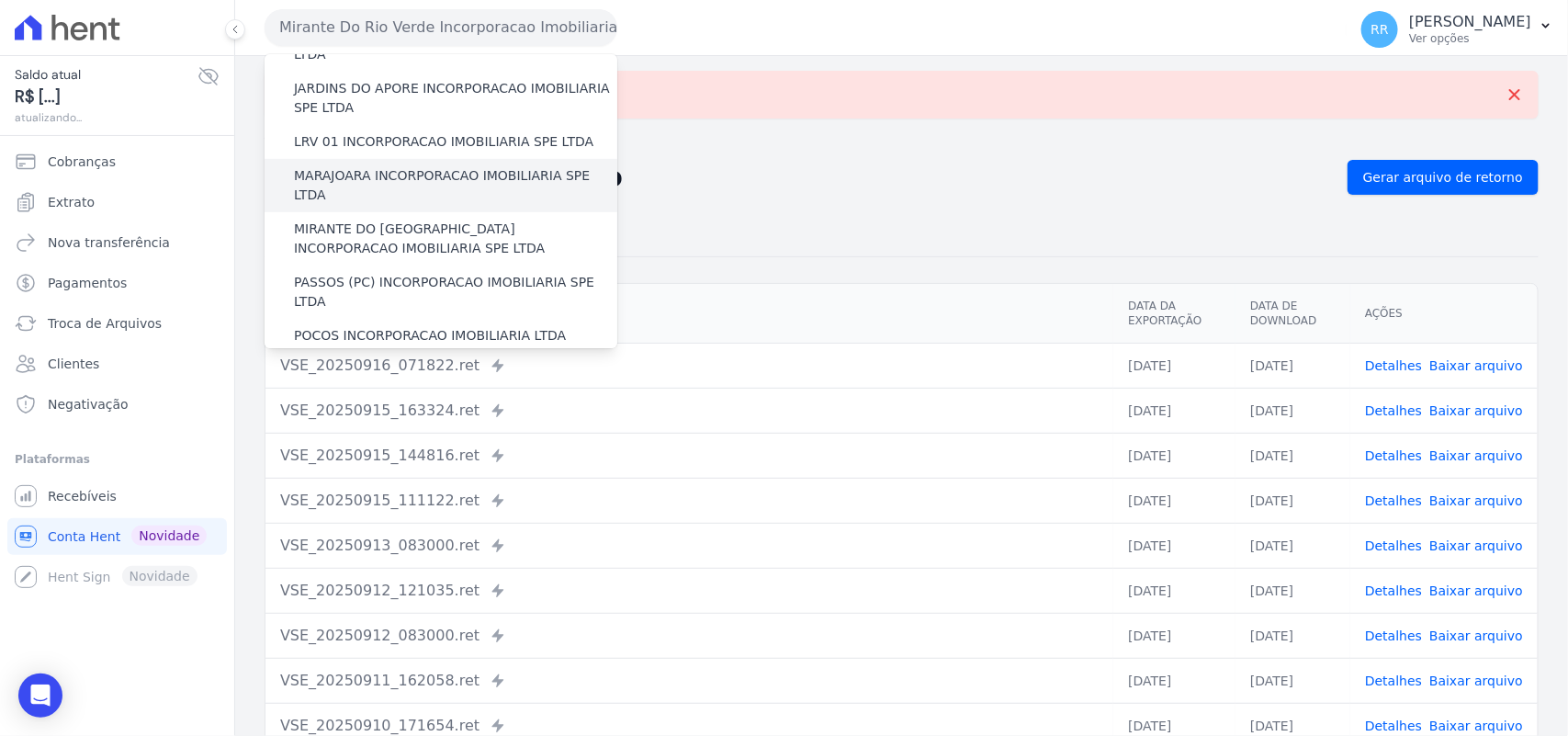
scroll to position [535, 0]
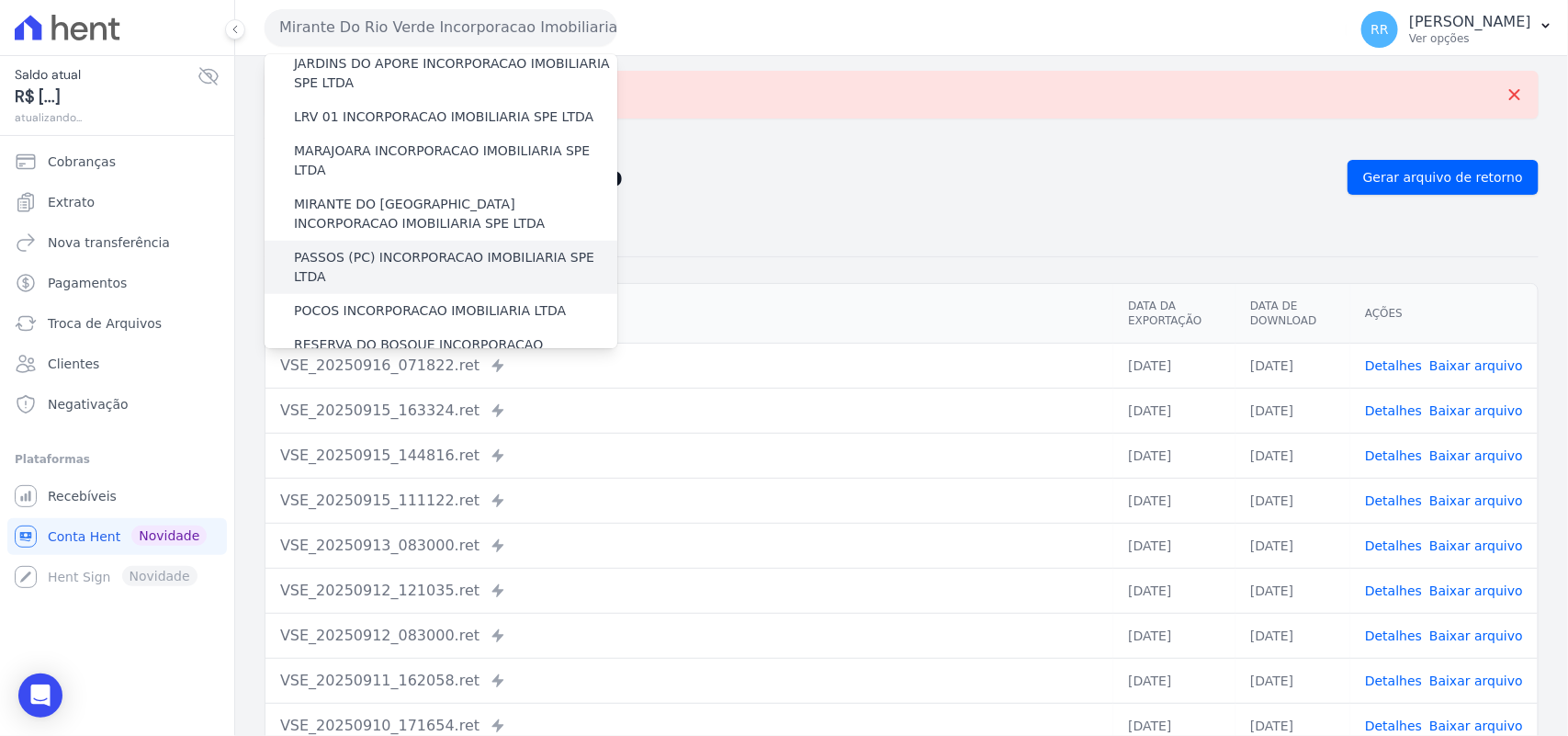
click at [331, 248] on label "PASSOS (PC) INCORPORACAO IMOBILIARIA SPE LTDA" at bounding box center [456, 267] width 323 height 39
click at [0, 0] on input "PASSOS (PC) INCORPORACAO IMOBILIARIA SPE LTDA" at bounding box center [0, 0] width 0 height 0
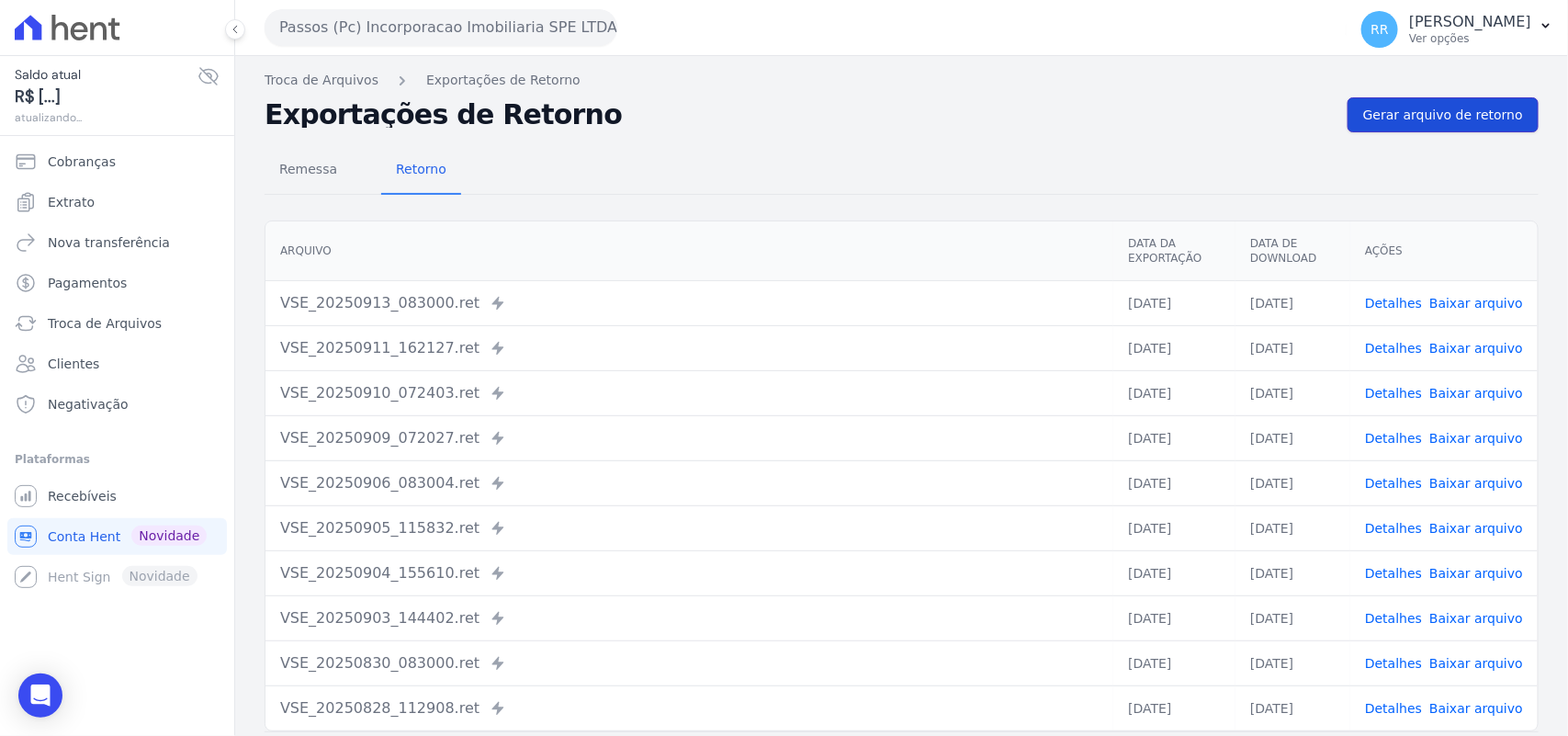
click at [1427, 113] on span "Gerar arquivo de retorno" at bounding box center [1443, 114] width 160 height 18
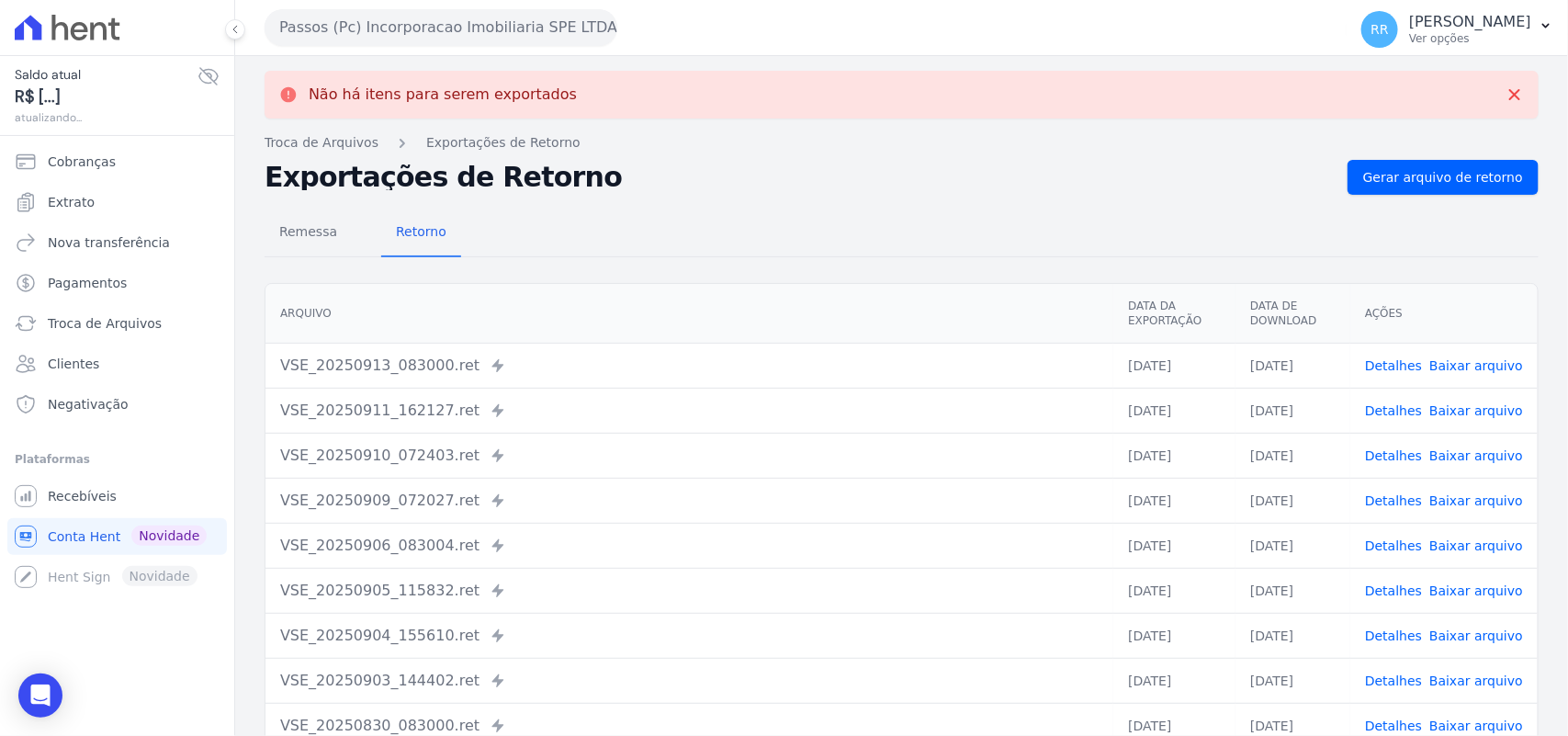
click at [384, 23] on button "Passos (Pc) Incorporacao Imobiliaria SPE LTDA" at bounding box center [441, 27] width 353 height 37
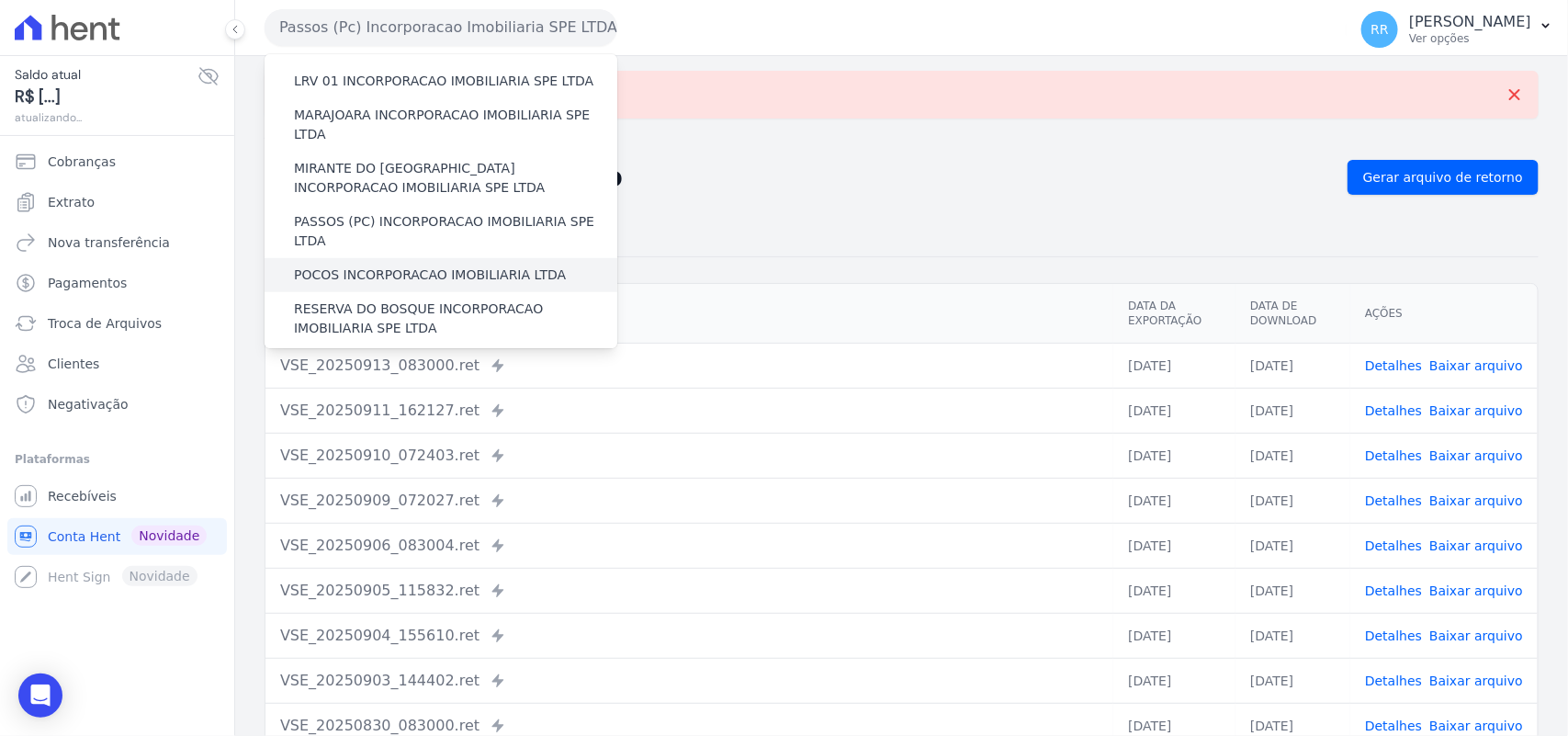
scroll to position [574, 0]
click at [392, 263] on label "POCOS INCORPORACAO IMOBILIARIA LTDA" at bounding box center [430, 272] width 272 height 19
click at [0, 0] on input "POCOS INCORPORACAO IMOBILIARIA LTDA" at bounding box center [0, 0] width 0 height 0
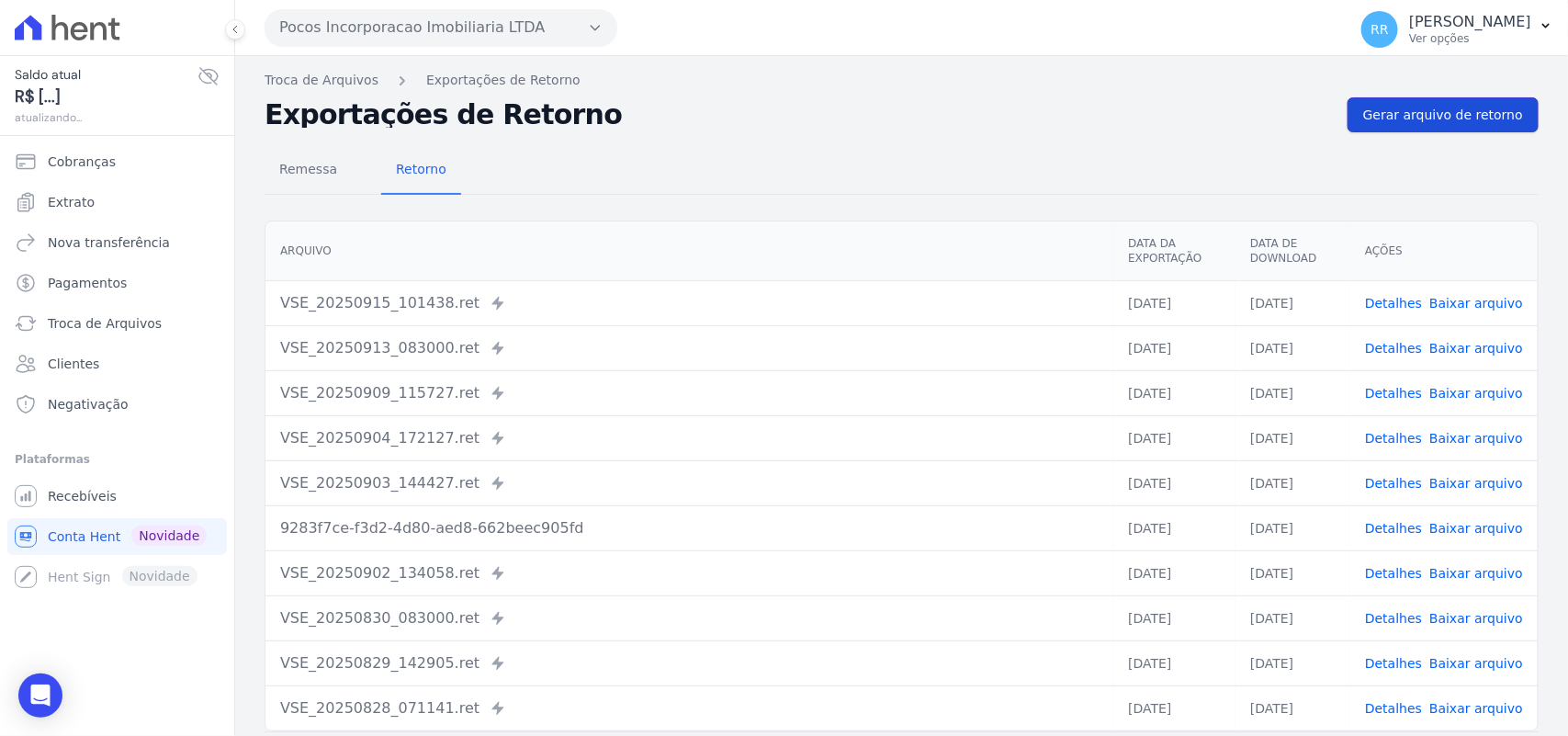
click at [1439, 129] on link "Gerar arquivo de retorno" at bounding box center [1443, 114] width 191 height 35
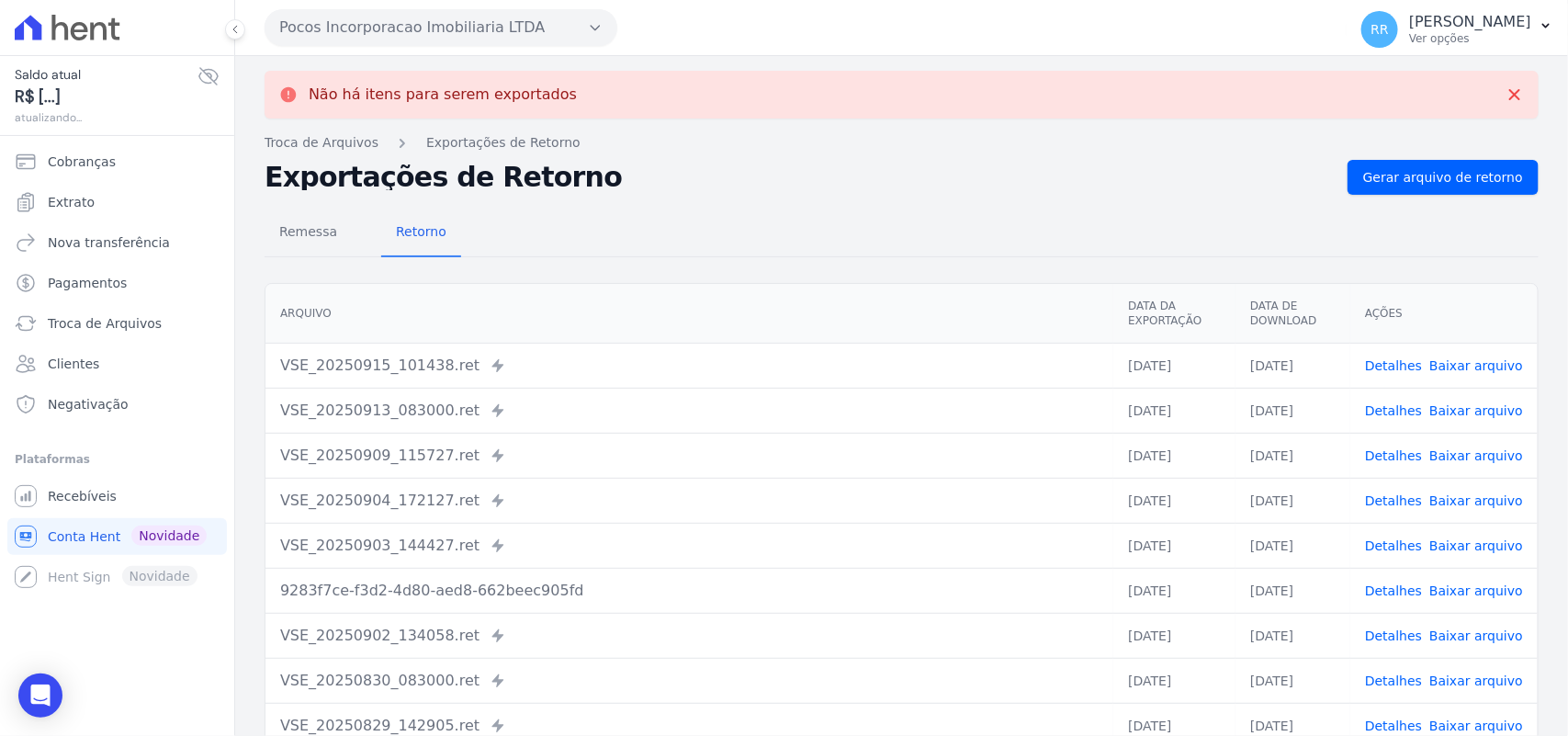
click at [424, 30] on button "Pocos Incorporacao Imobiliaria LTDA" at bounding box center [441, 27] width 353 height 37
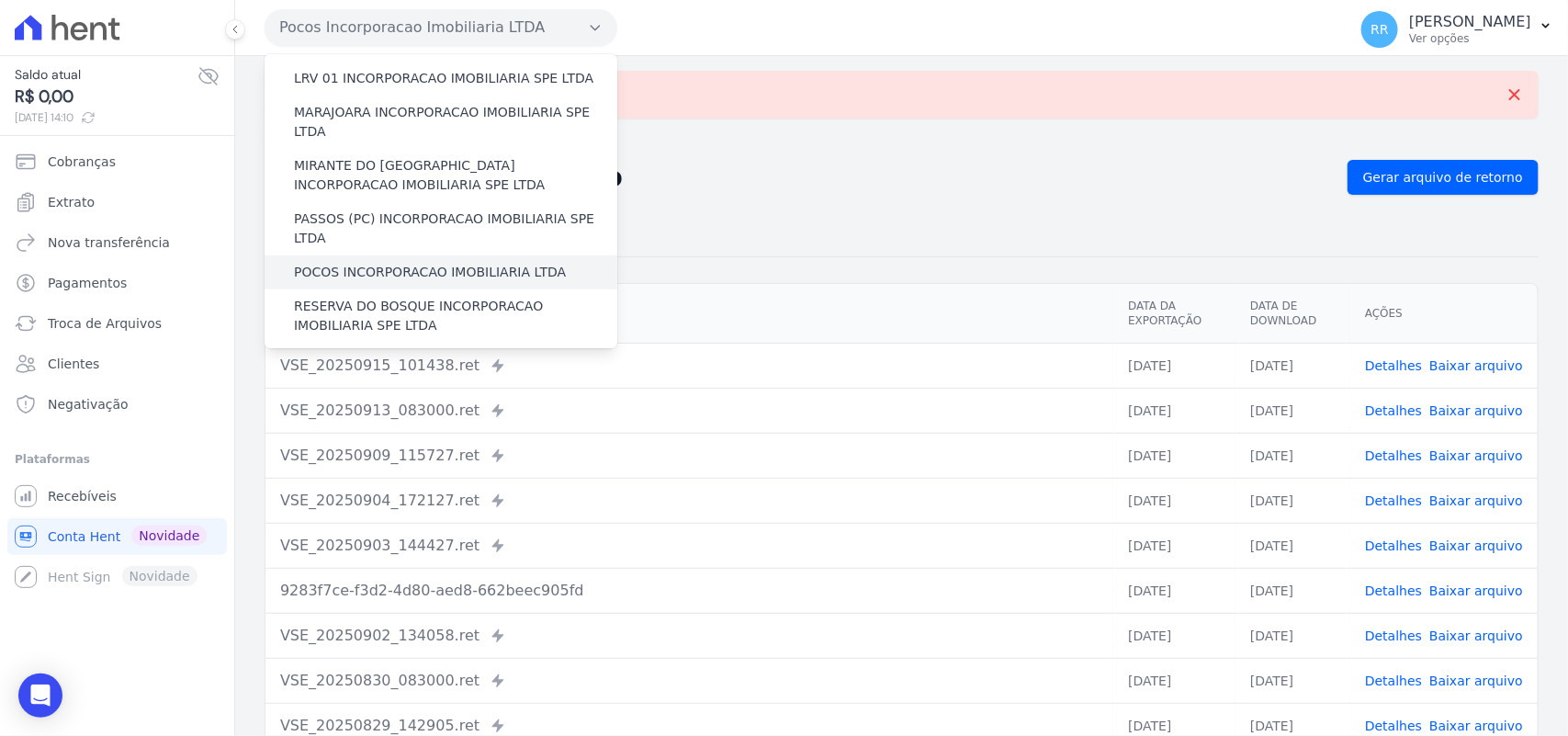
click at [361, 255] on div "POCOS INCORPORACAO IMOBILIARIA LTDA" at bounding box center [441, 272] width 353 height 34
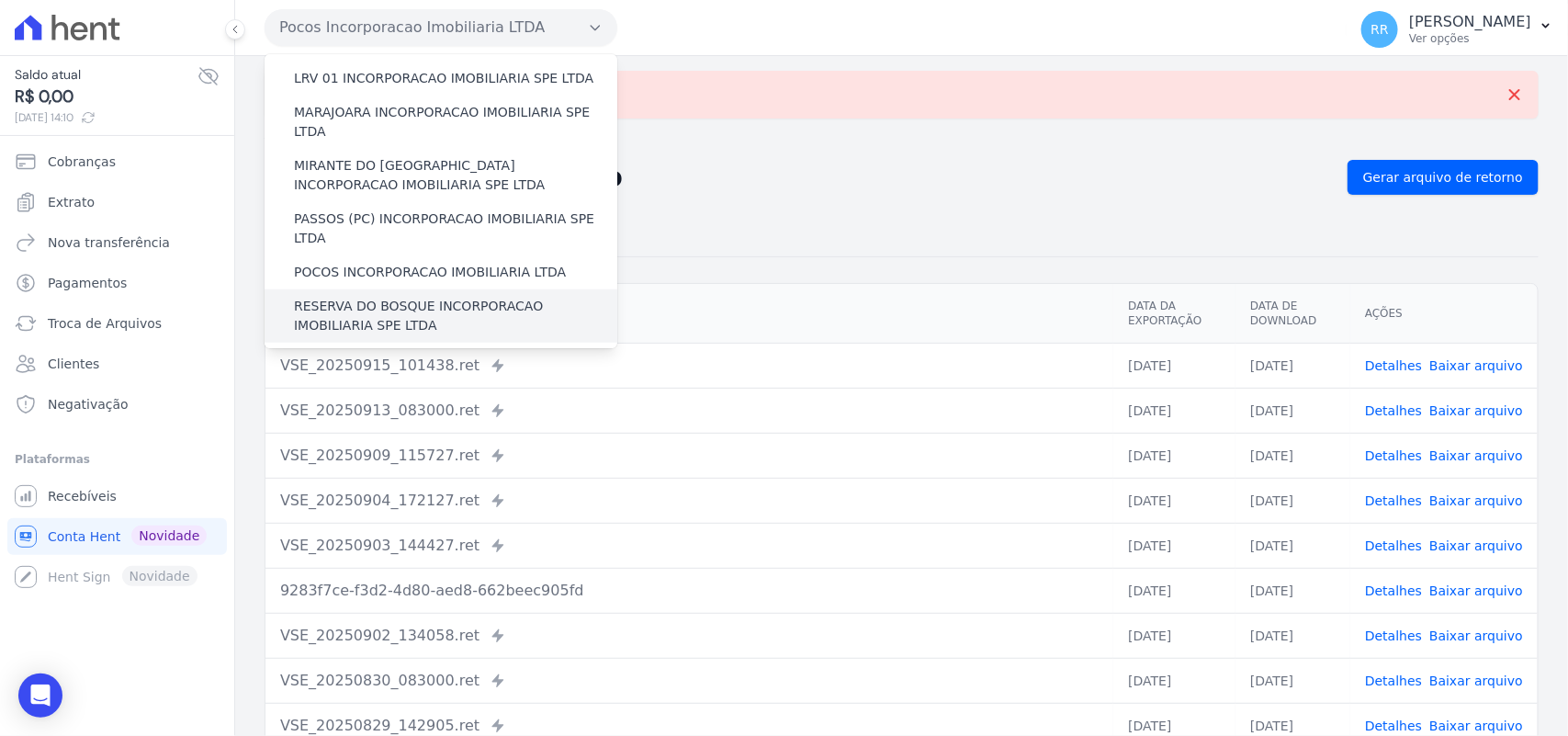
click at [354, 297] on label "RESERVA DO BOSQUE INCORPORACAO IMOBILIARIA SPE LTDA" at bounding box center [456, 316] width 323 height 39
click at [0, 0] on input "RESERVA DO BOSQUE INCORPORACAO IMOBILIARIA SPE LTDA" at bounding box center [0, 0] width 0 height 0
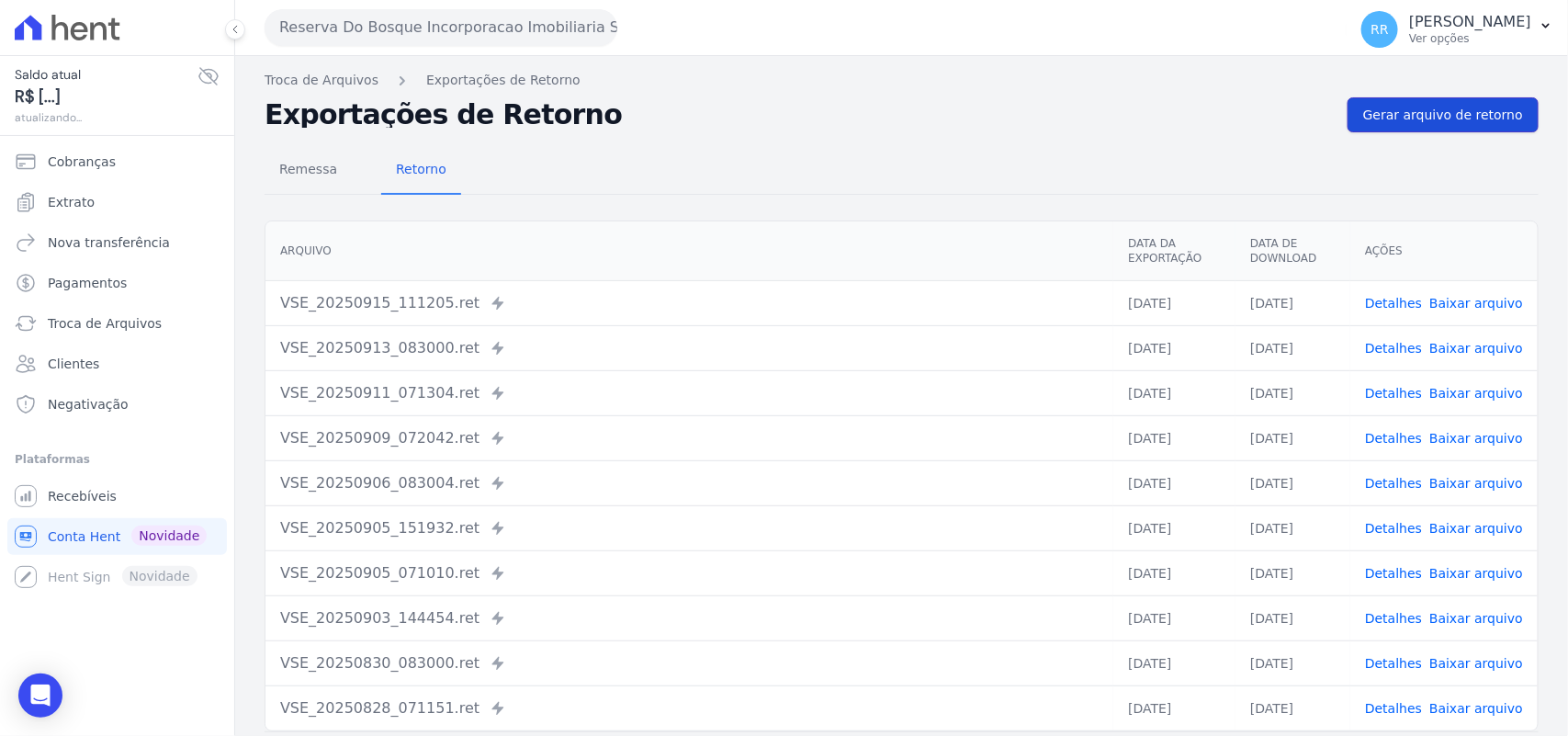
click at [1484, 113] on span "Gerar arquivo de retorno" at bounding box center [1443, 114] width 160 height 18
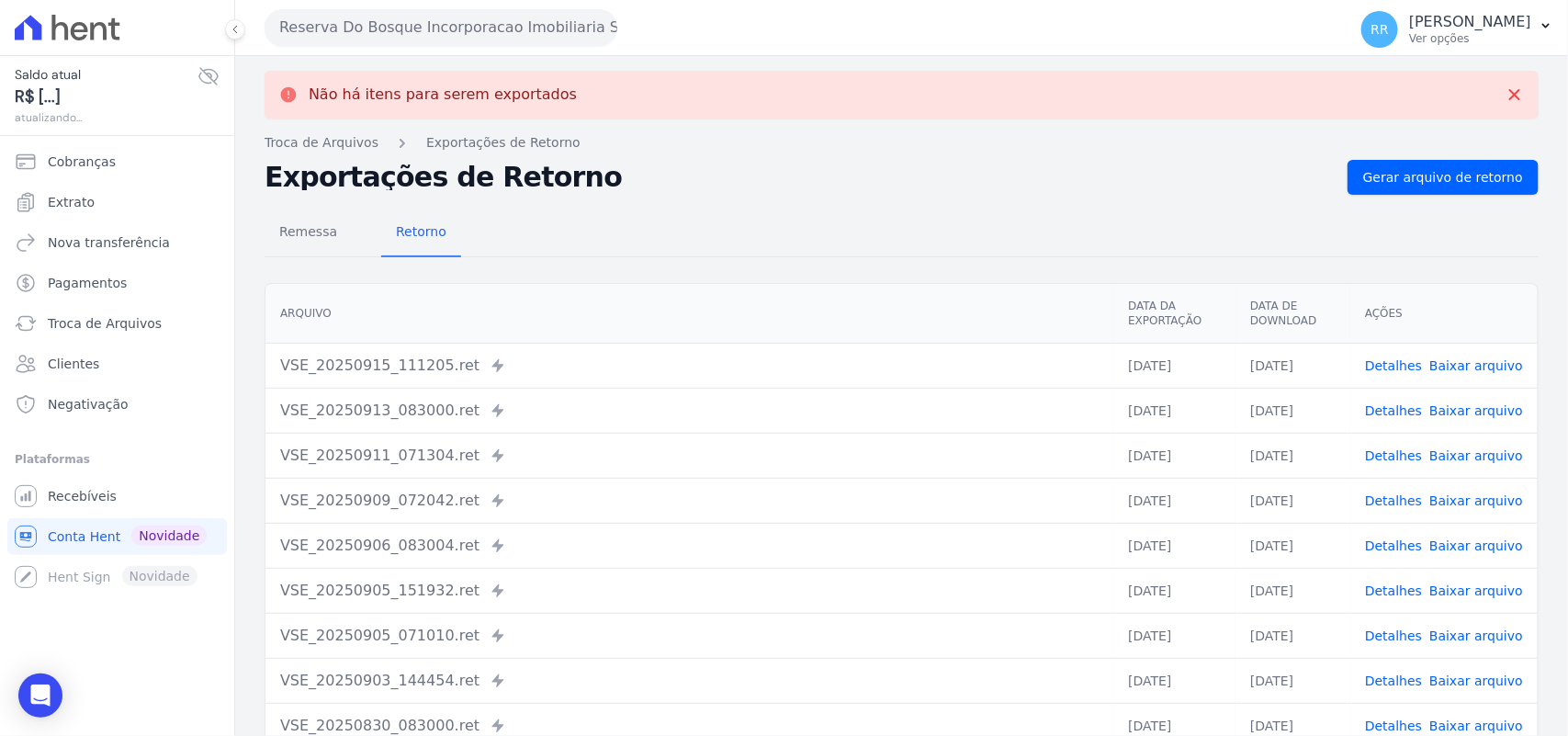
click at [436, 27] on button "Reserva Do Bosque Incorporacao Imobiliaria SPE LTDA" at bounding box center [441, 27] width 353 height 37
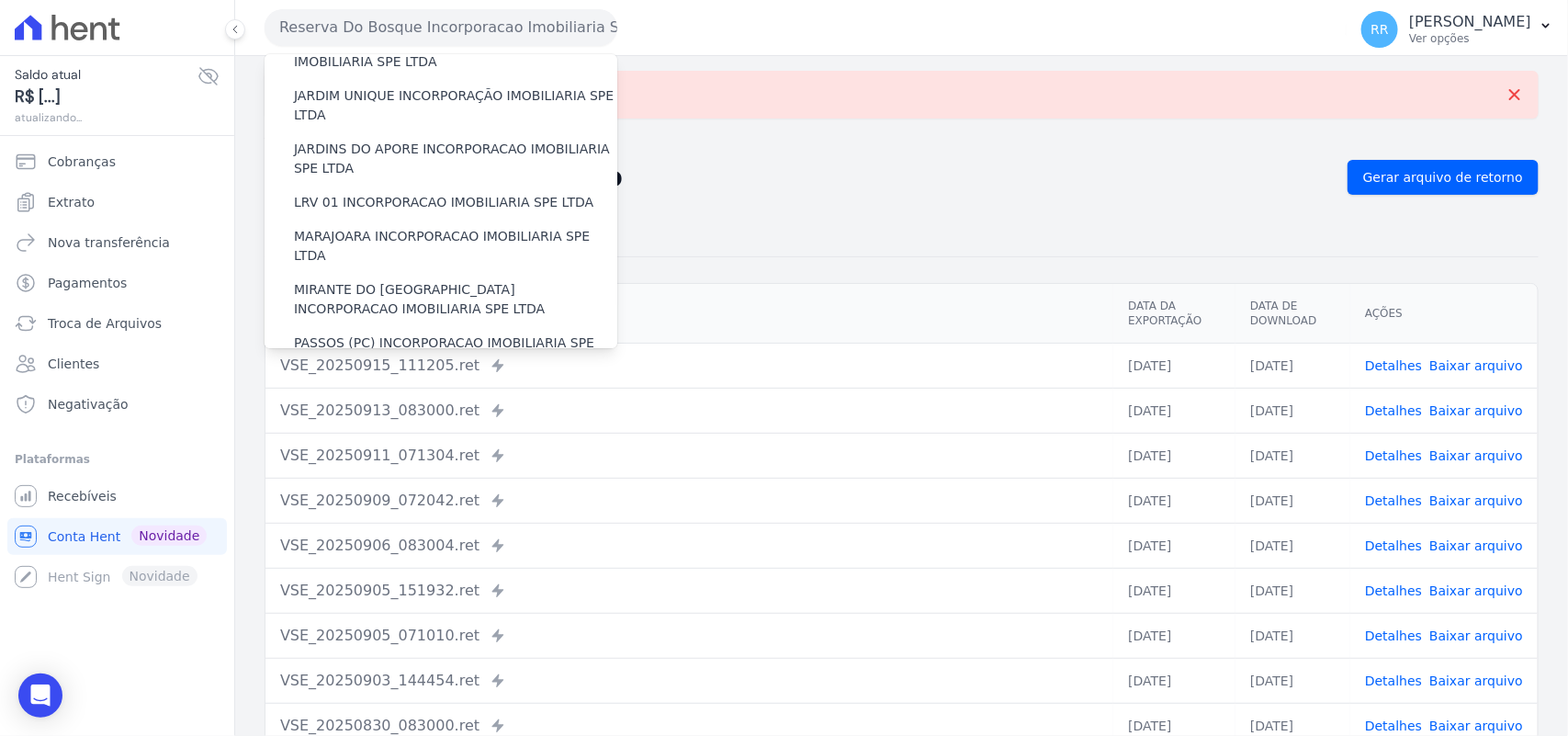
scroll to position [651, 0]
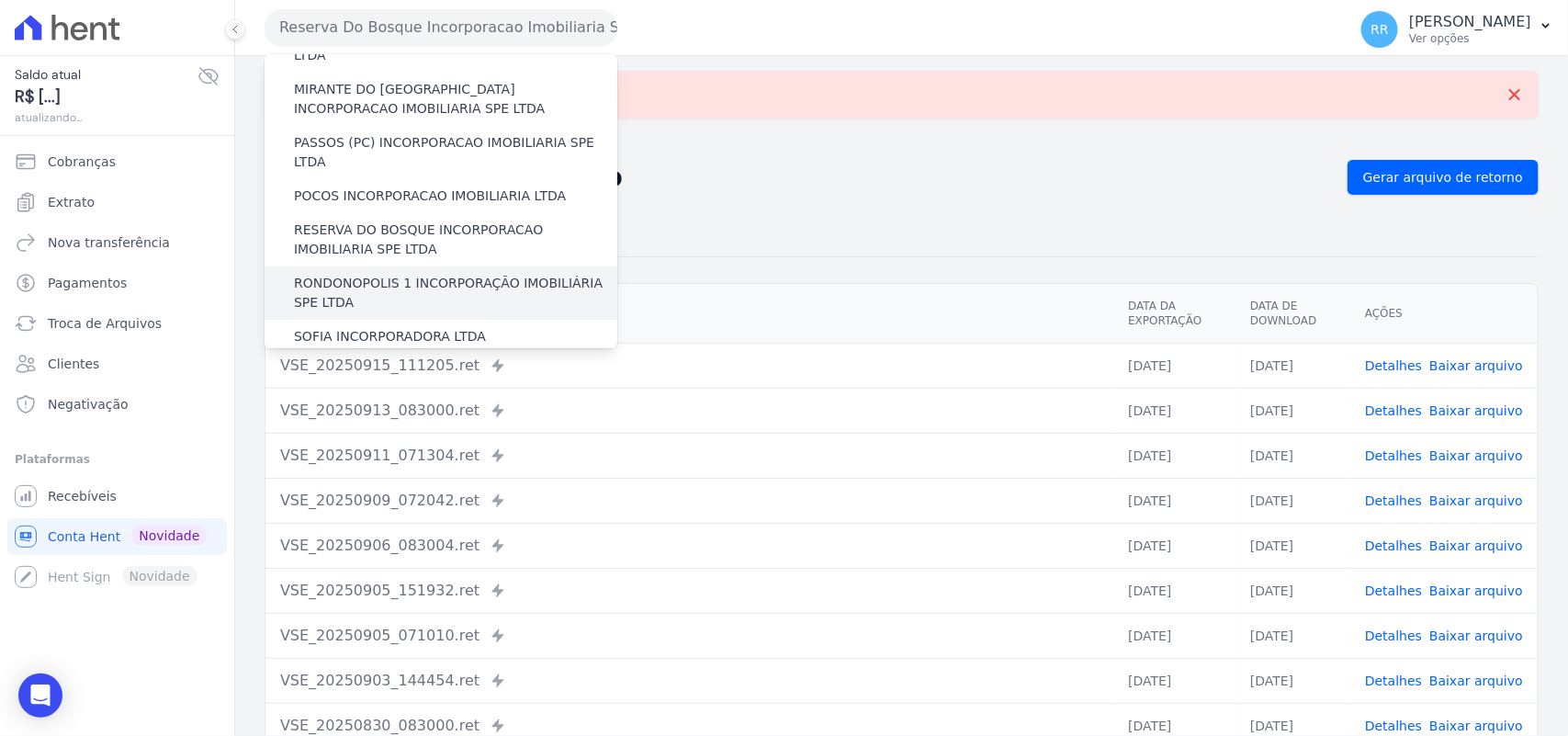
click at [377, 273] on label "RONDONOPOLIS 1 INCORPORAÇÃO IMOBILIÁRIA SPE LTDA" at bounding box center [456, 292] width 323 height 39
click at [0, 0] on input "RONDONOPOLIS 1 INCORPORAÇÃO IMOBILIÁRIA SPE LTDA" at bounding box center [0, 0] width 0 height 0
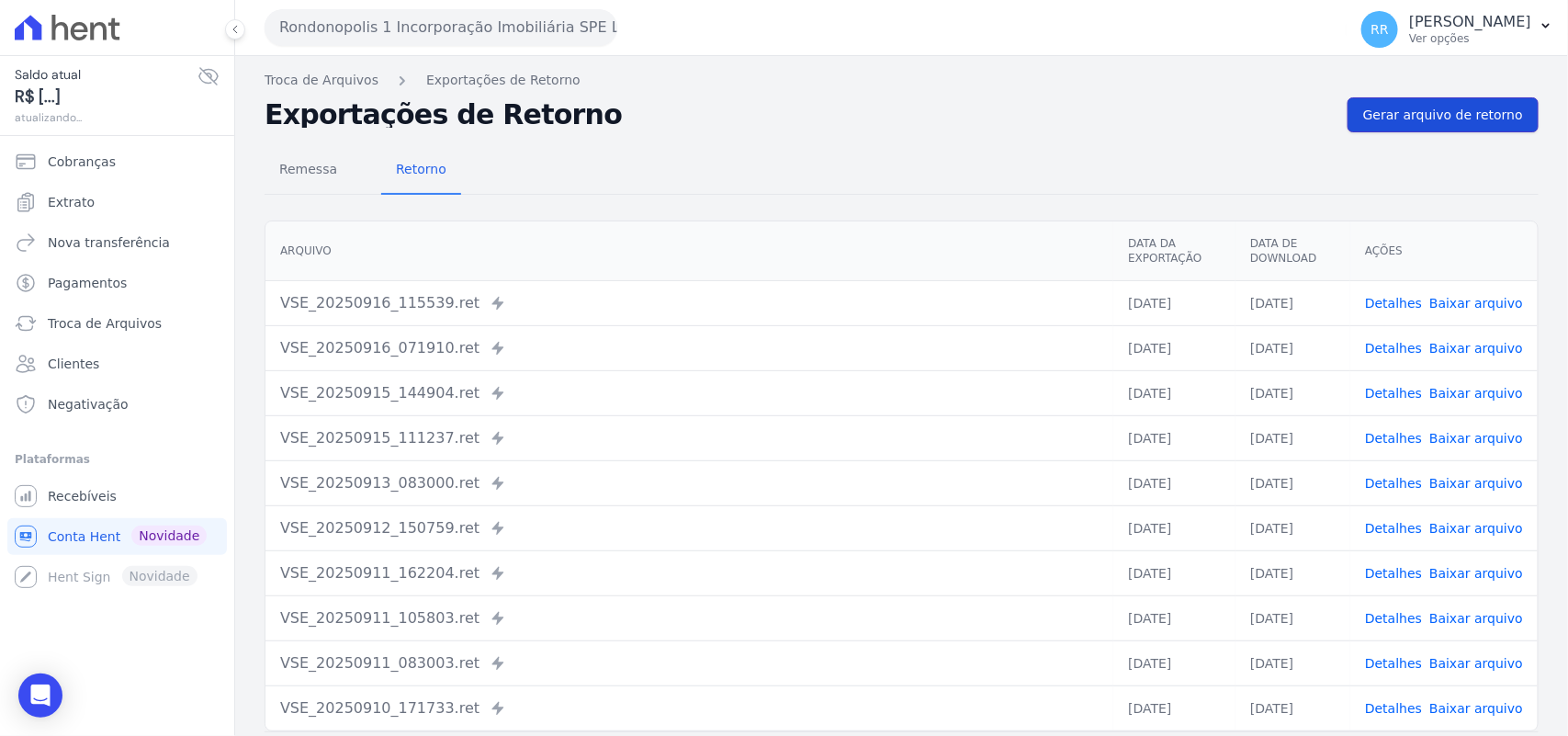
click at [1465, 121] on span "Gerar arquivo de retorno" at bounding box center [1443, 114] width 160 height 18
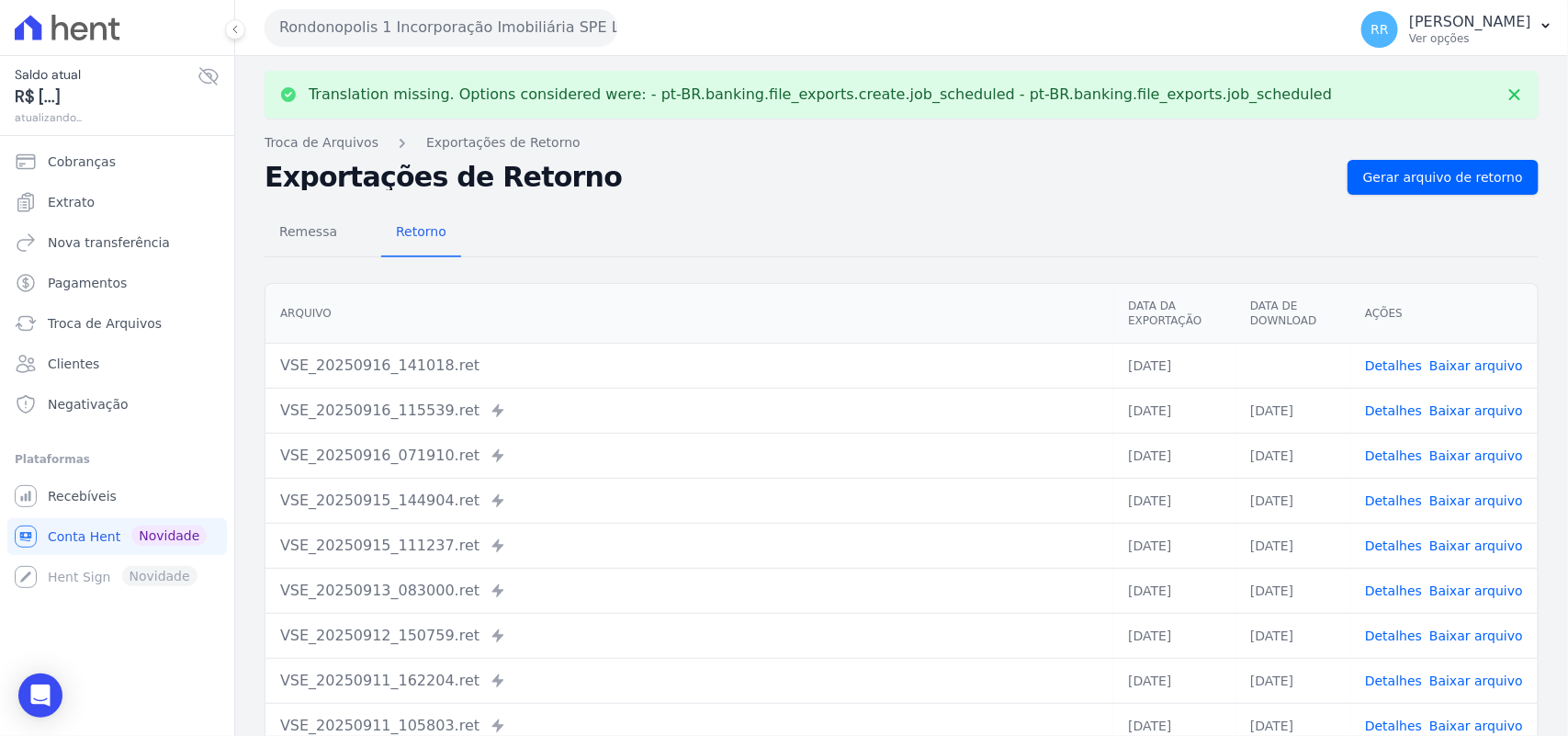
click at [1486, 359] on link "Baixar arquivo" at bounding box center [1475, 366] width 94 height 15
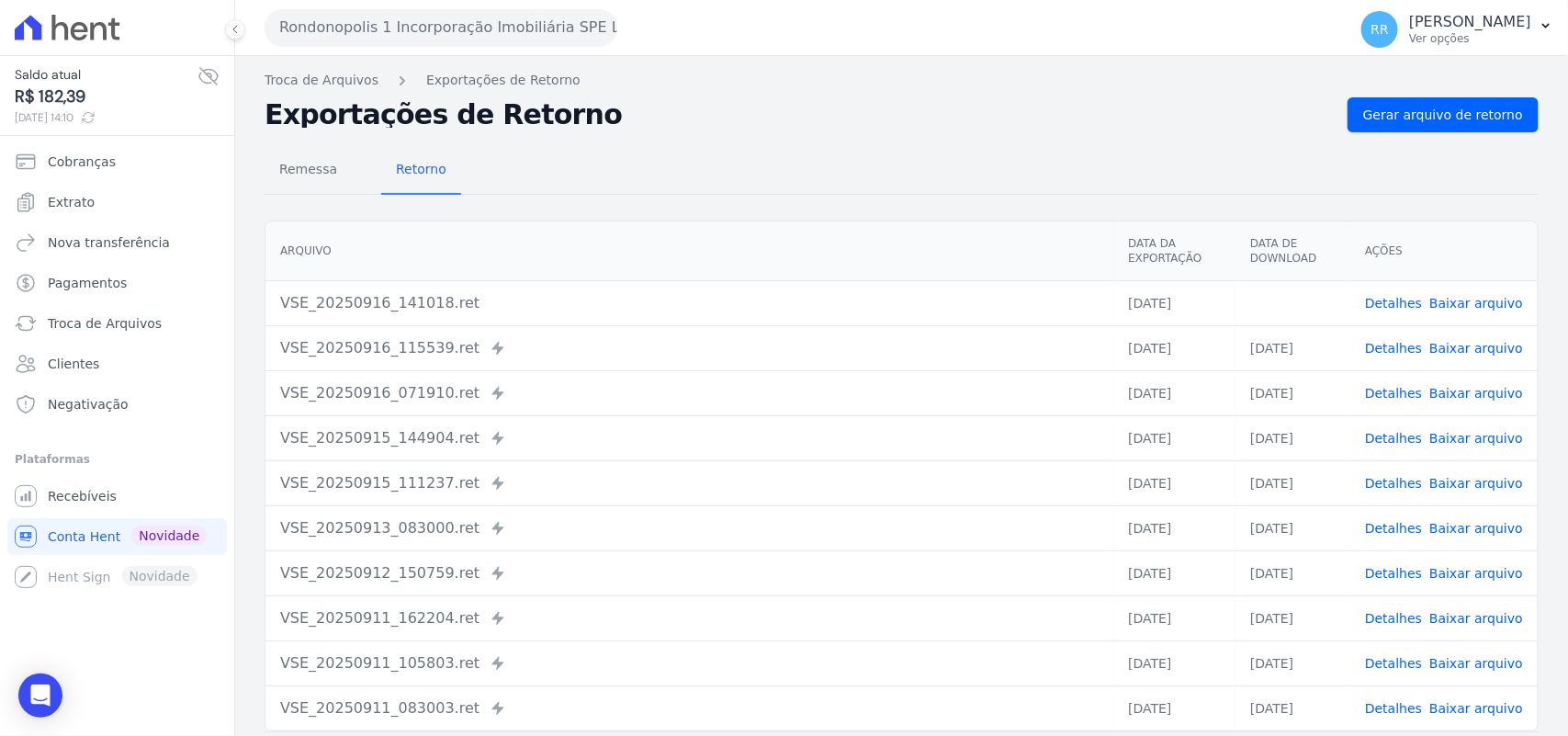
drag, startPoint x: 823, startPoint y: 109, endPoint x: 773, endPoint y: 109, distance: 50.0
click at [823, 109] on h2 "Exportações de Retorno" at bounding box center [799, 114] width 1069 height 26
click at [349, 25] on button "Rondonopolis 1 Incorporação Imobiliária SPE LTDA" at bounding box center [441, 27] width 353 height 37
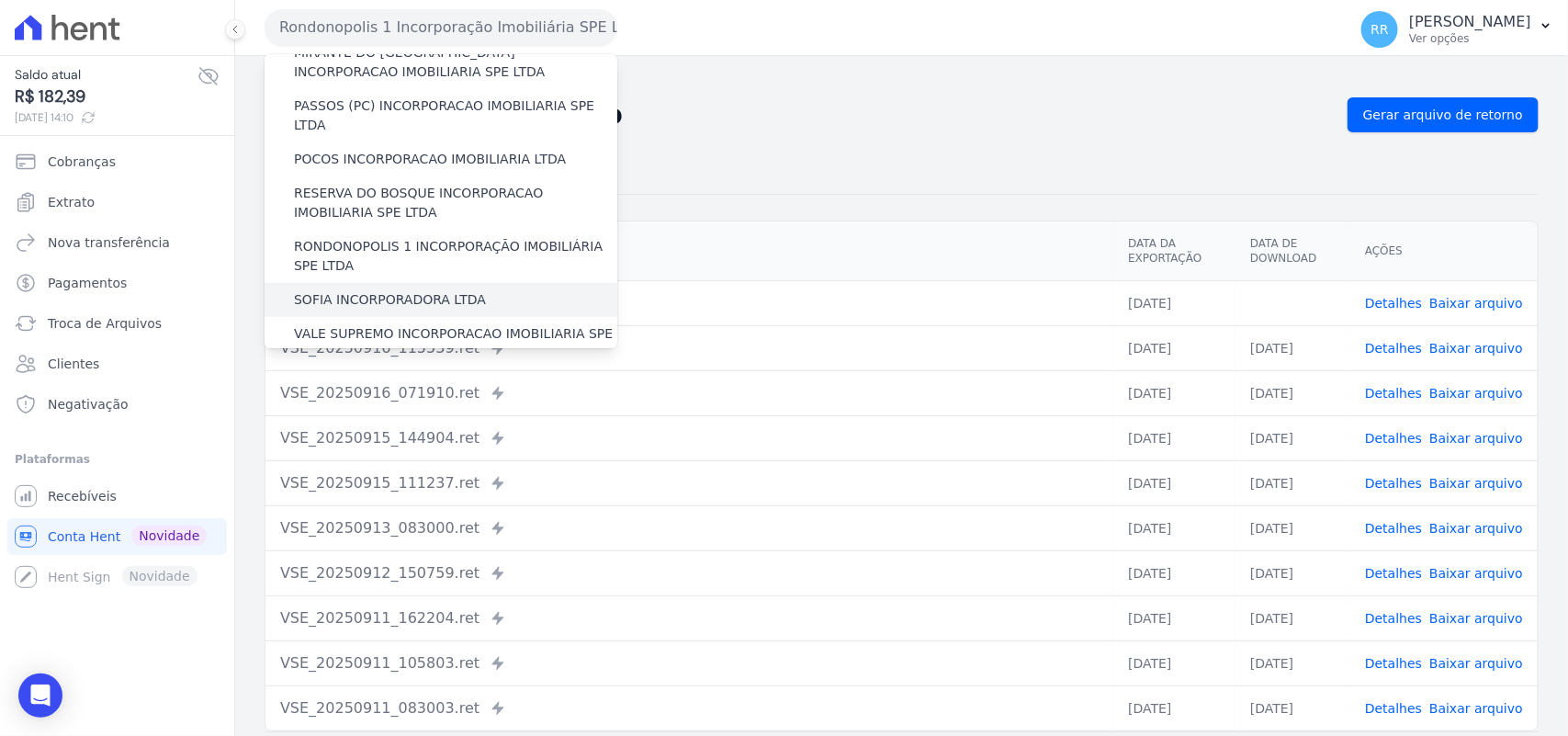
scroll to position [690, 0]
click at [347, 289] on label "SOFIA INCORPORADORA LTDA" at bounding box center [390, 298] width 192 height 19
click at [0, 0] on input "SOFIA INCORPORADORA LTDA" at bounding box center [0, 0] width 0 height 0
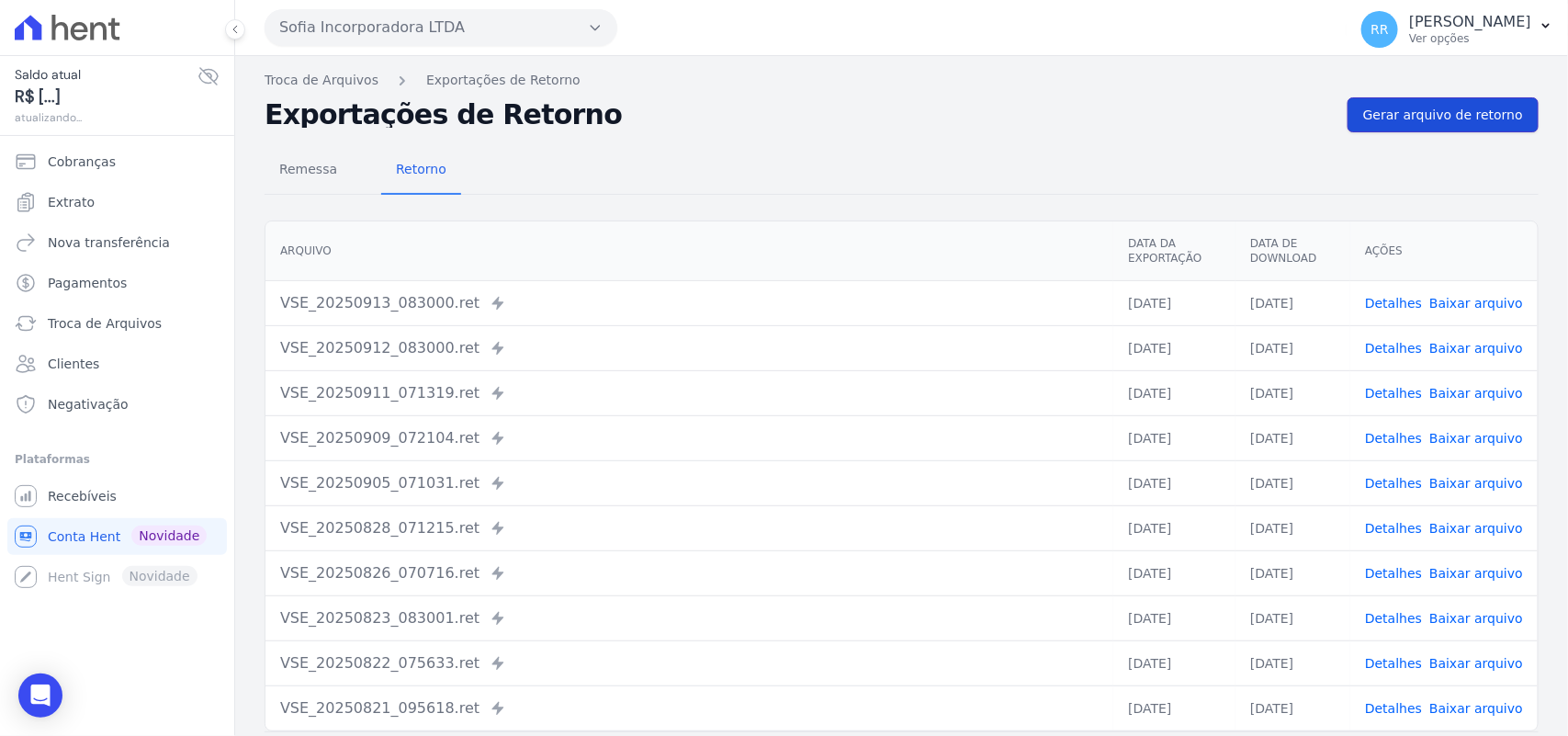
click at [1418, 121] on span "Gerar arquivo de retorno" at bounding box center [1443, 114] width 160 height 18
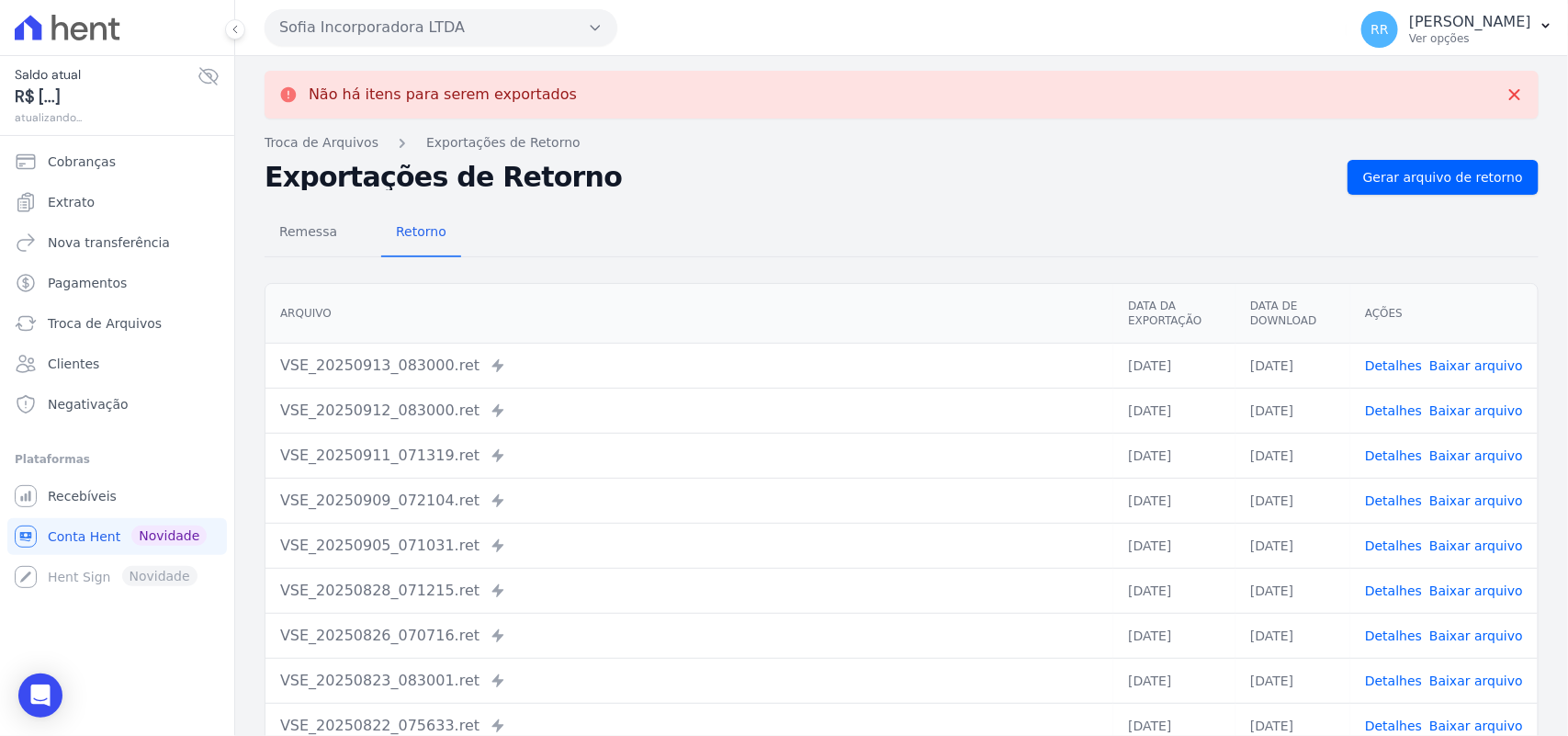
click at [338, 24] on button "Sofia Incorporadora LTDA" at bounding box center [441, 27] width 353 height 37
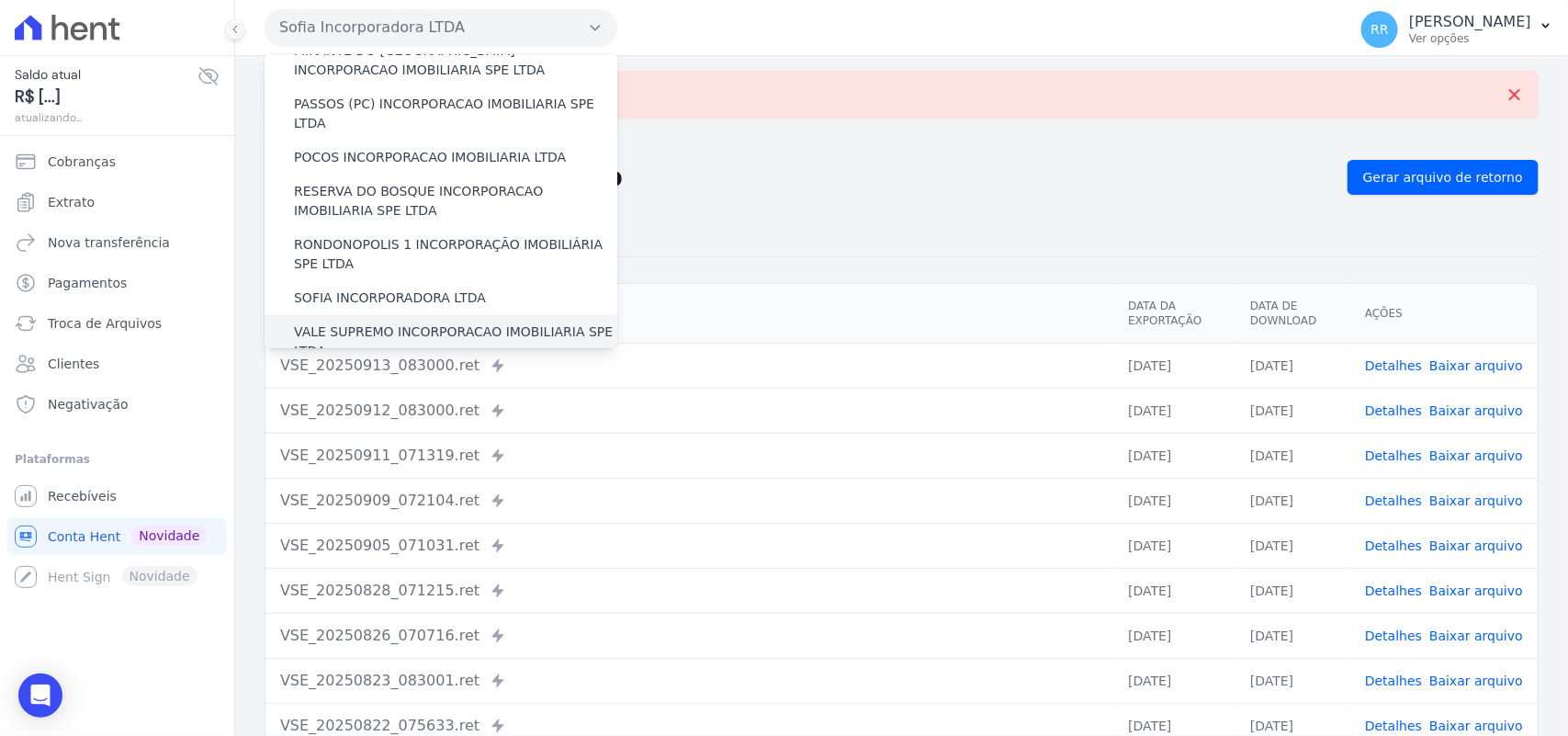
click at [369, 323] on label "VALE SUPREMO INCORPORACAO IMOBILIARIA SPE LTDA" at bounding box center [456, 342] width 323 height 39
click at [0, 0] on input "VALE SUPREMO INCORPORACAO IMOBILIARIA SPE LTDA" at bounding box center [0, 0] width 0 height 0
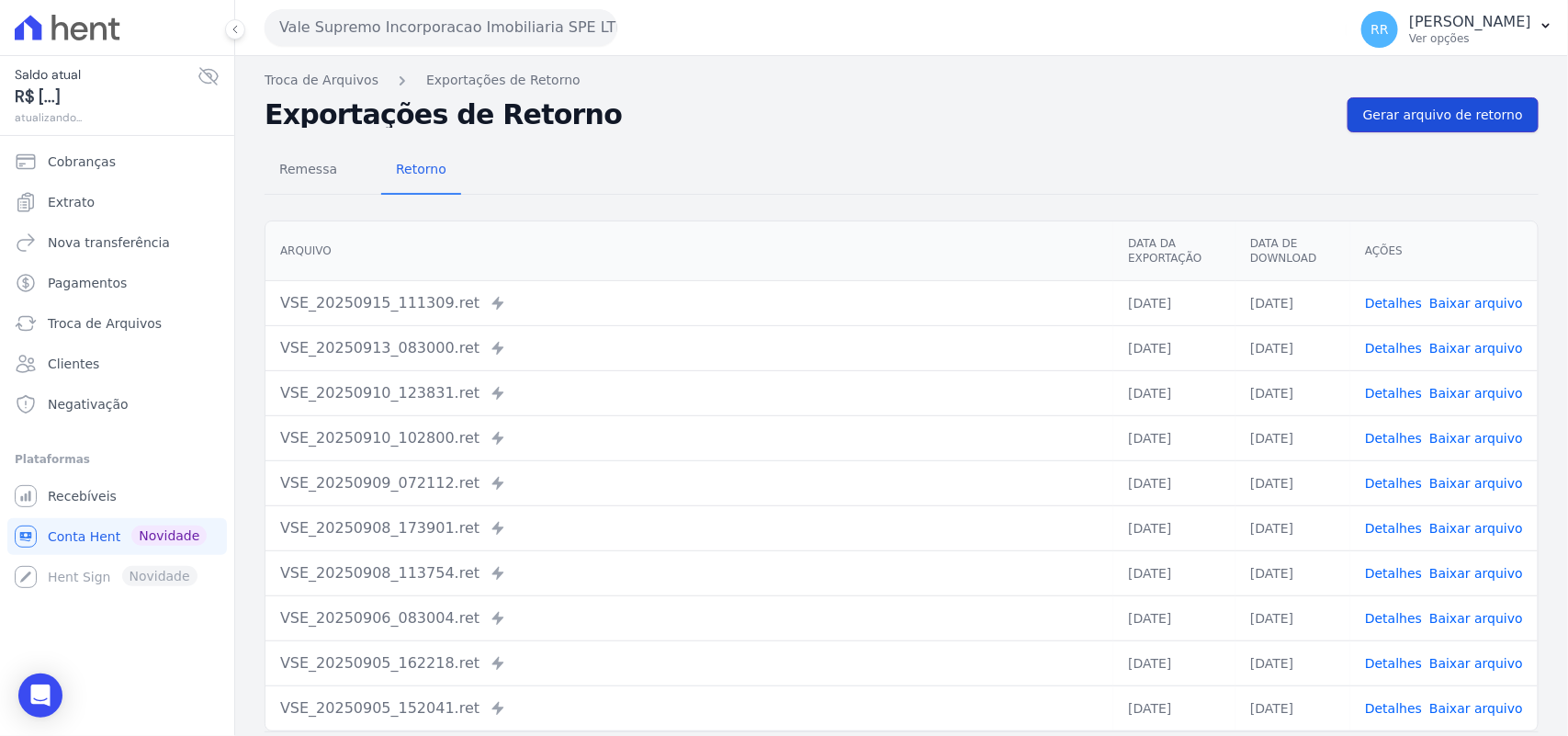
click at [1398, 106] on span "Gerar arquivo de retorno" at bounding box center [1443, 114] width 160 height 18
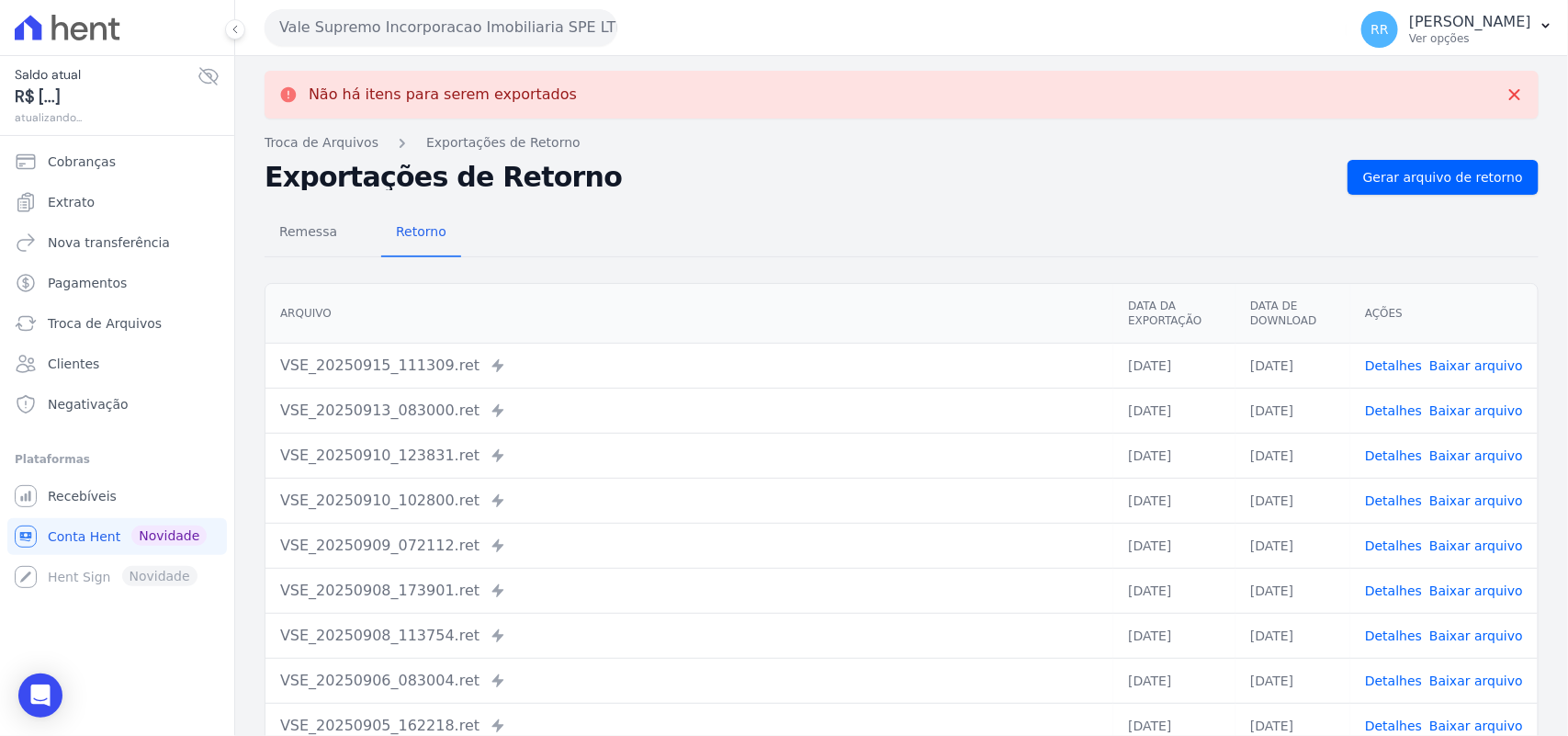
click at [370, 47] on div "Vale Supremo Incorporacao Imobiliaria SPE LTDA Via Sul Engenharia AGUAS DE [GEO…" at bounding box center [802, 27] width 1075 height 57
click at [379, 33] on button "Vale Supremo Incorporacao Imobiliaria SPE LTDA" at bounding box center [441, 27] width 353 height 37
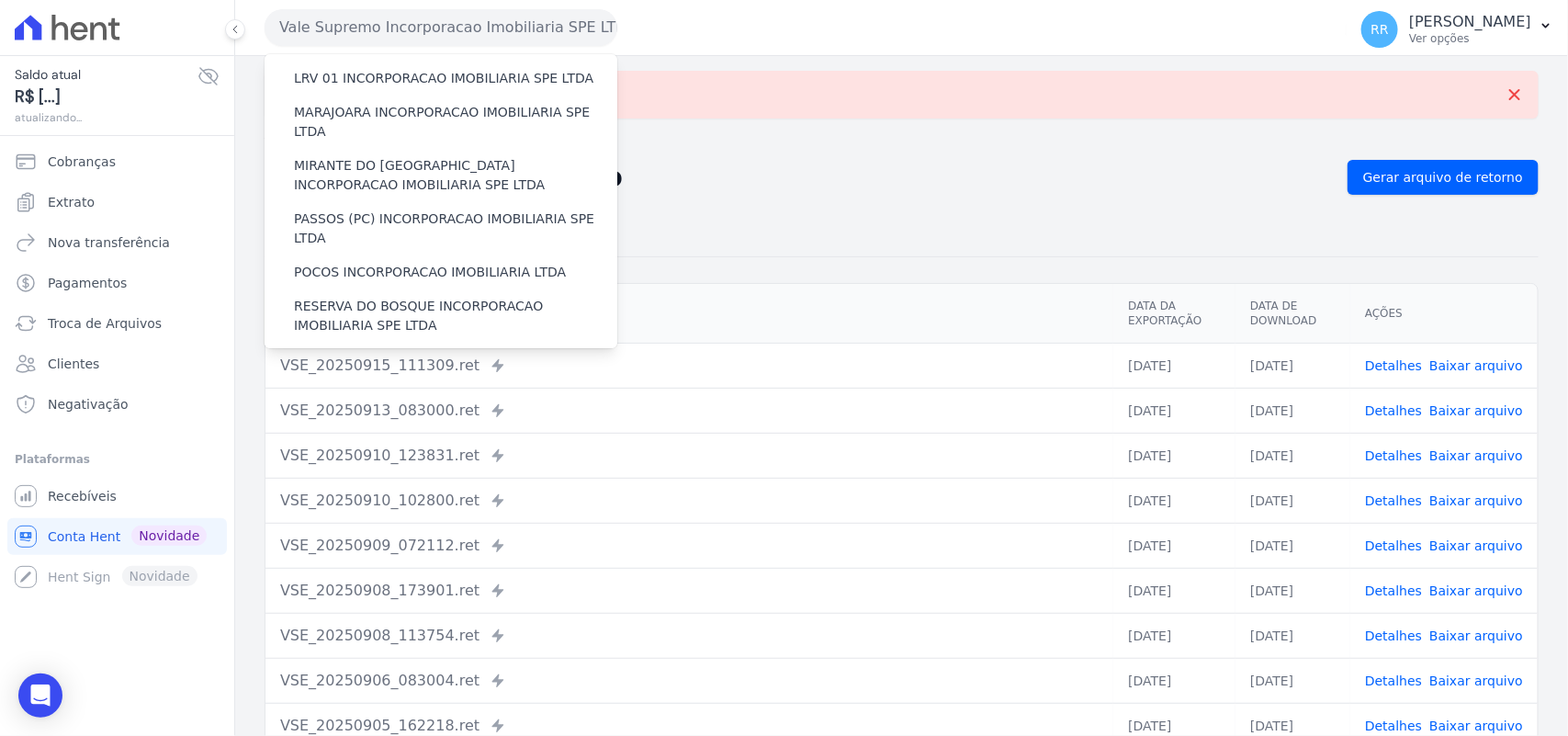
scroll to position [839, 0]
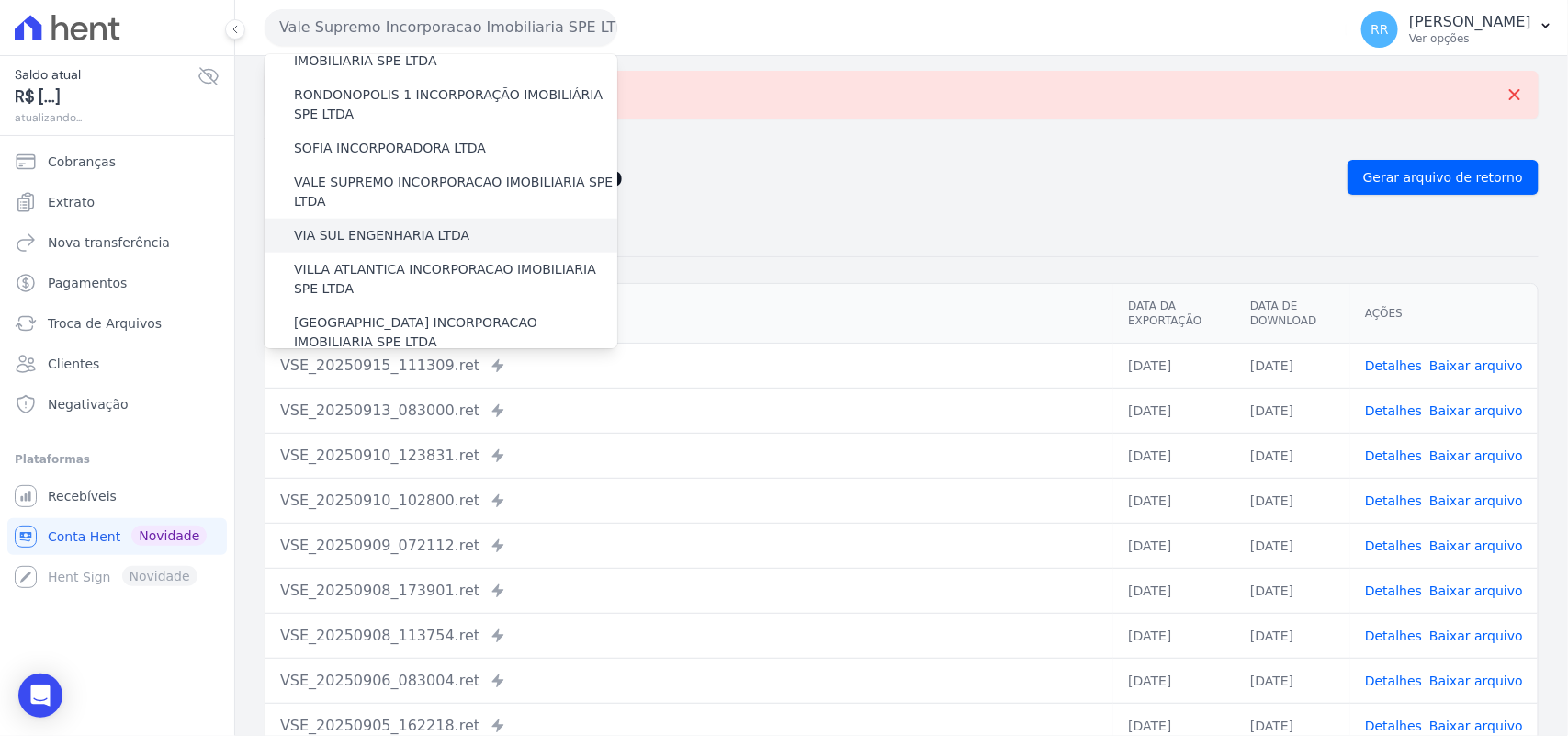
click at [357, 226] on label "VIA SUL ENGENHARIA LTDA" at bounding box center [382, 236] width 176 height 19
click at [0, 0] on input "VIA SUL ENGENHARIA LTDA" at bounding box center [0, 0] width 0 height 0
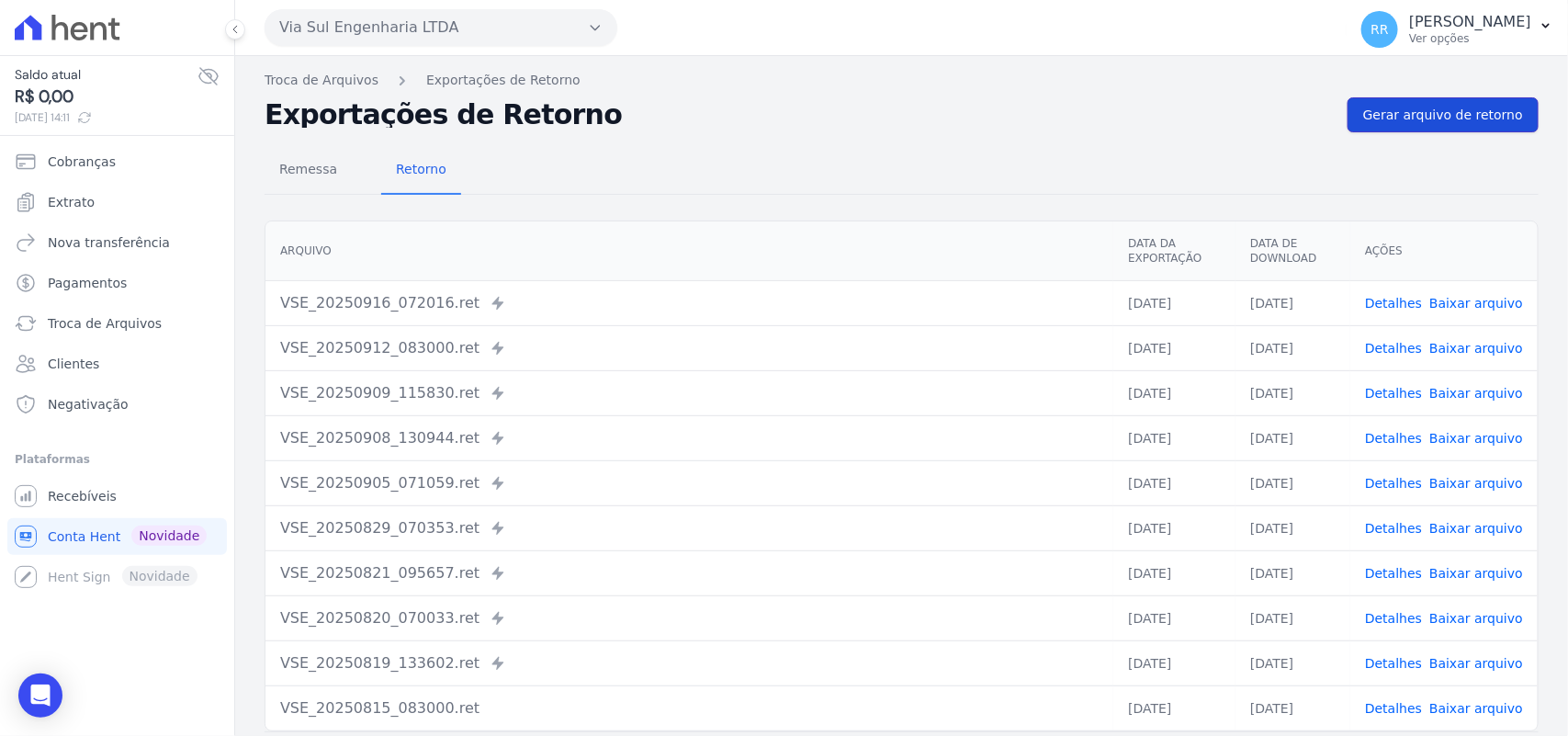
click at [1431, 127] on link "Gerar arquivo de retorno" at bounding box center [1443, 114] width 191 height 35
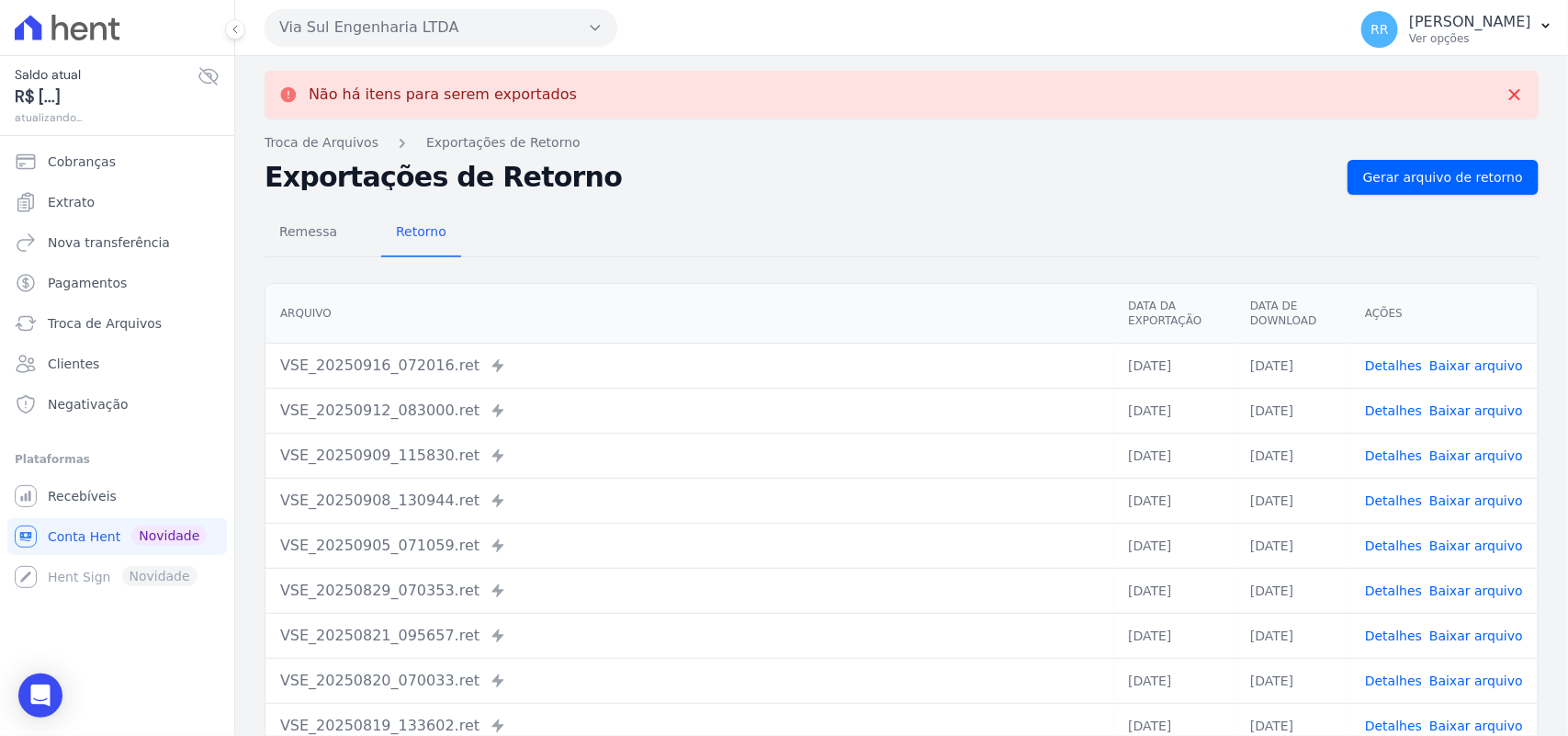
click at [436, 23] on button "Via Sul Engenharia LTDA" at bounding box center [441, 27] width 353 height 37
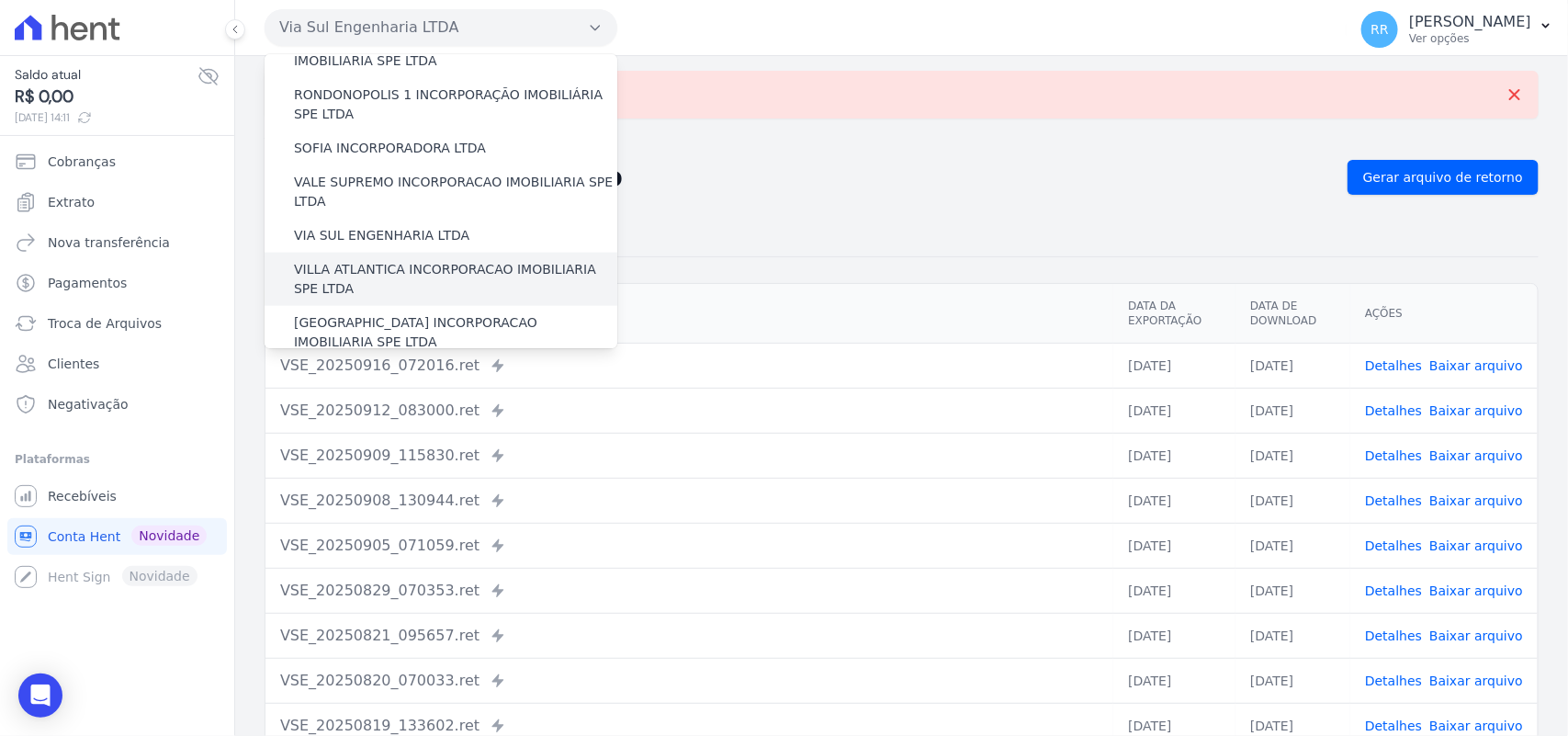
click at [432, 260] on label "VILLA ATLANTICA INCORPORACAO IMOBILIARIA SPE LTDA" at bounding box center [456, 279] width 323 height 39
click at [0, 0] on input "VILLA ATLANTICA INCORPORACAO IMOBILIARIA SPE LTDA" at bounding box center [0, 0] width 0 height 0
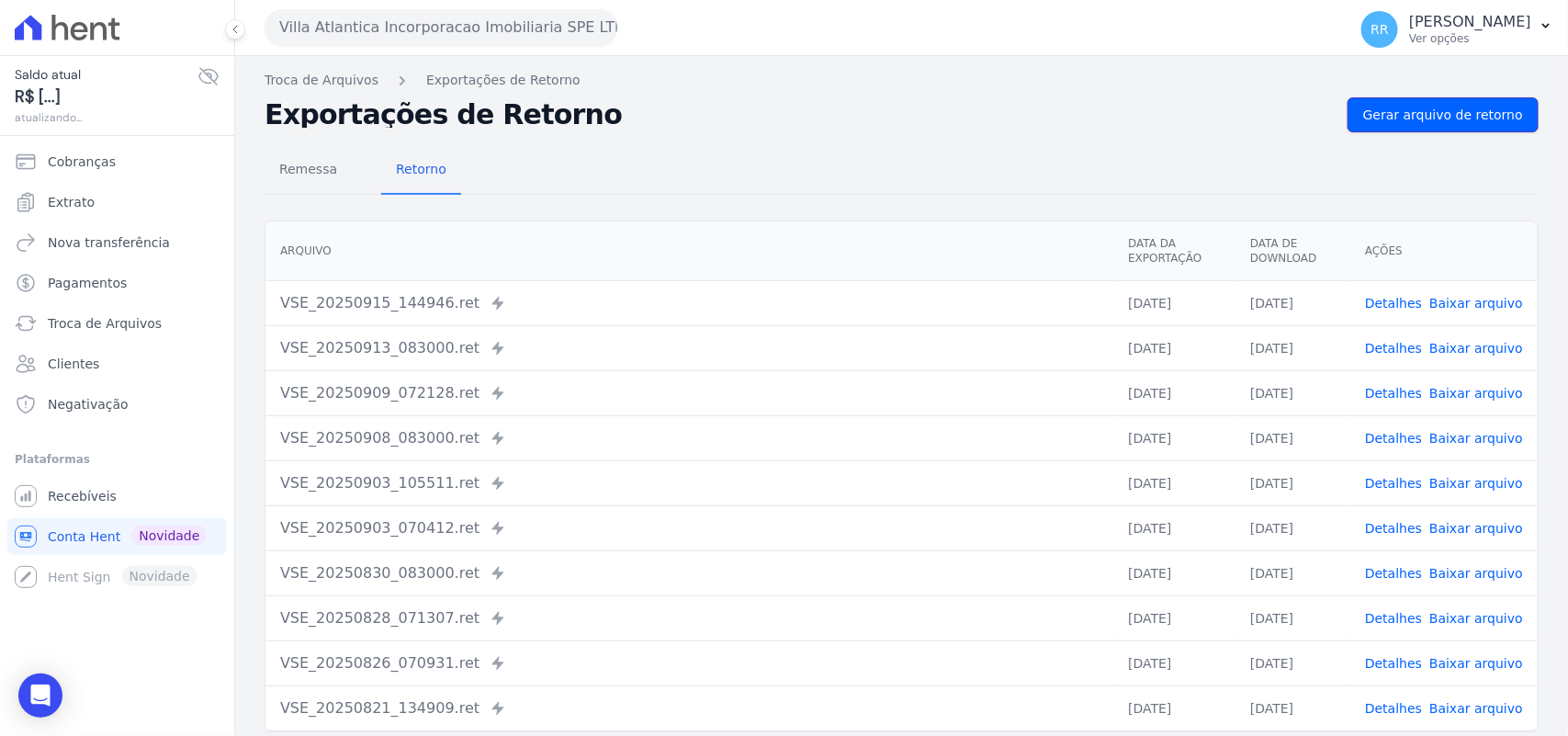
click at [1444, 115] on span "Gerar arquivo de retorno" at bounding box center [1443, 114] width 160 height 18
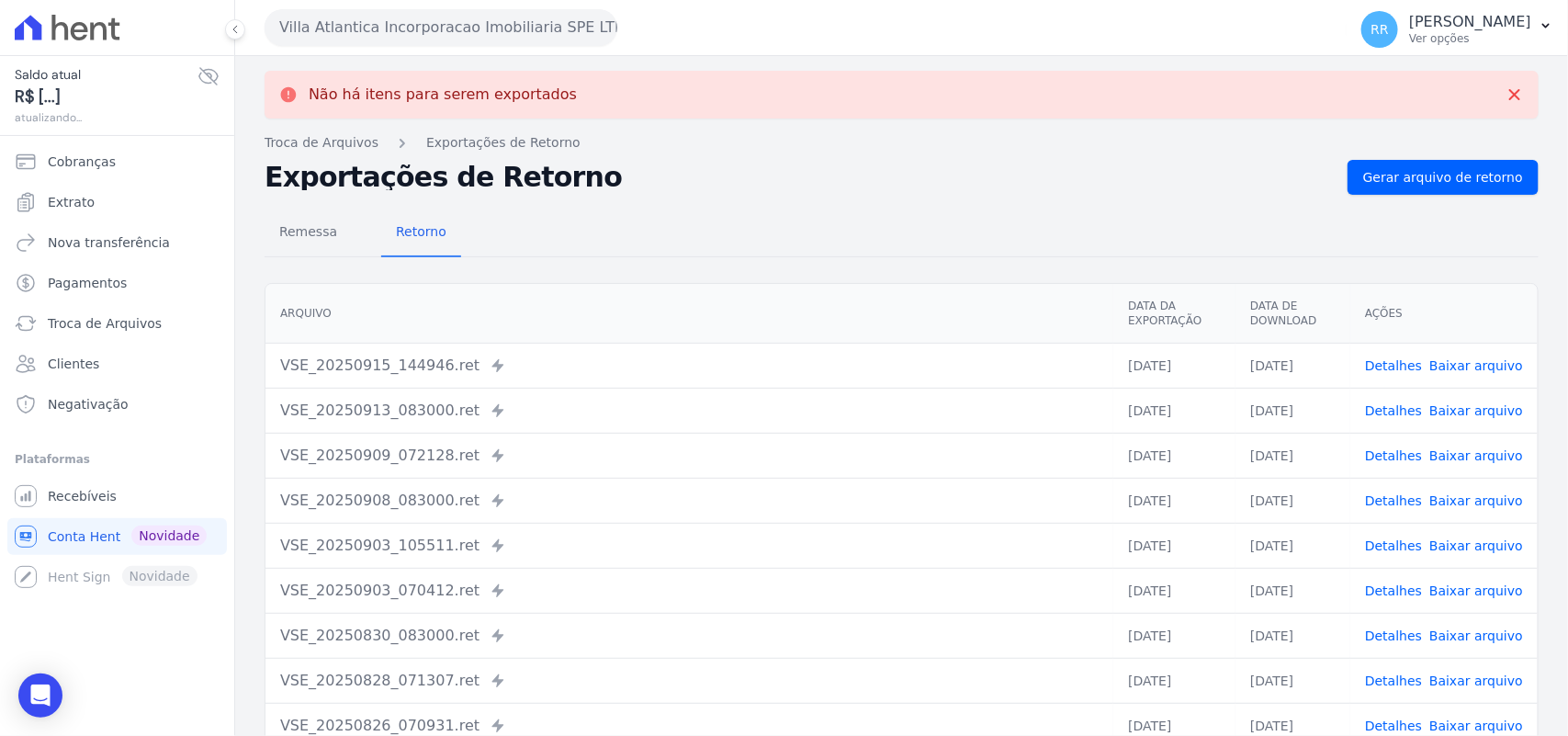
click at [453, 30] on button "Villa Atlantica Incorporacao Imobiliaria SPE LTDA" at bounding box center [441, 27] width 353 height 37
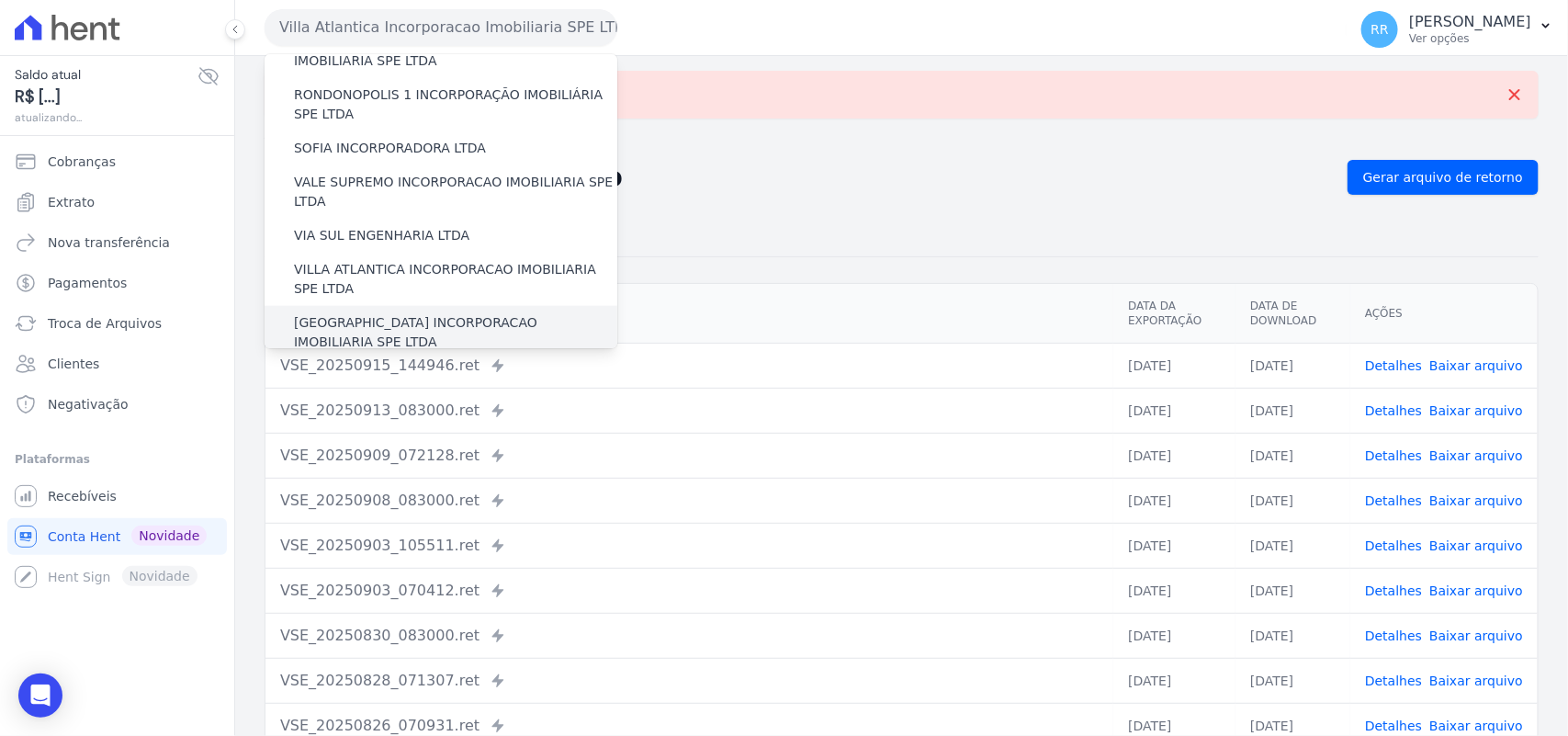
click at [410, 306] on div "[GEOGRAPHIC_DATA] INCORPORACAO IMOBILIARIA SPE LTDA" at bounding box center [441, 332] width 353 height 53
click at [402, 313] on label "[GEOGRAPHIC_DATA] INCORPORACAO IMOBILIARIA SPE LTDA" at bounding box center [456, 332] width 323 height 39
click at [0, 0] on input "[GEOGRAPHIC_DATA] INCORPORACAO IMOBILIARIA SPE LTDA" at bounding box center [0, 0] width 0 height 0
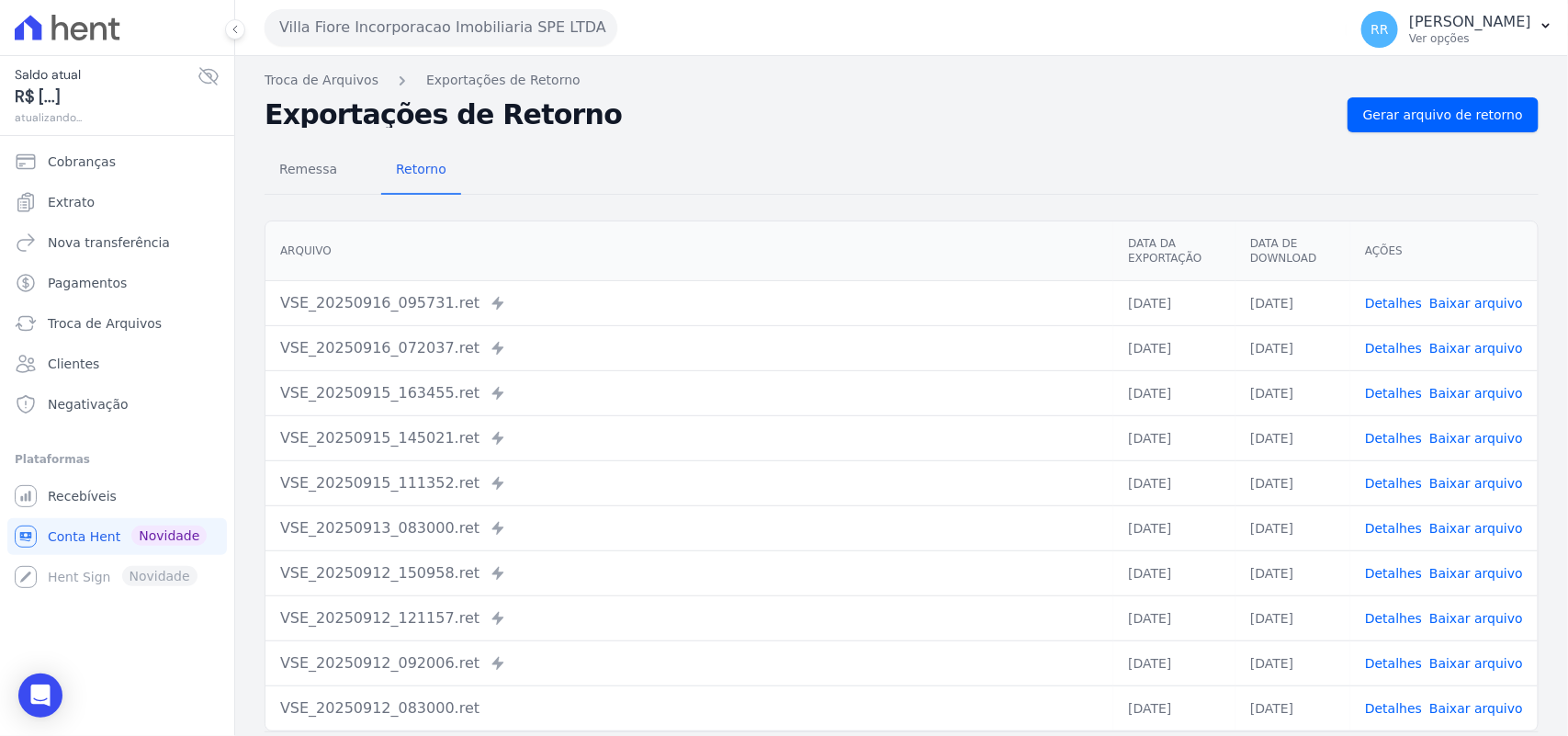
click at [1375, 87] on nav "Troca de Arquivos Exportações de Retorno" at bounding box center [901, 80] width 1274 height 19
click at [1376, 113] on span "Gerar arquivo de retorno" at bounding box center [1443, 114] width 160 height 18
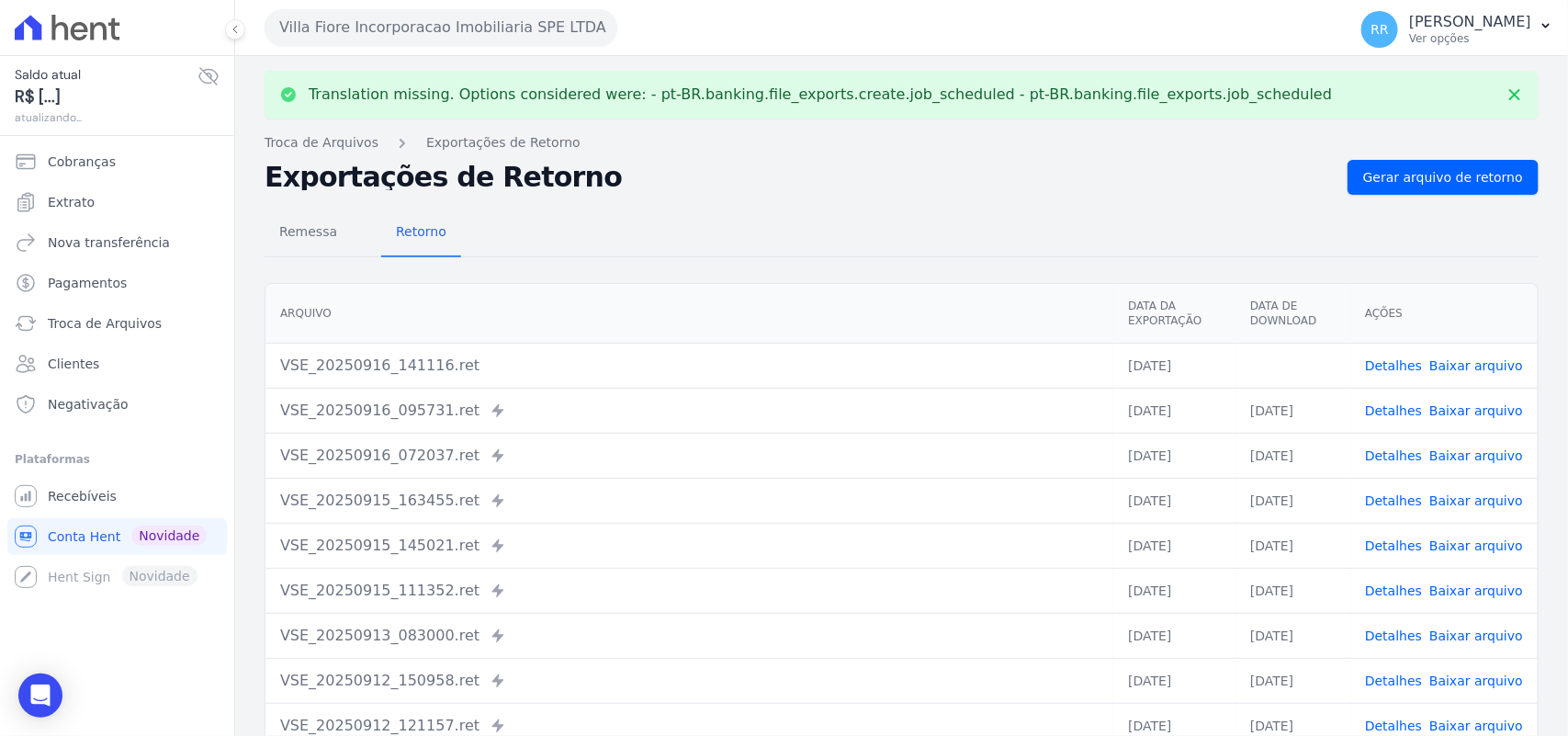
click at [1472, 354] on td "Detalhes Baixar arquivo" at bounding box center [1444, 365] width 187 height 45
click at [1468, 360] on link "Baixar arquivo" at bounding box center [1475, 366] width 94 height 15
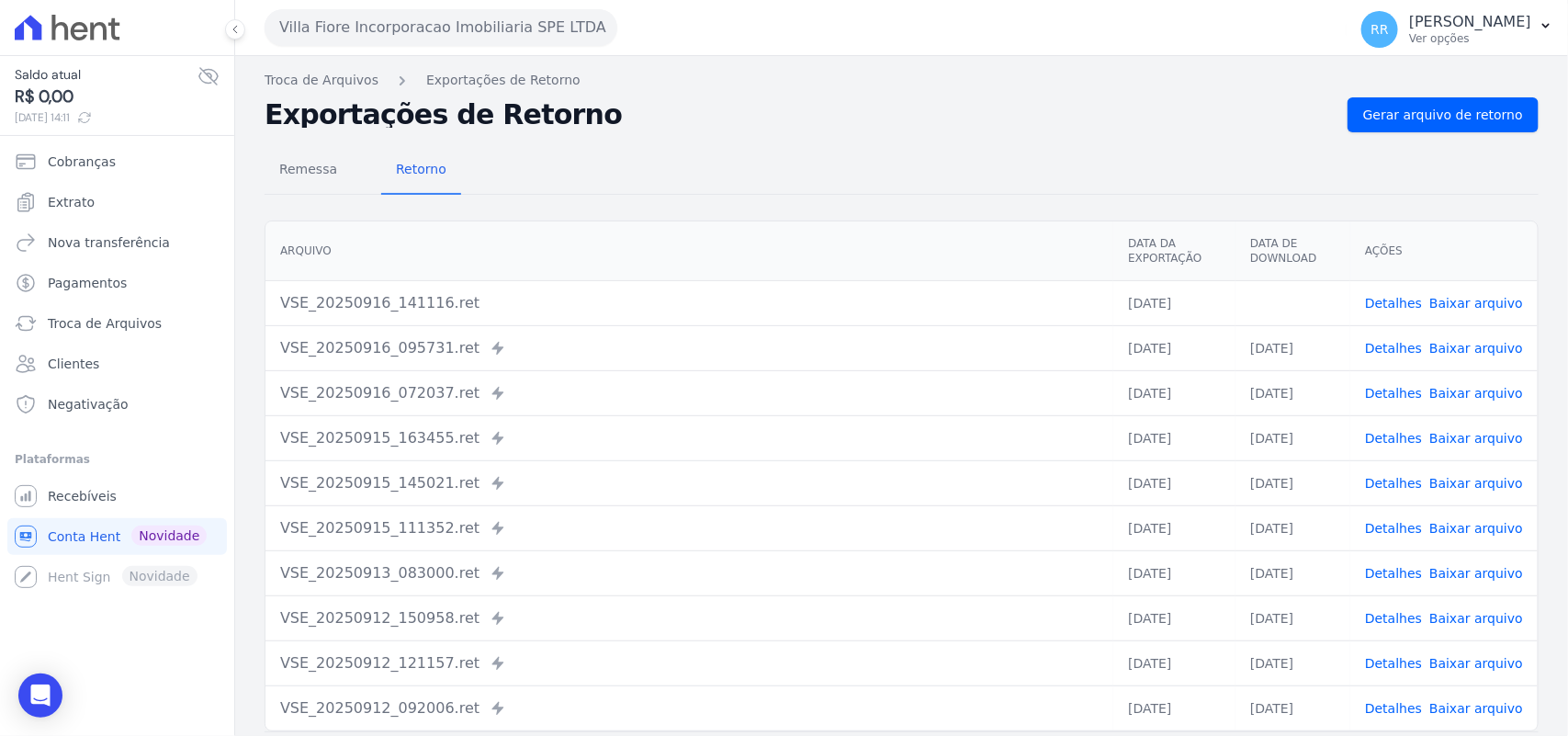
click at [750, 141] on div "Remessa Retorno [GEOGRAPHIC_DATA] Data da Exportação Data de Download Ações VSE…" at bounding box center [901, 464] width 1274 height 664
click at [414, 29] on button "Villa Fiore Incorporacao Imobiliaria SPE LTDA" at bounding box center [441, 27] width 353 height 37
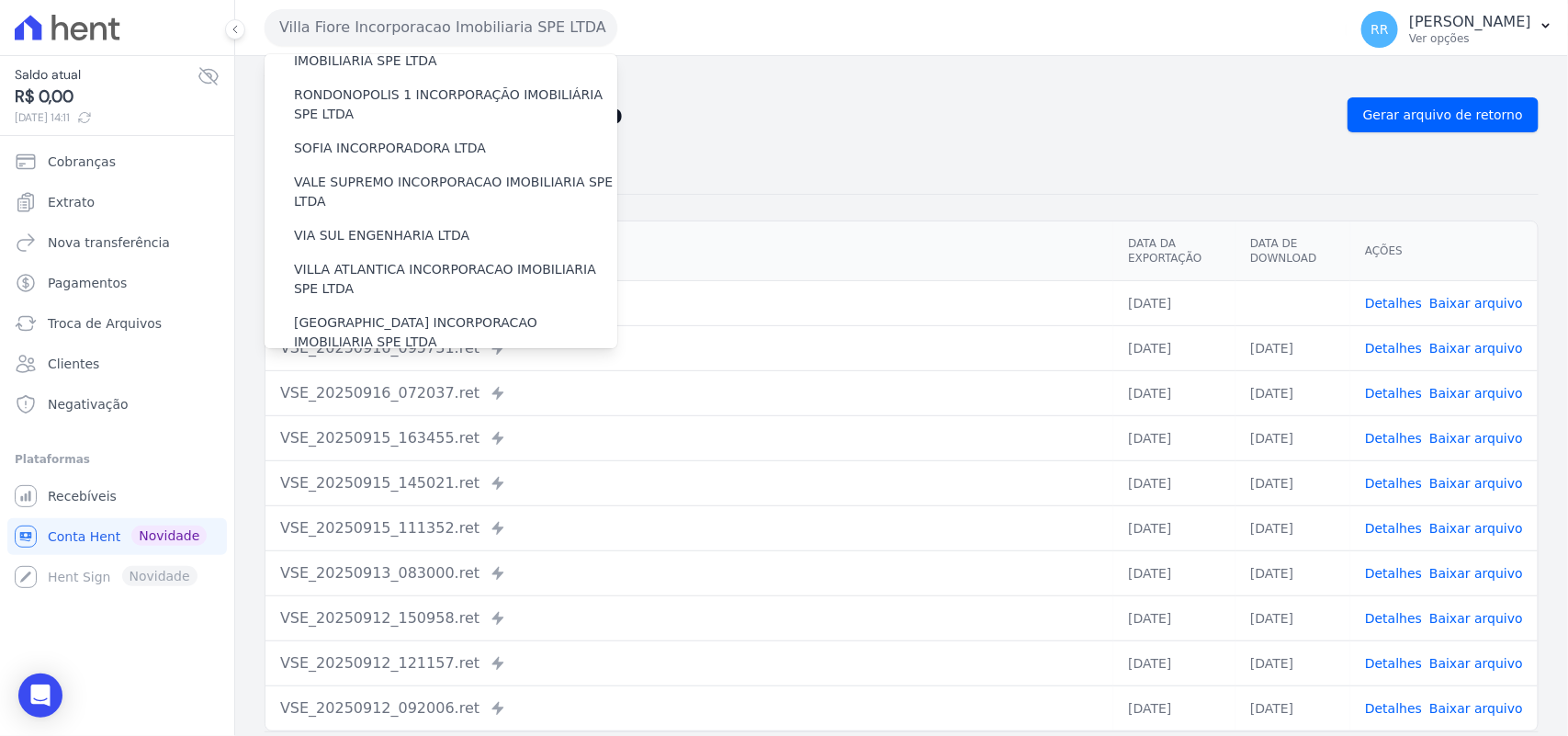
click at [393, 367] on label "VILLA TROPICAL INCORPORAÇÃO IMOBILIÁRIA SPE LTDA" at bounding box center [456, 386] width 323 height 39
click at [0, 0] on input "VILLA TROPICAL INCORPORAÇÃO IMOBILIÁRIA SPE LTDA" at bounding box center [0, 0] width 0 height 0
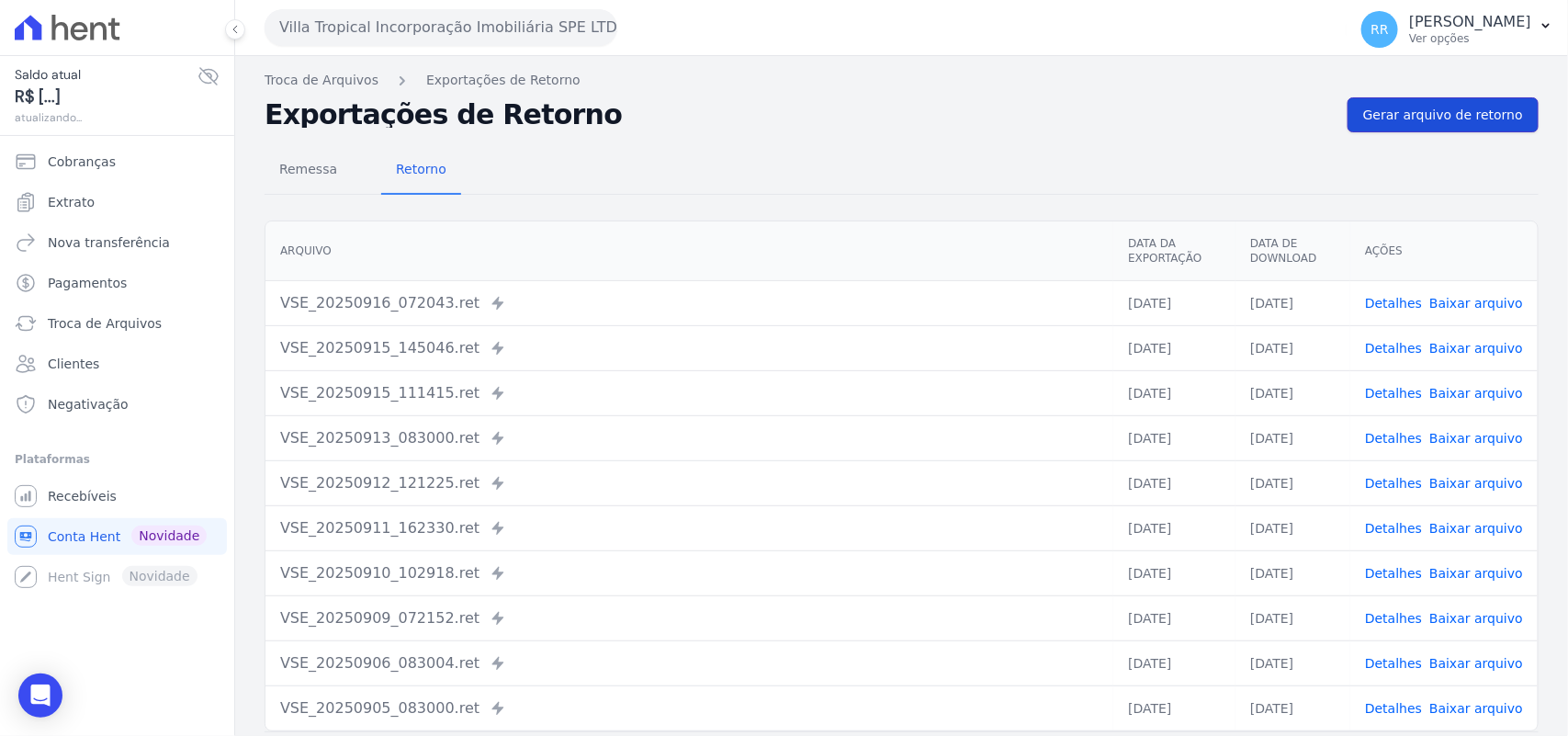
click at [1458, 108] on span "Gerar arquivo de retorno" at bounding box center [1443, 114] width 160 height 18
